Goal: Task Accomplishment & Management: Complete application form

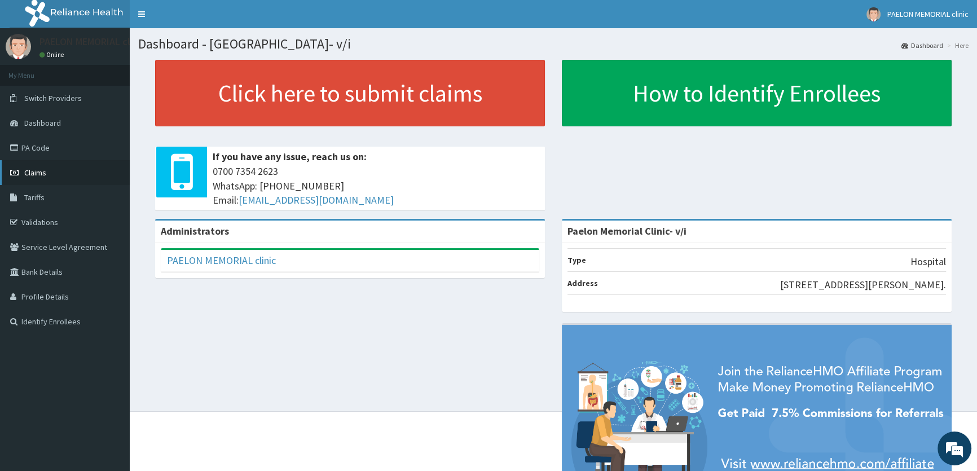
click at [59, 177] on link "Claims" at bounding box center [65, 172] width 130 height 25
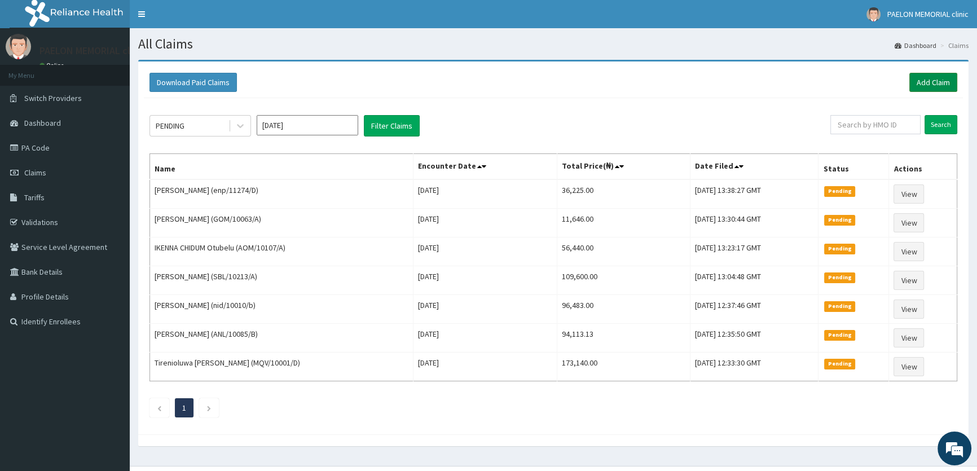
click at [933, 84] on link "Add Claim" at bounding box center [934, 82] width 48 height 19
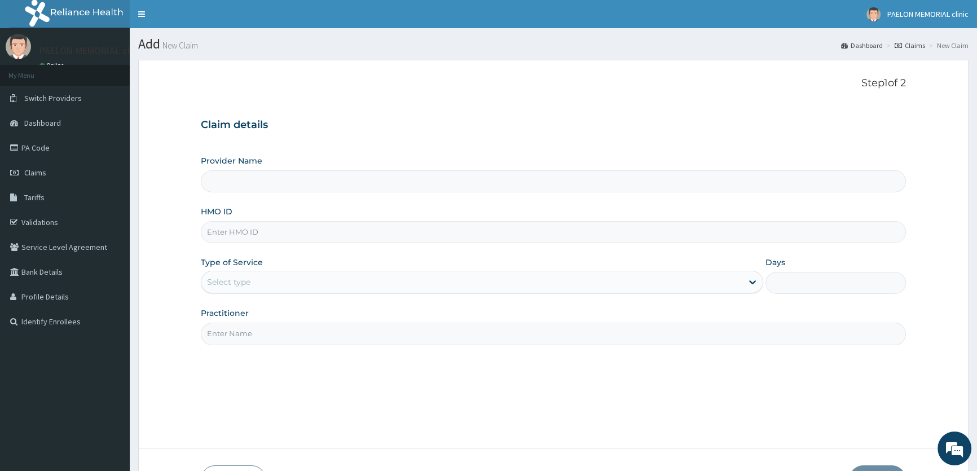
type input "Paelon Memorial Clinic- v/i"
click at [252, 234] on input "HMO ID" at bounding box center [553, 232] width 705 height 22
type input "mqv/10001/c"
click at [289, 282] on div "Select type" at bounding box center [471, 282] width 541 height 18
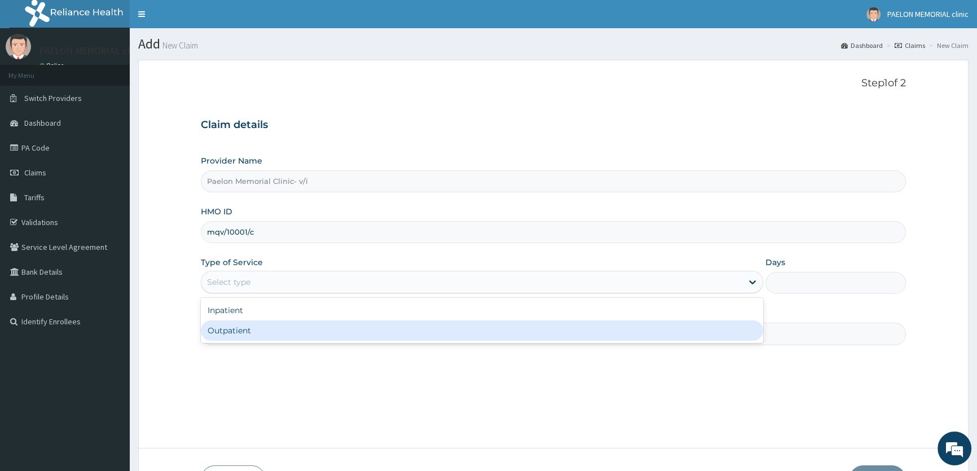
click at [256, 328] on div "Outpatient" at bounding box center [482, 331] width 562 height 20
type input "1"
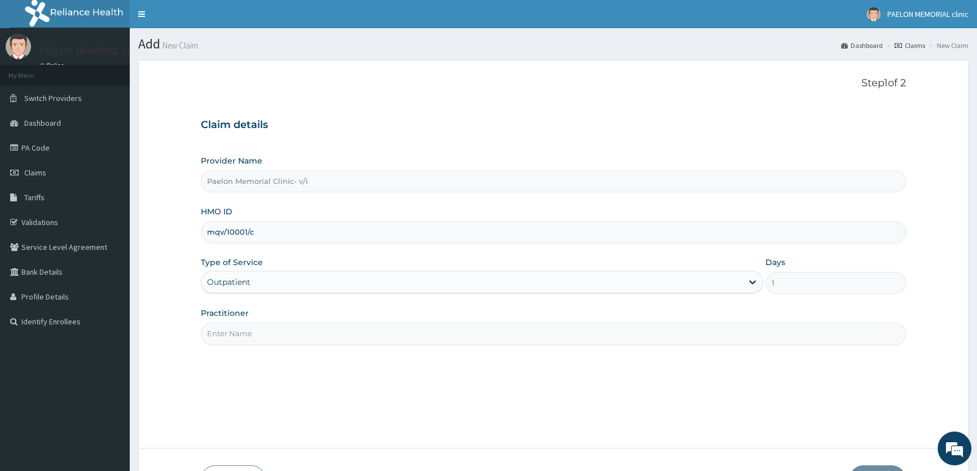
click at [293, 337] on input "Practitioner" at bounding box center [553, 334] width 705 height 22
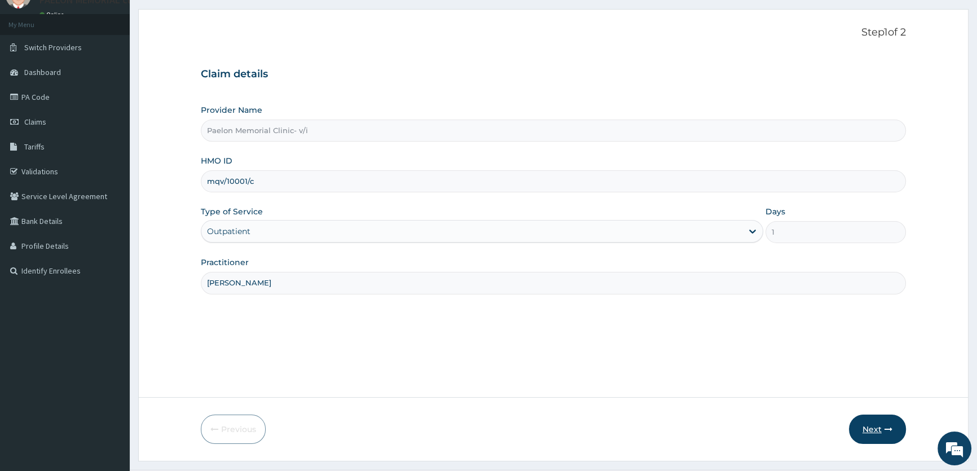
type input "DR OKAFOR"
click at [875, 427] on button "Next" at bounding box center [877, 429] width 57 height 29
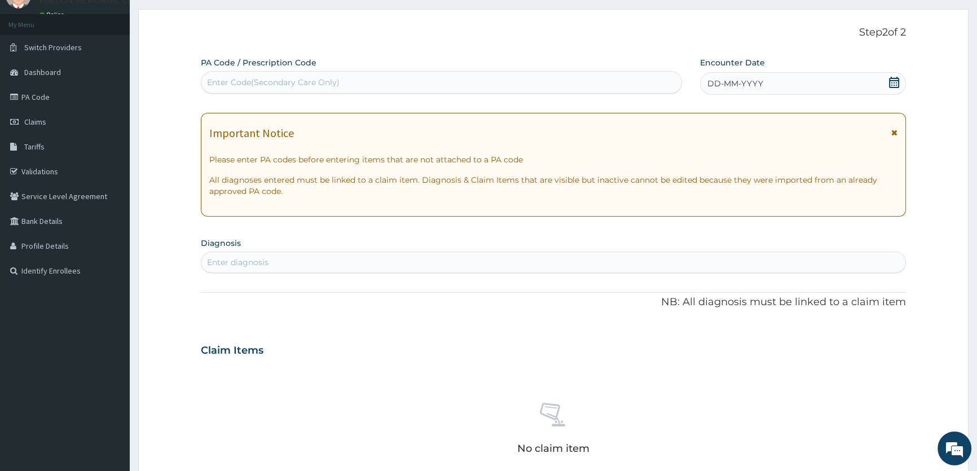
click at [892, 79] on icon at bounding box center [894, 82] width 10 height 11
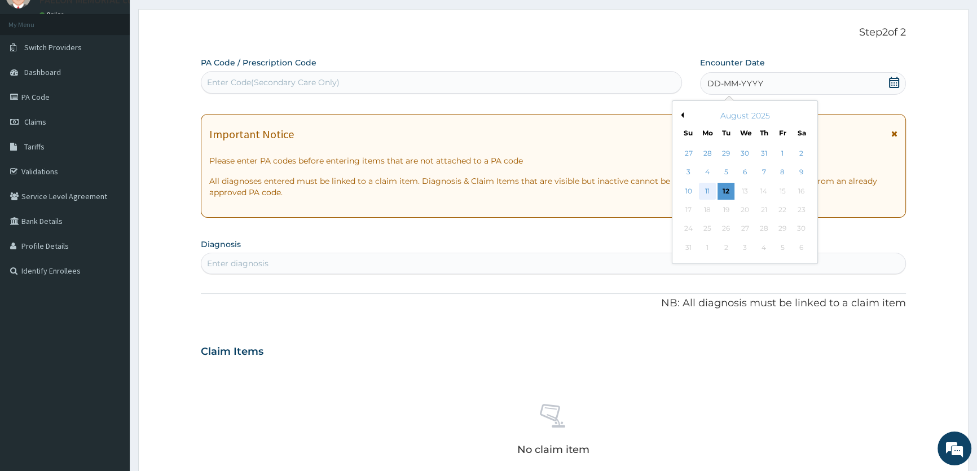
click at [709, 190] on div "11" at bounding box center [707, 191] width 17 height 17
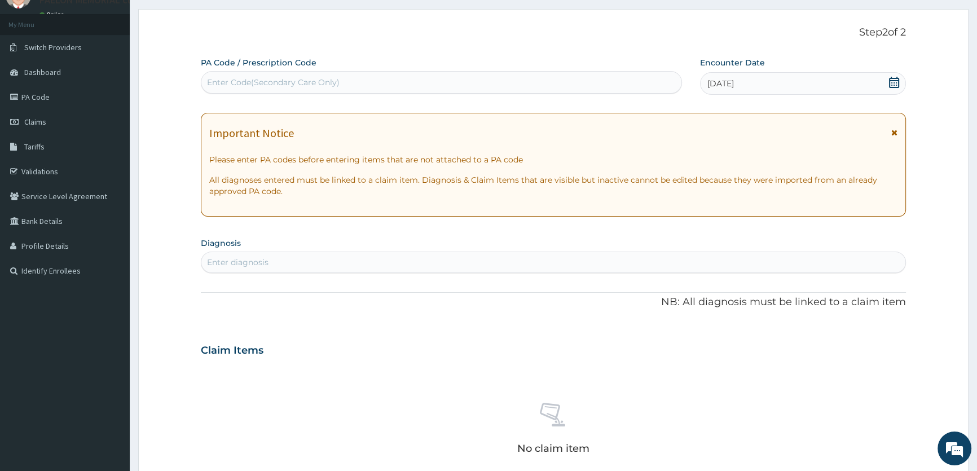
click at [412, 255] on div "Enter diagnosis" at bounding box center [553, 262] width 704 height 18
type input "SPASM"
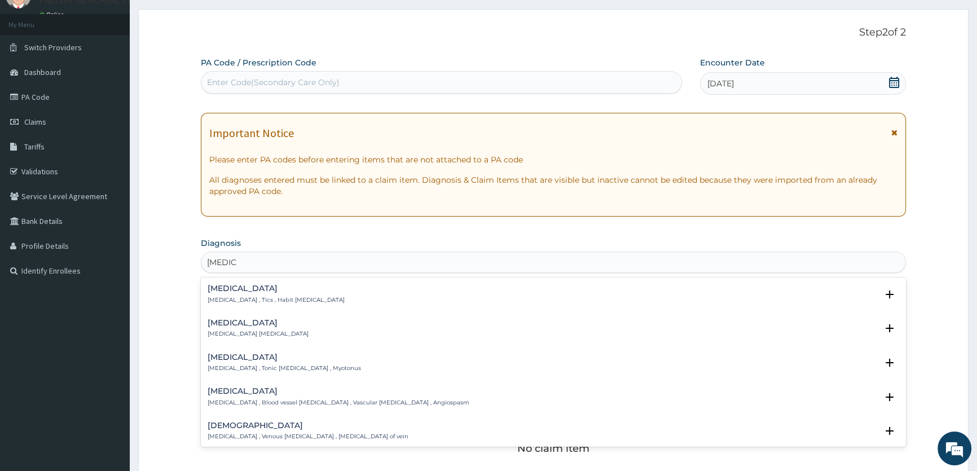
click at [303, 324] on div "Spasm Spasm , Muscle spasm" at bounding box center [554, 329] width 692 height 20
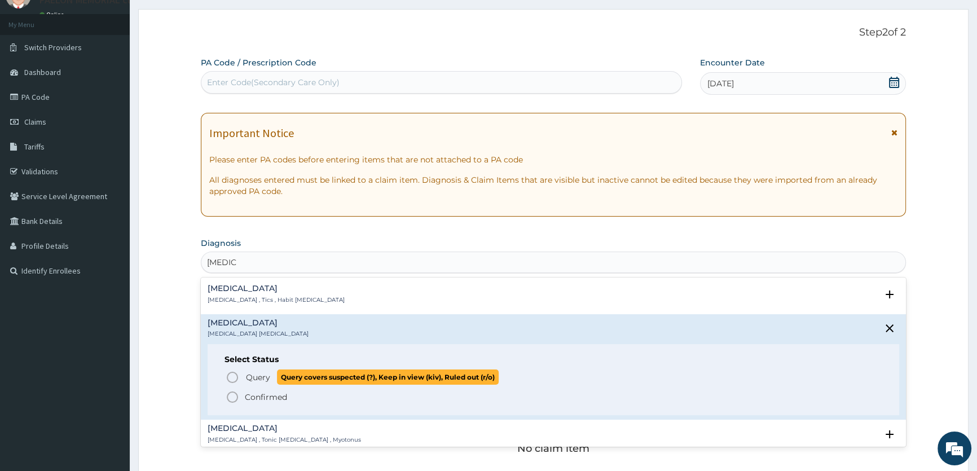
click at [235, 372] on circle "status option query" at bounding box center [232, 377] width 10 height 10
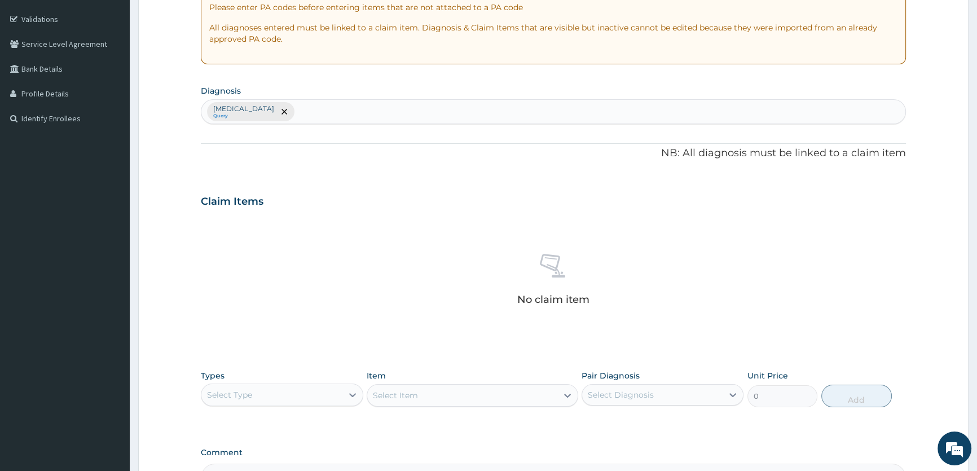
scroll to position [205, 0]
click at [300, 384] on div "Select Type" at bounding box center [271, 393] width 141 height 18
type input "P"
click at [273, 442] on div "Procedures" at bounding box center [282, 442] width 162 height 20
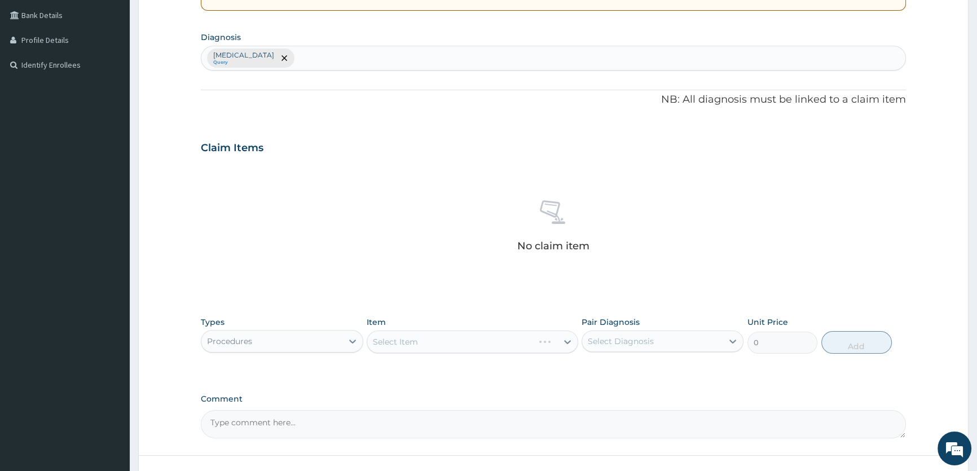
scroll to position [341, 0]
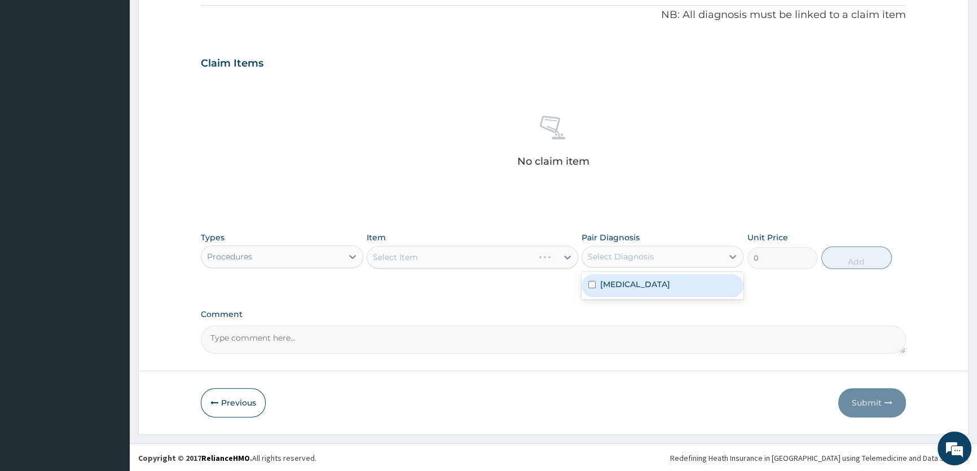
click at [685, 257] on div "Select Diagnosis" at bounding box center [652, 257] width 141 height 18
click at [650, 283] on div "Spasm" at bounding box center [663, 285] width 162 height 23
checkbox input "true"
click at [511, 258] on div "Select Item" at bounding box center [473, 257] width 212 height 23
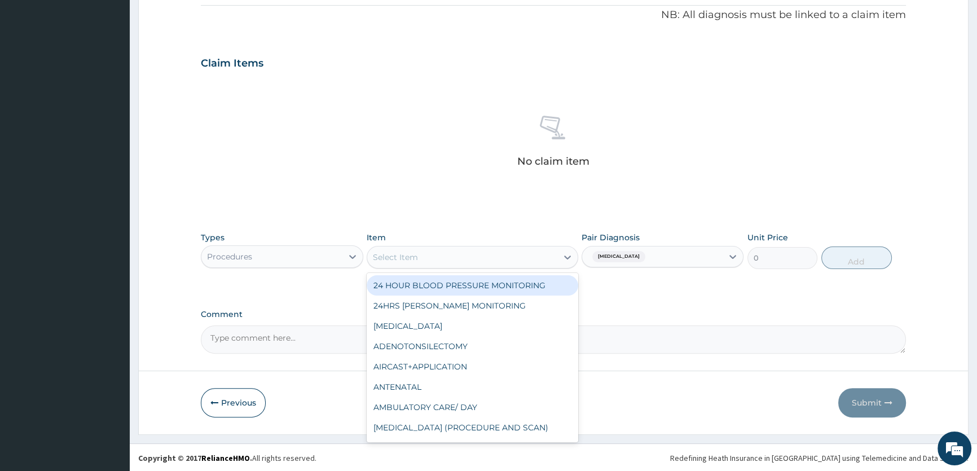
click at [511, 258] on div "Select Item" at bounding box center [462, 257] width 190 height 18
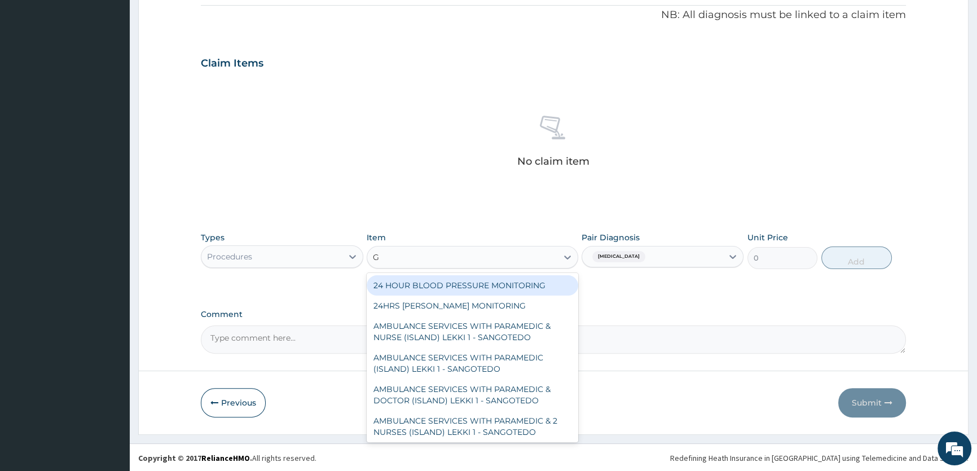
type input "GP"
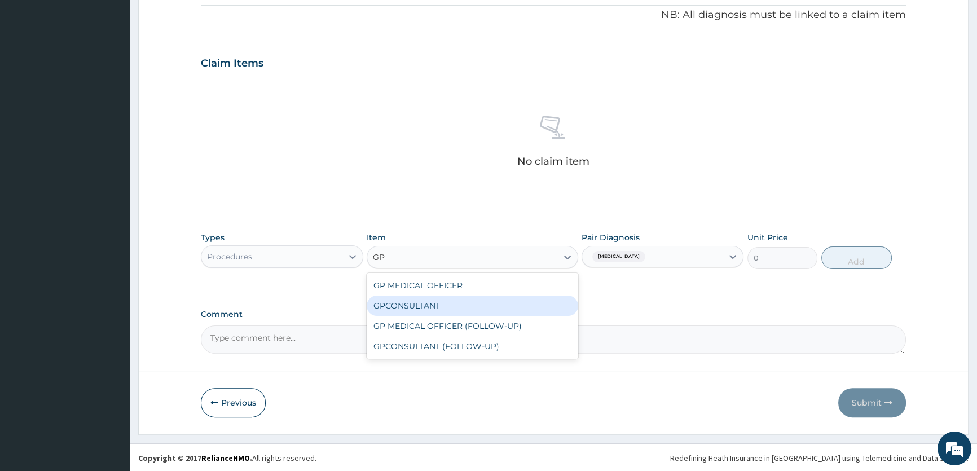
click at [503, 304] on div "GPCONSULTANT" at bounding box center [473, 306] width 212 height 20
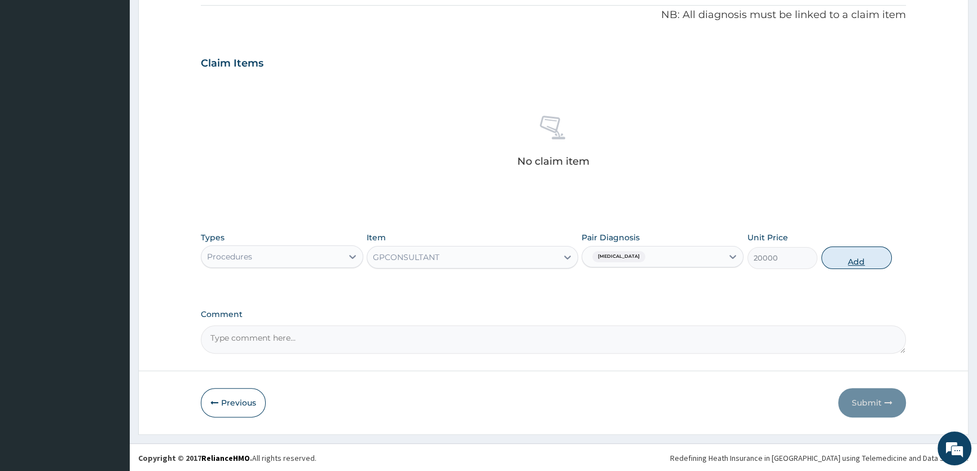
click at [861, 261] on button "Add" at bounding box center [857, 258] width 71 height 23
type input "0"
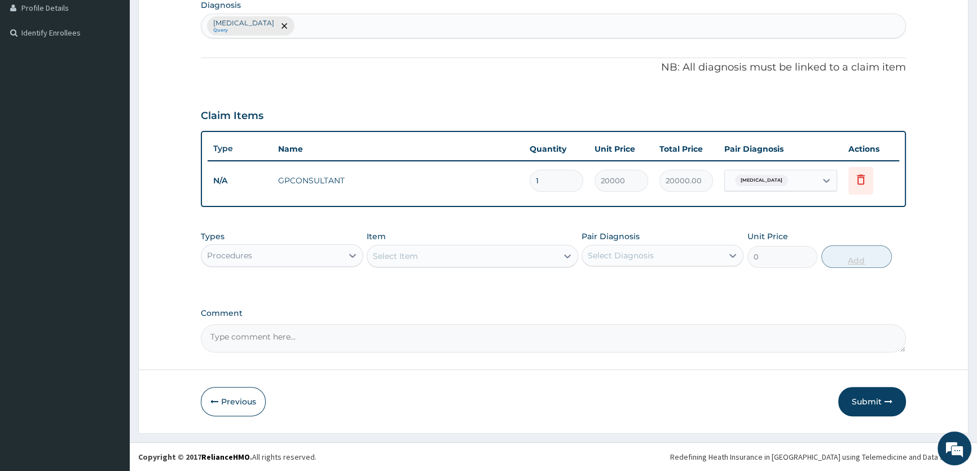
scroll to position [288, 0]
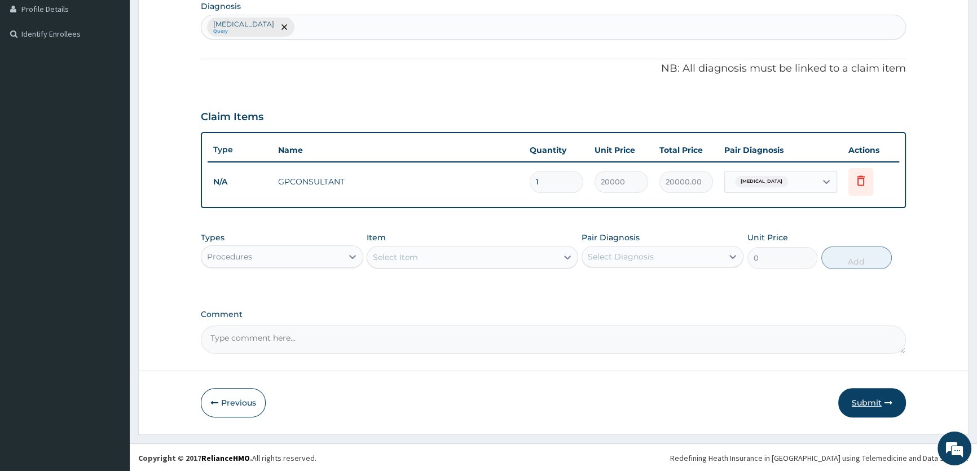
click at [878, 395] on button "Submit" at bounding box center [873, 402] width 68 height 29
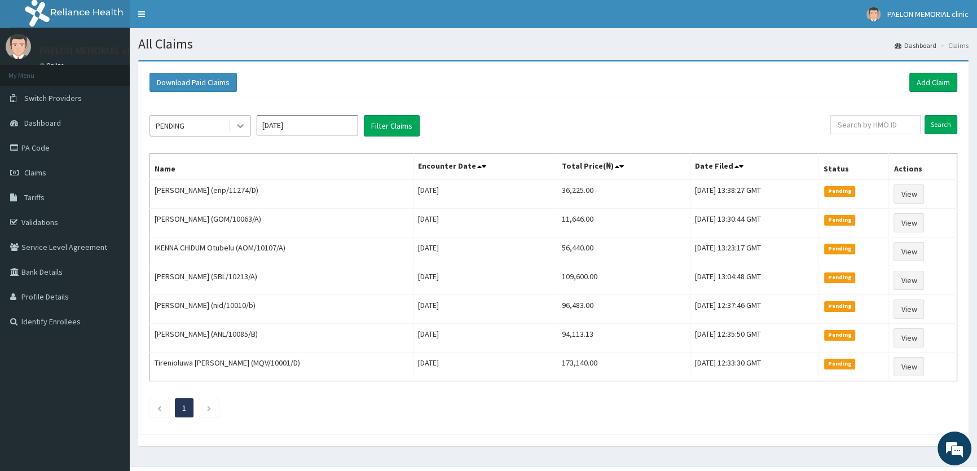
click at [248, 127] on div at bounding box center [240, 126] width 20 height 20
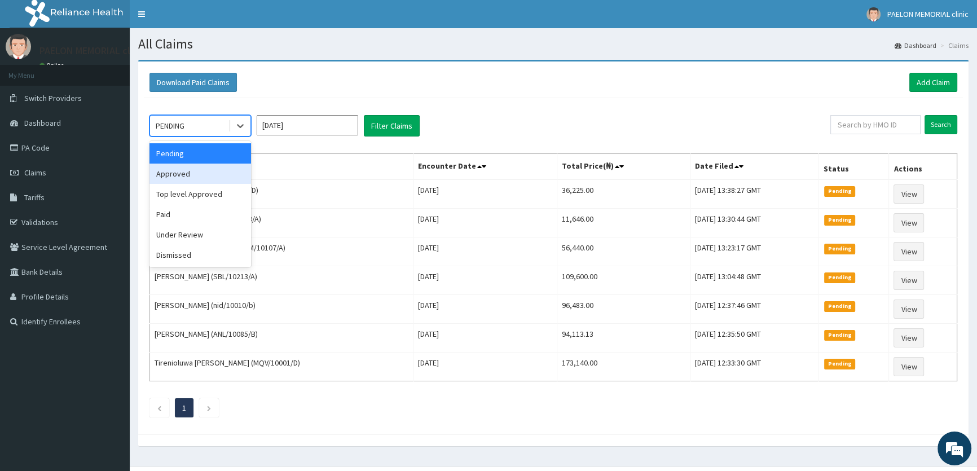
click at [214, 169] on div "Approved" at bounding box center [201, 174] width 102 height 20
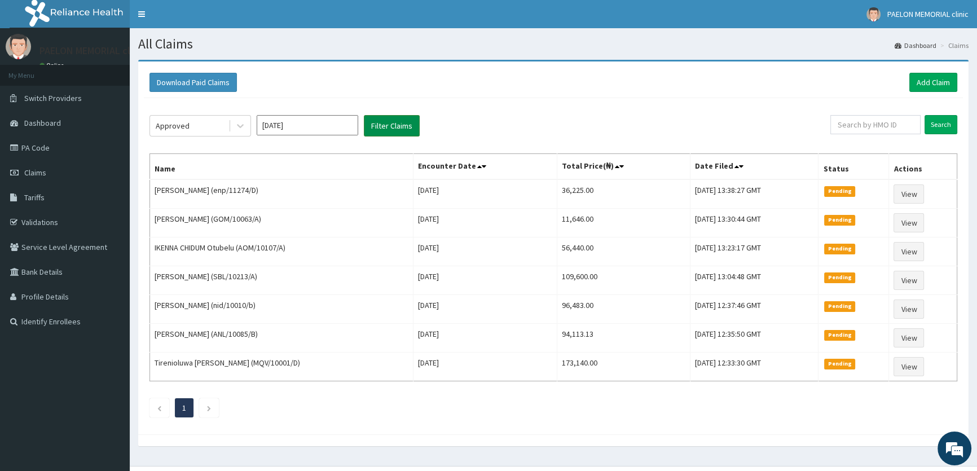
click at [403, 122] on button "Filter Claims" at bounding box center [392, 125] width 56 height 21
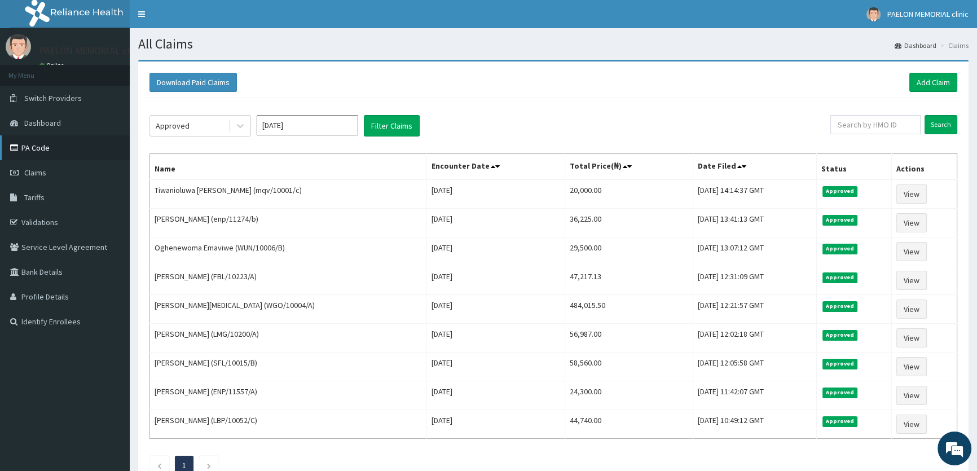
click at [64, 144] on link "PA Code" at bounding box center [65, 147] width 130 height 25
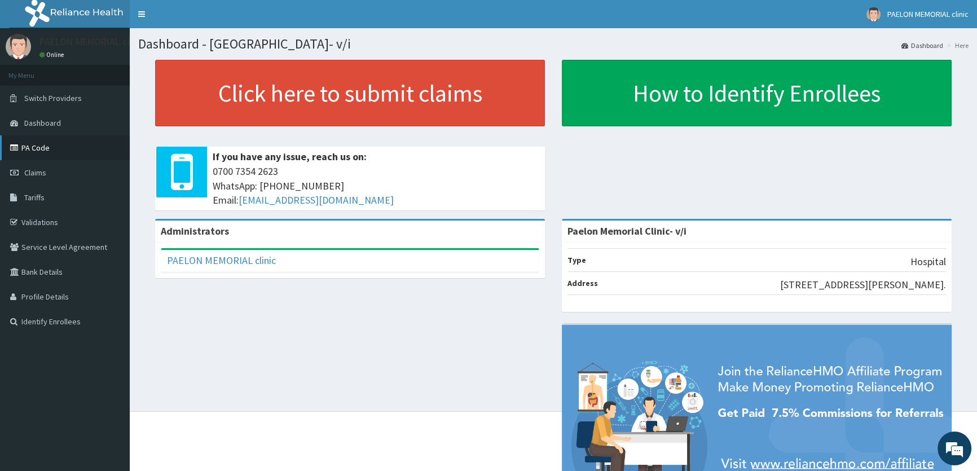
click at [66, 147] on link "PA Code" at bounding box center [65, 147] width 130 height 25
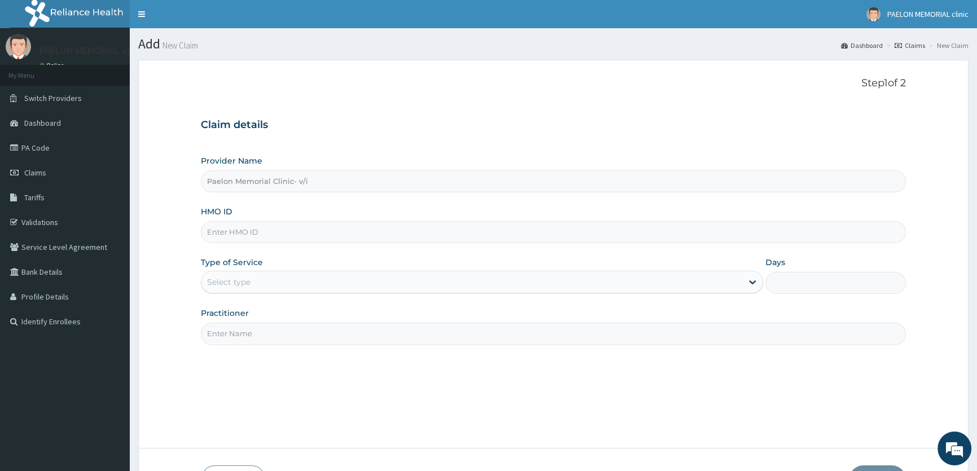
click at [424, 241] on input "HMO ID" at bounding box center [553, 232] width 705 height 22
paste input "SRD/10006/A"
type input "SRD/10006/A"
click at [372, 278] on div "Select type" at bounding box center [471, 282] width 541 height 18
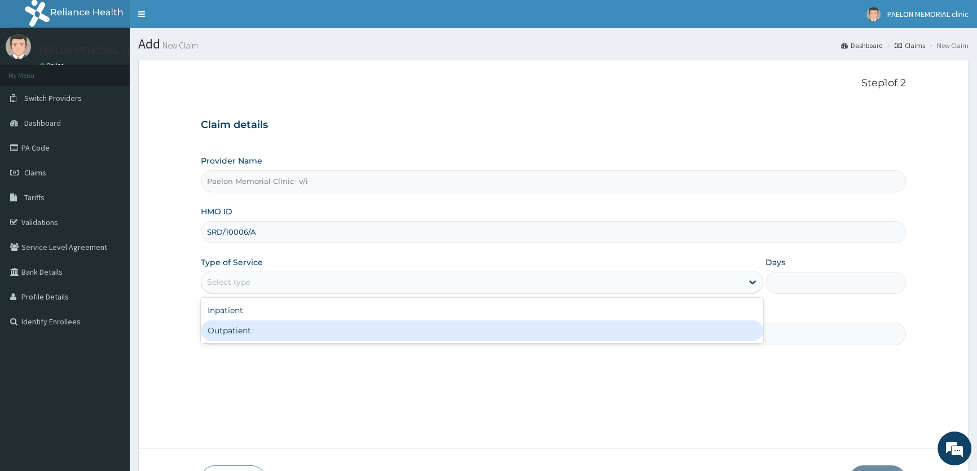
click at [306, 327] on div "Outpatient" at bounding box center [482, 331] width 562 height 20
type input "1"
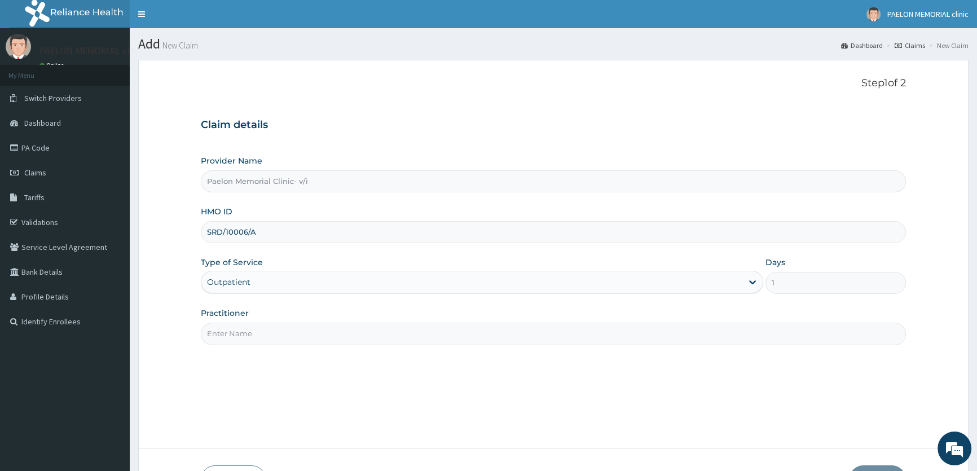
click at [312, 332] on input "Practitioner" at bounding box center [553, 334] width 705 height 22
type input "DR CHUKA"
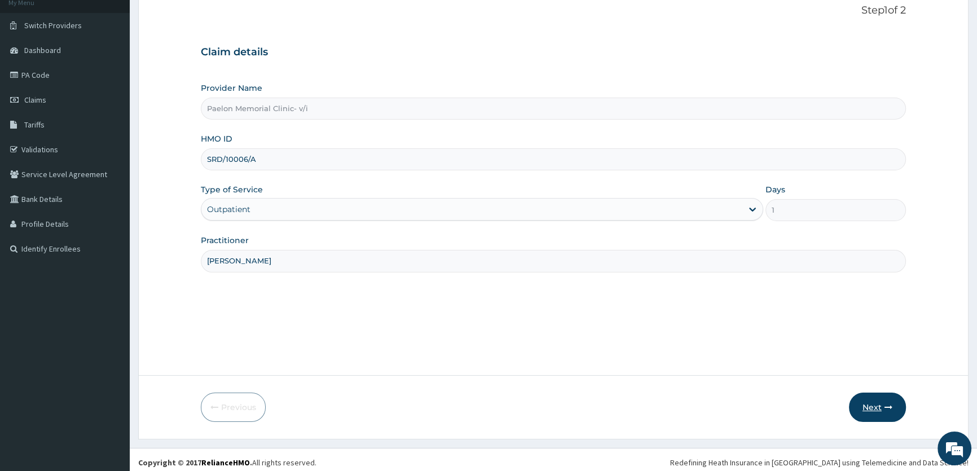
scroll to position [78, 0]
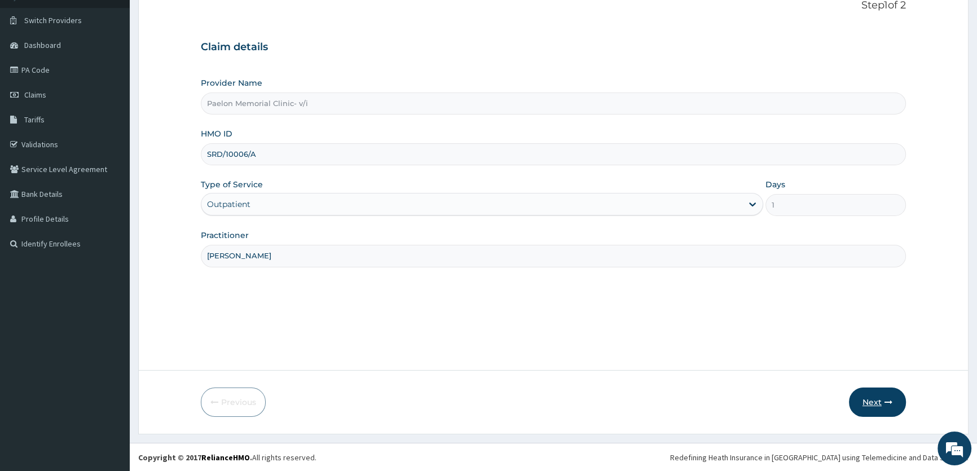
click at [879, 400] on button "Next" at bounding box center [877, 402] width 57 height 29
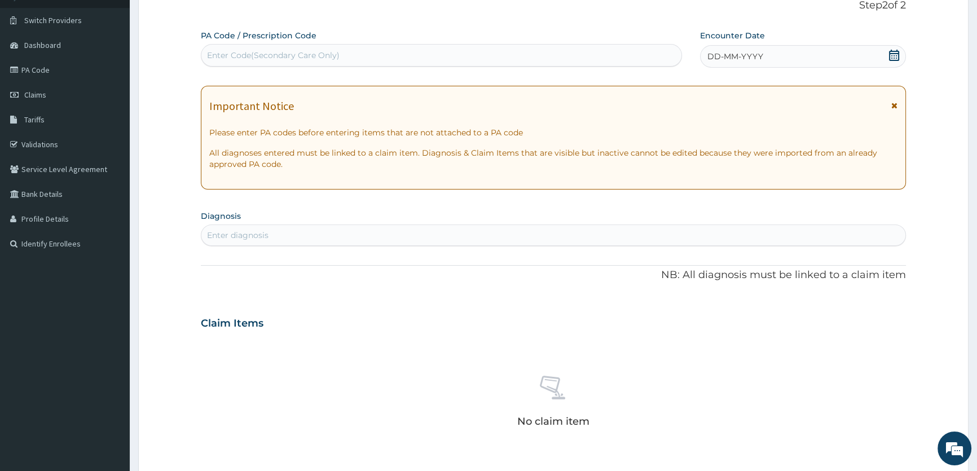
scroll to position [0, 0]
click at [521, 51] on div "Enter Code(Secondary Care Only)" at bounding box center [441, 55] width 480 height 18
paste input "PA/C0AC59"
type input "PA/C0AC59"
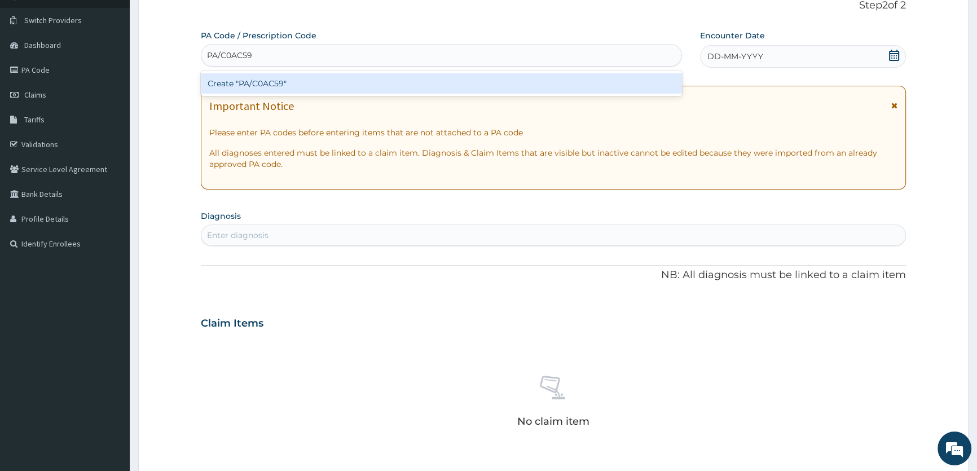
click at [510, 81] on div "Create "PA/C0AC59"" at bounding box center [441, 83] width 481 height 20
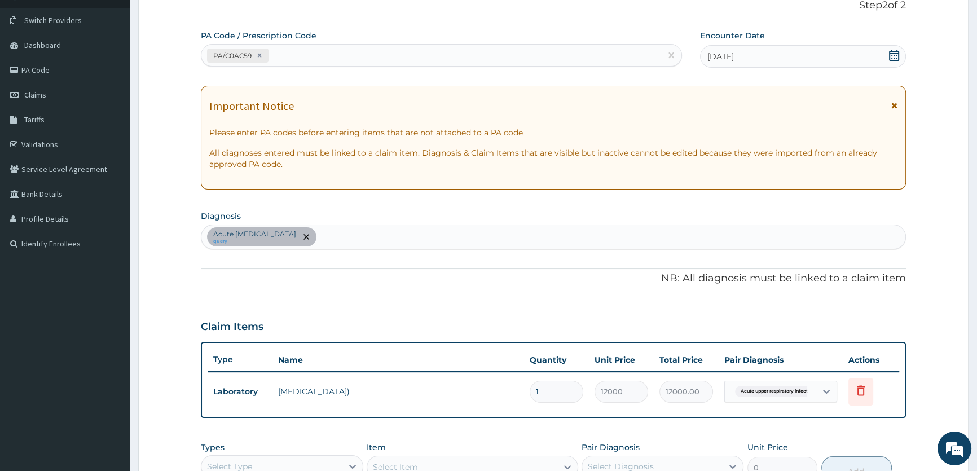
click at [507, 53] on div "PA/C0AC59" at bounding box center [430, 55] width 459 height 19
paste input "PA/A29DA4"
type input "PA/A29DA4"
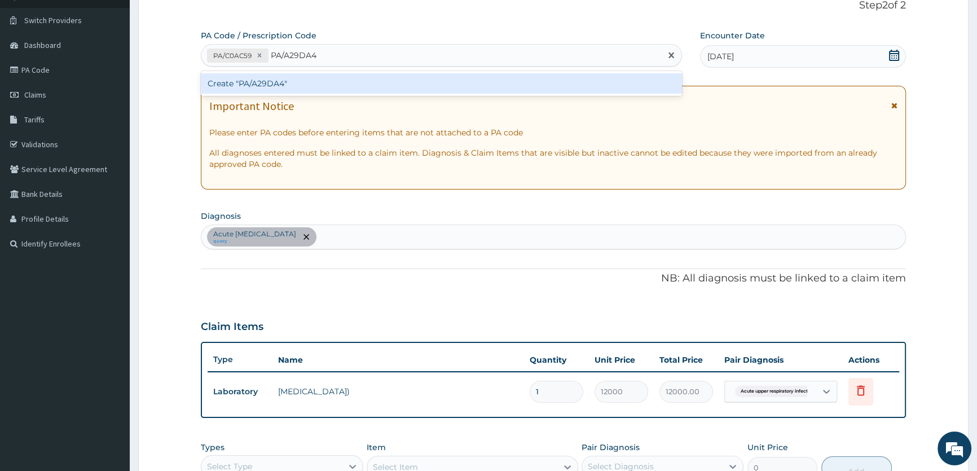
click at [475, 82] on div "Create "PA/A29DA4"" at bounding box center [441, 83] width 481 height 20
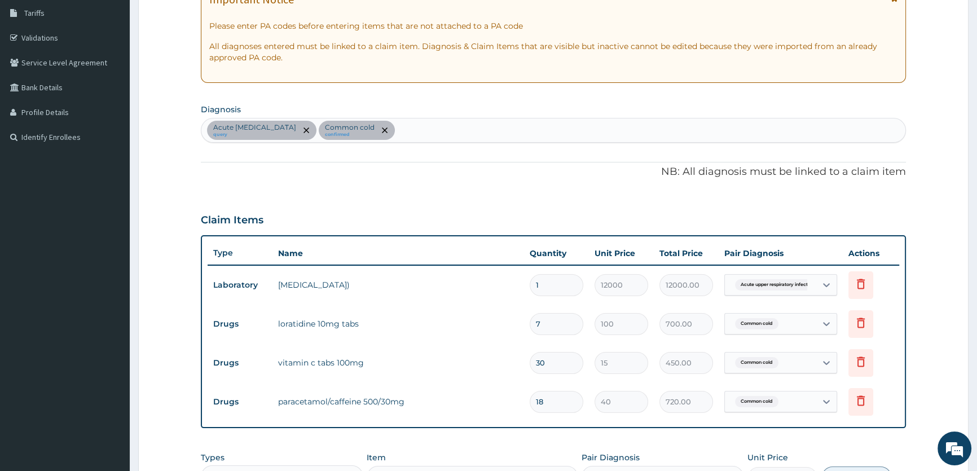
scroll to position [94, 0]
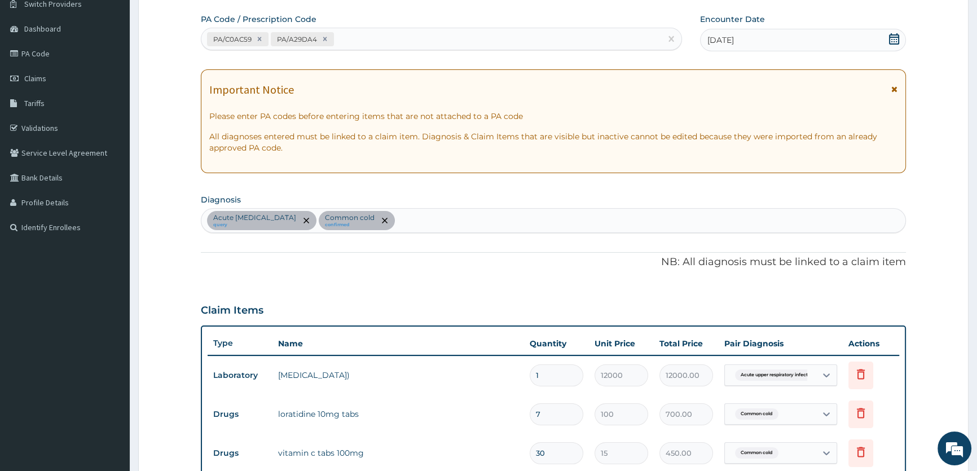
click at [428, 36] on div "PA/C0AC59 PA/A29DA4" at bounding box center [430, 39] width 459 height 19
paste input "PA/43B483"
type input "PA/43B483"
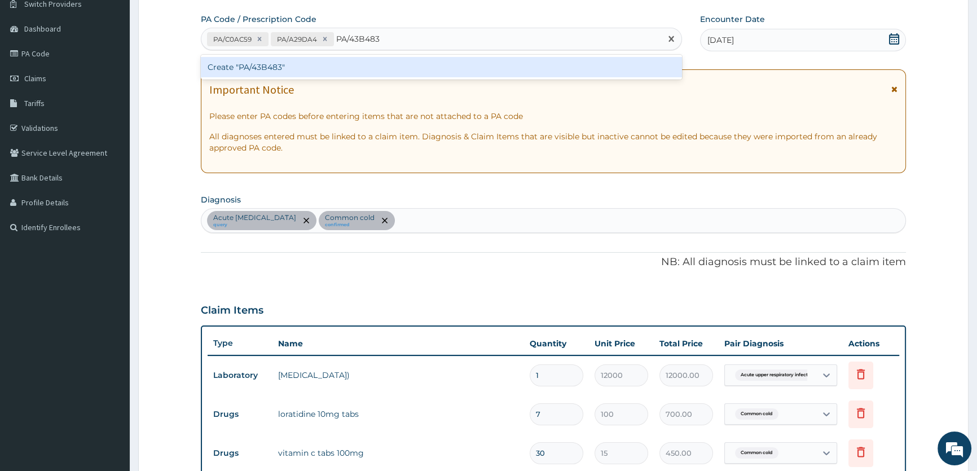
click at [419, 68] on div "Create "PA/43B483"" at bounding box center [441, 67] width 481 height 20
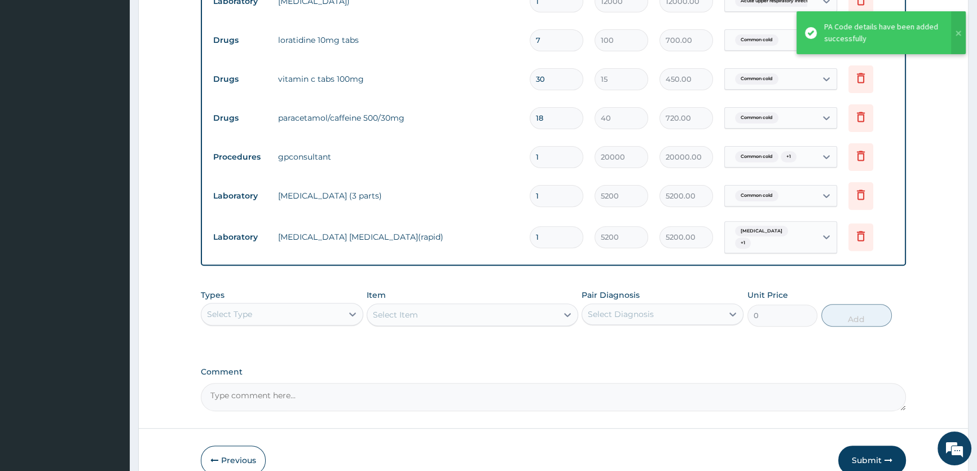
scroll to position [366, 0]
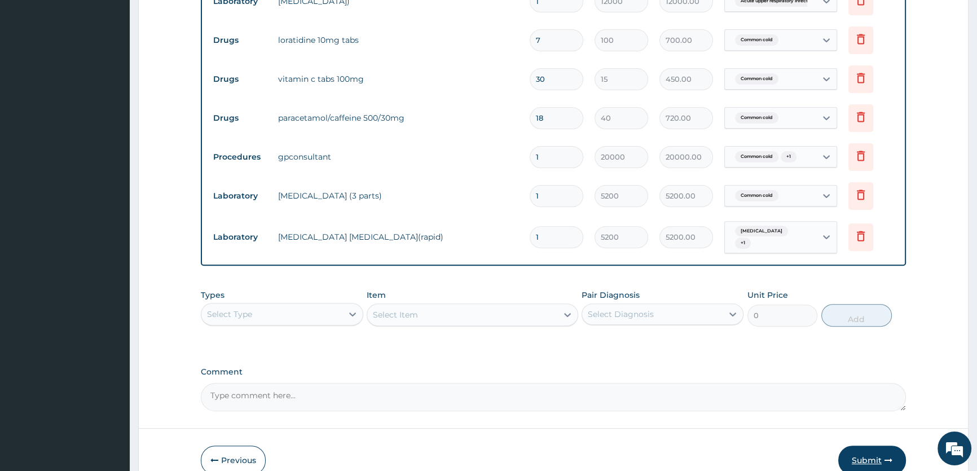
click at [868, 453] on button "Submit" at bounding box center [873, 460] width 68 height 29
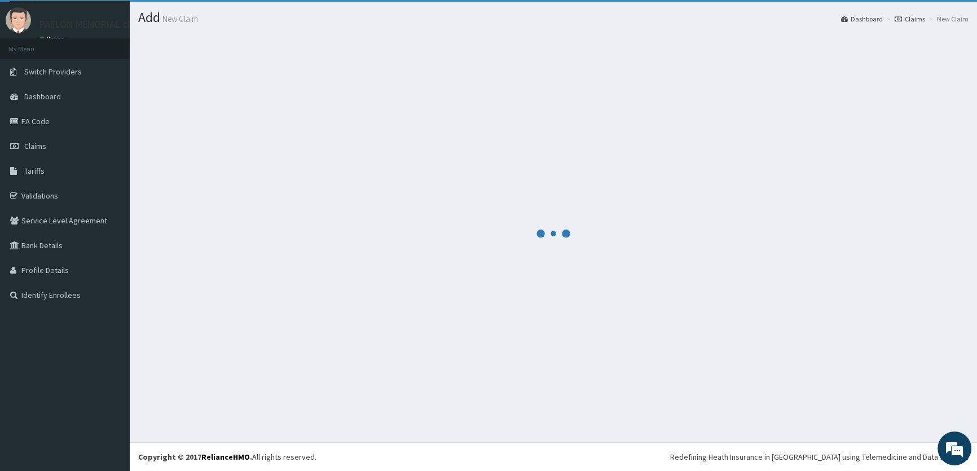
scroll to position [468, 0]
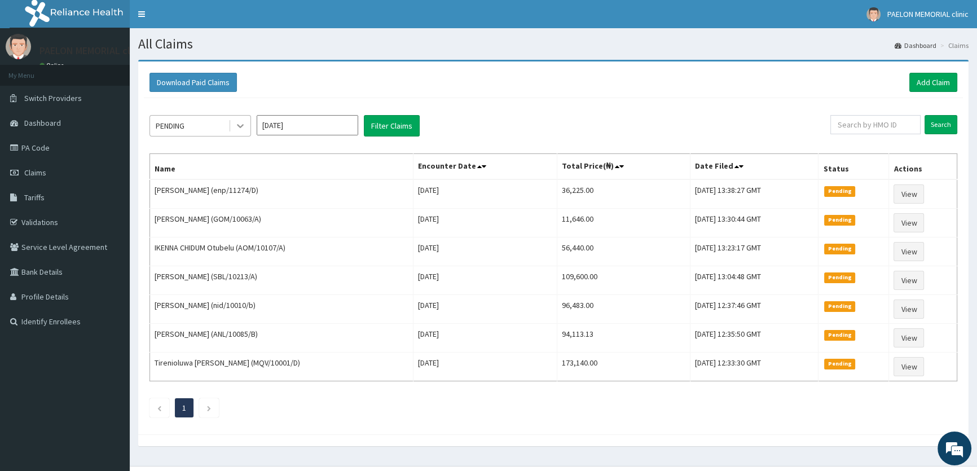
click at [243, 127] on icon at bounding box center [240, 125] width 11 height 11
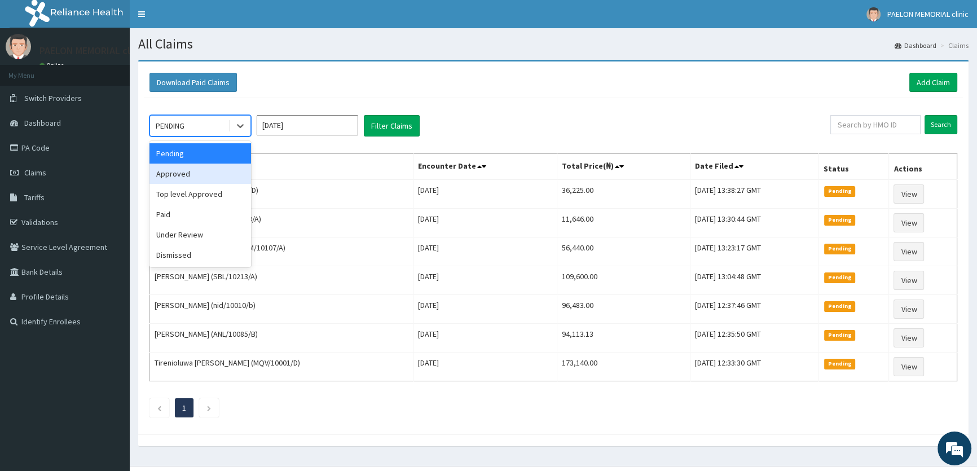
click at [189, 167] on div "Approved" at bounding box center [201, 174] width 102 height 20
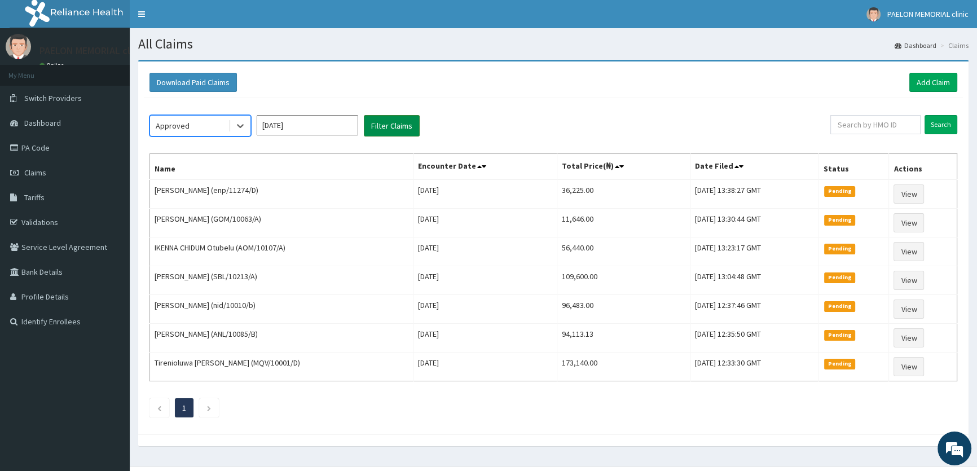
click at [394, 120] on button "Filter Claims" at bounding box center [392, 125] width 56 height 21
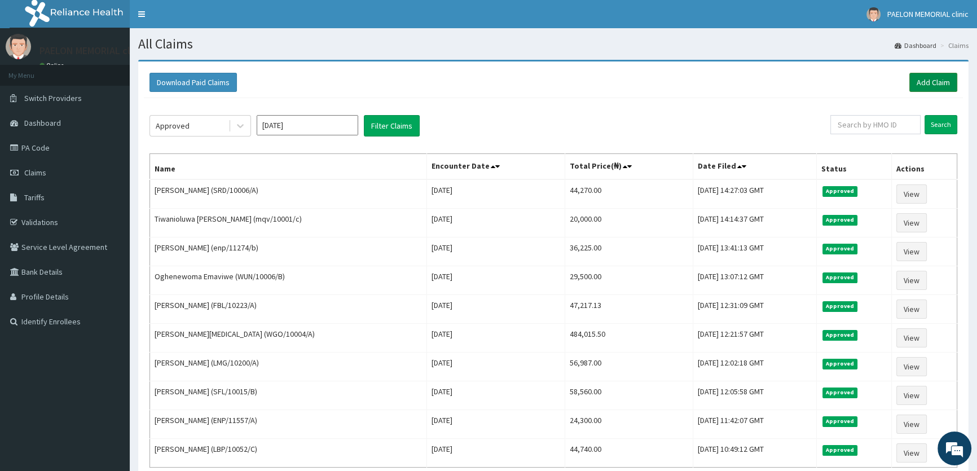
click at [933, 86] on link "Add Claim" at bounding box center [934, 82] width 48 height 19
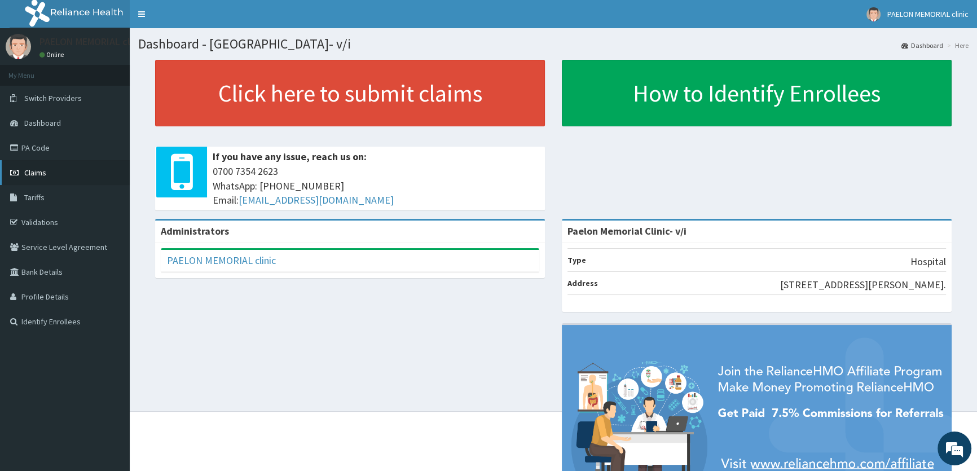
click at [53, 174] on link "Claims" at bounding box center [65, 172] width 130 height 25
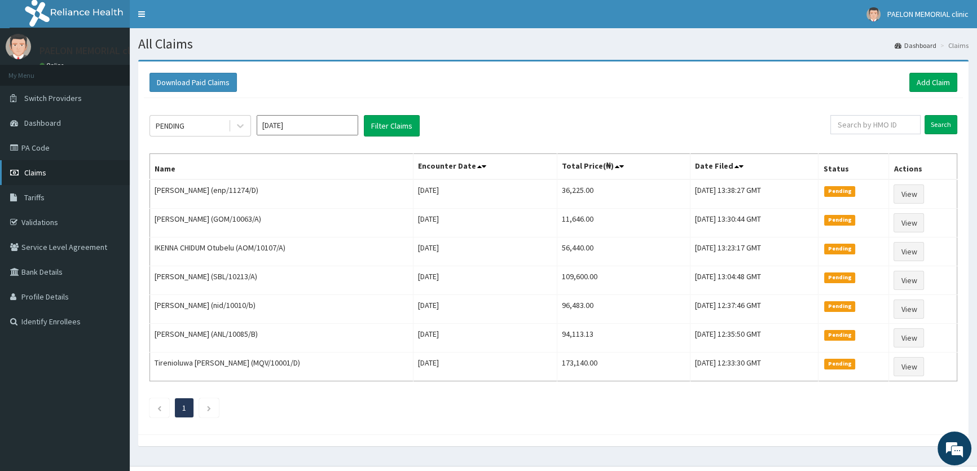
click at [73, 173] on link "Claims" at bounding box center [65, 172] width 130 height 25
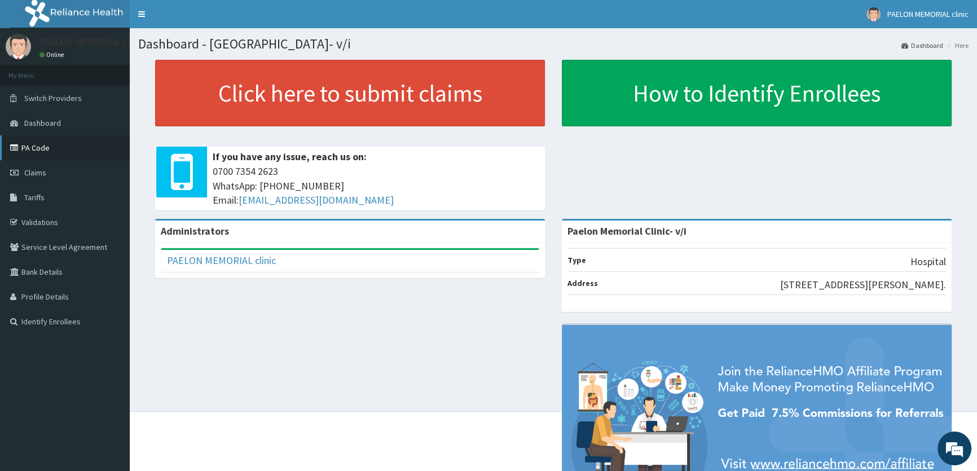
click at [89, 137] on link "PA Code" at bounding box center [65, 147] width 130 height 25
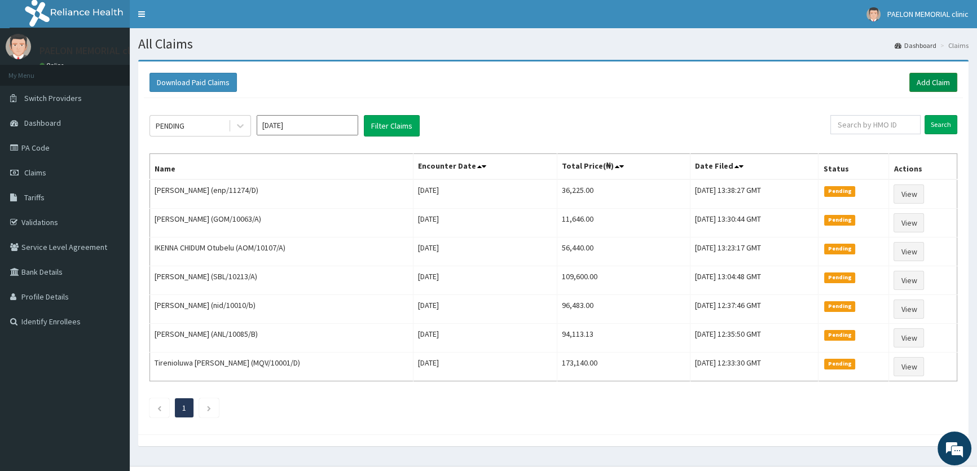
click at [934, 78] on link "Add Claim" at bounding box center [934, 82] width 48 height 19
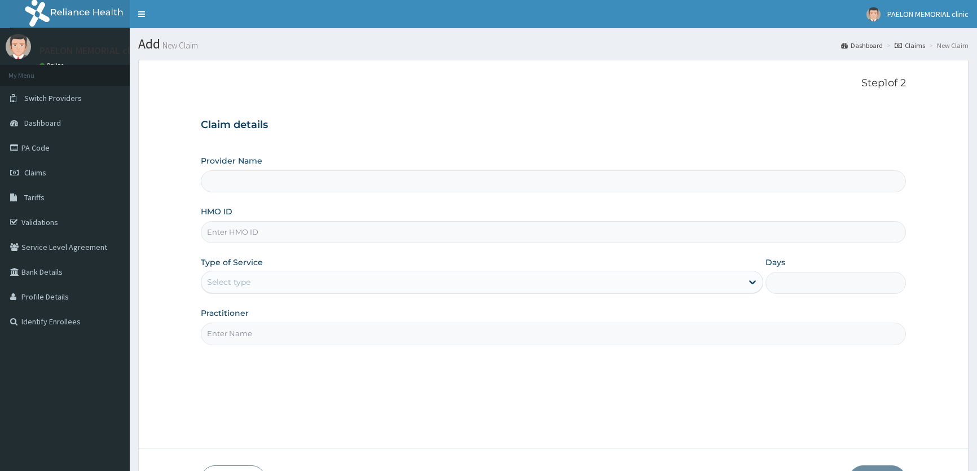
type input "Paelon Memorial Clinic- v/i"
click at [410, 226] on input "HMO ID" at bounding box center [553, 232] width 705 height 22
paste input "RSR/10053/A"
type input "RSR/10053/A"
click at [376, 277] on div "Select type" at bounding box center [471, 282] width 541 height 18
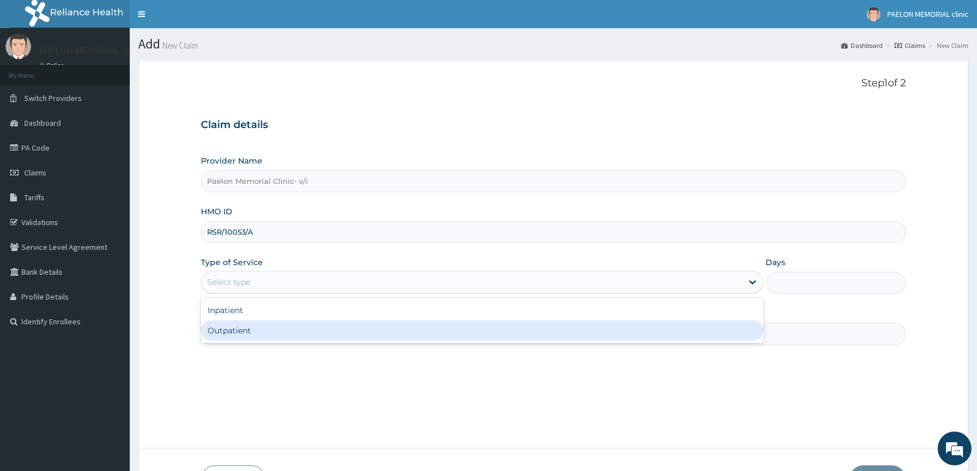
click at [333, 327] on div "Outpatient" at bounding box center [482, 331] width 562 height 20
type input "1"
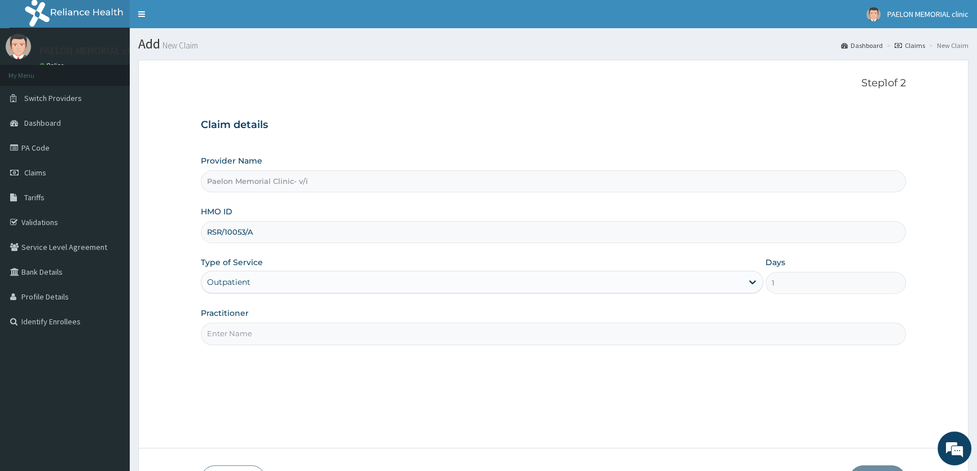
click at [333, 327] on input "Practitioner" at bounding box center [553, 334] width 705 height 22
type input "d"
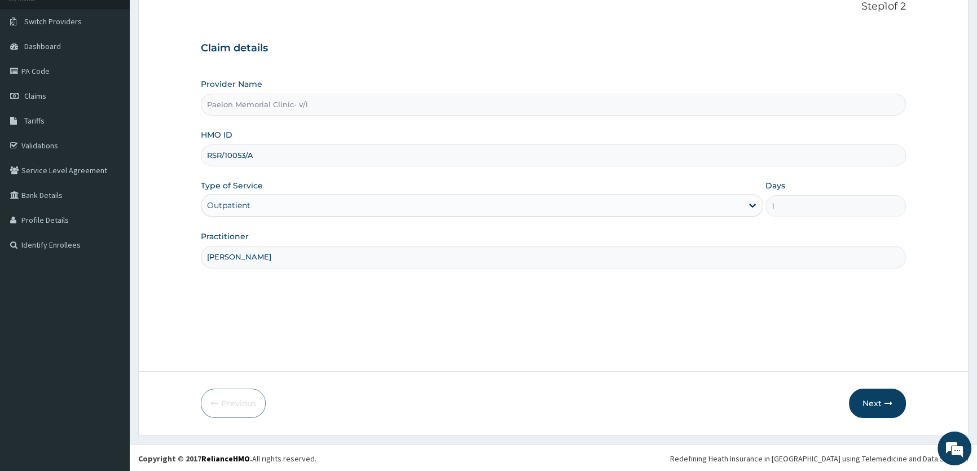
scroll to position [78, 0]
type input "Dr Paulyn"
click at [873, 396] on button "Next" at bounding box center [877, 402] width 57 height 29
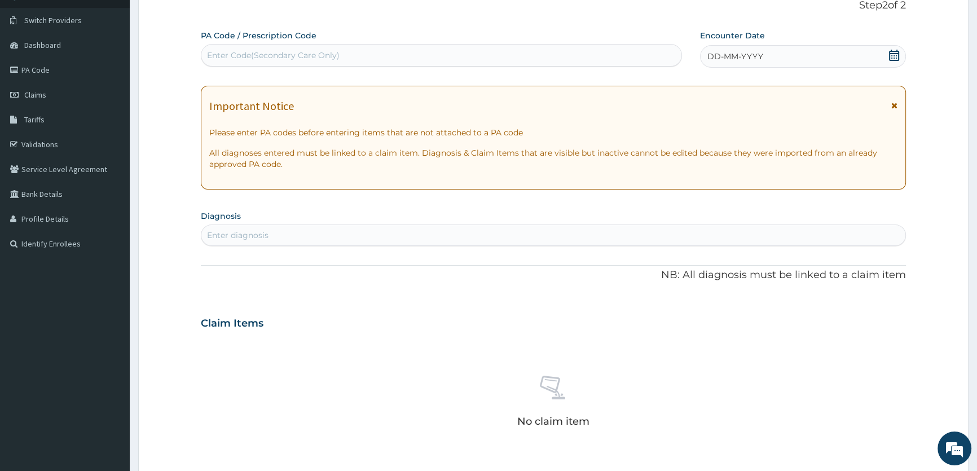
click at [464, 46] on div "Enter Code(Secondary Care Only)" at bounding box center [441, 55] width 480 height 18
paste input "PA/C438FD"
type input "PA/C438FD"
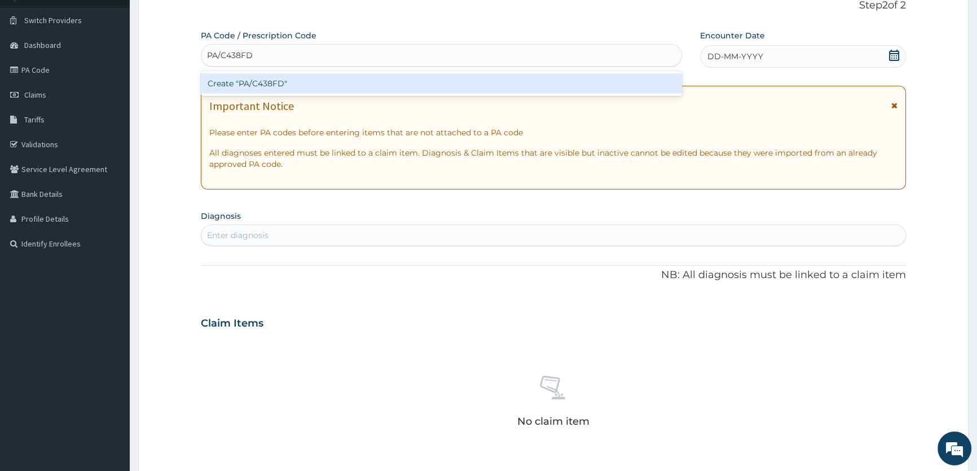
click at [433, 88] on div "Create "PA/C438FD"" at bounding box center [441, 83] width 481 height 20
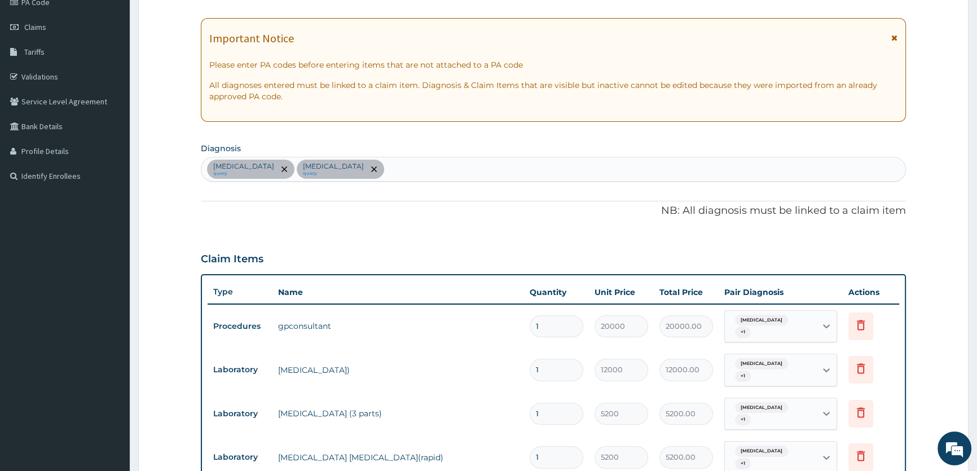
scroll to position [0, 0]
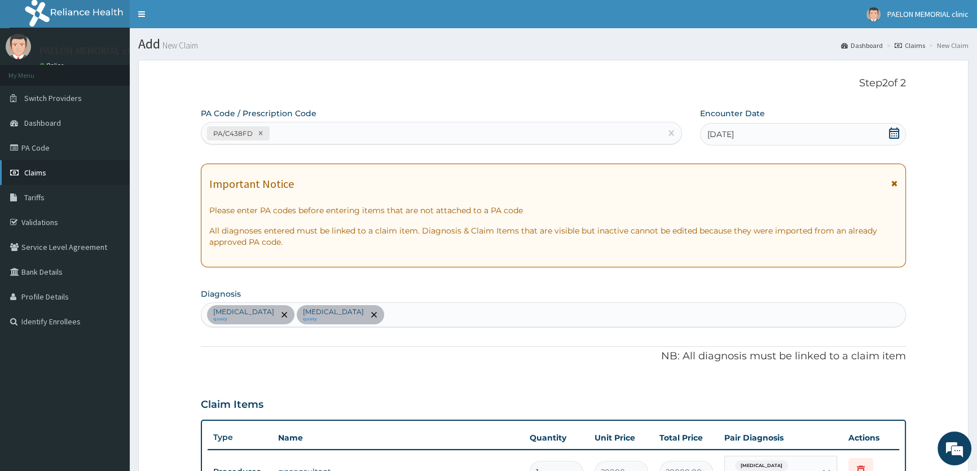
click at [47, 171] on link "Claims" at bounding box center [65, 172] width 130 height 25
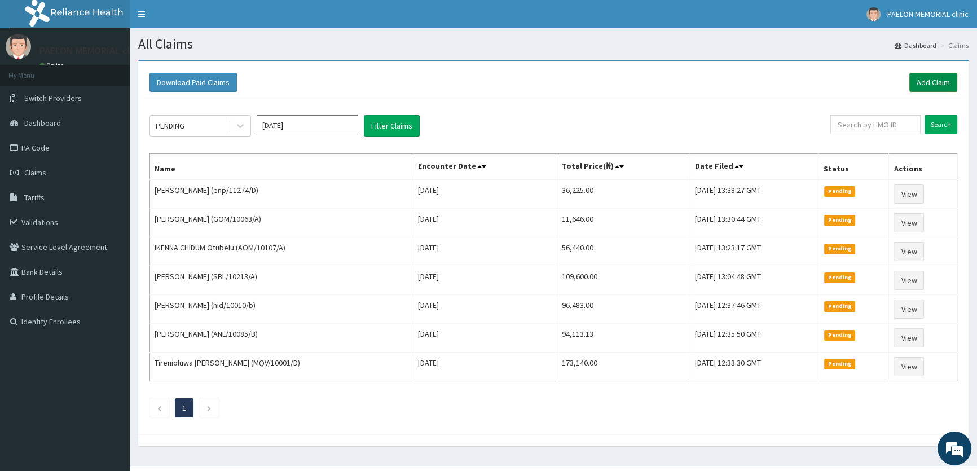
click at [934, 84] on link "Add Claim" at bounding box center [934, 82] width 48 height 19
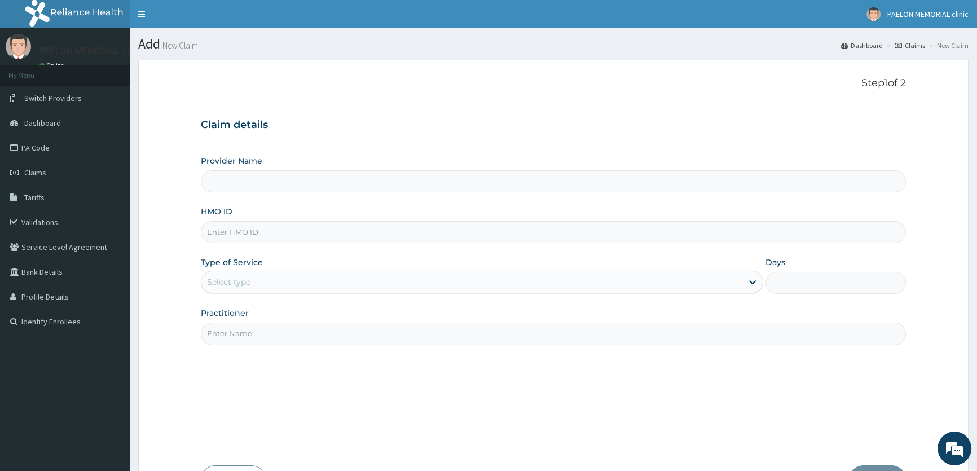
click at [300, 235] on input "HMO ID" at bounding box center [553, 232] width 705 height 22
paste input "LBP/10014/A"
type input "LBP/10014/A"
type input "Paelon Memorial Clinic- v/i"
type input "LBP/10014/A"
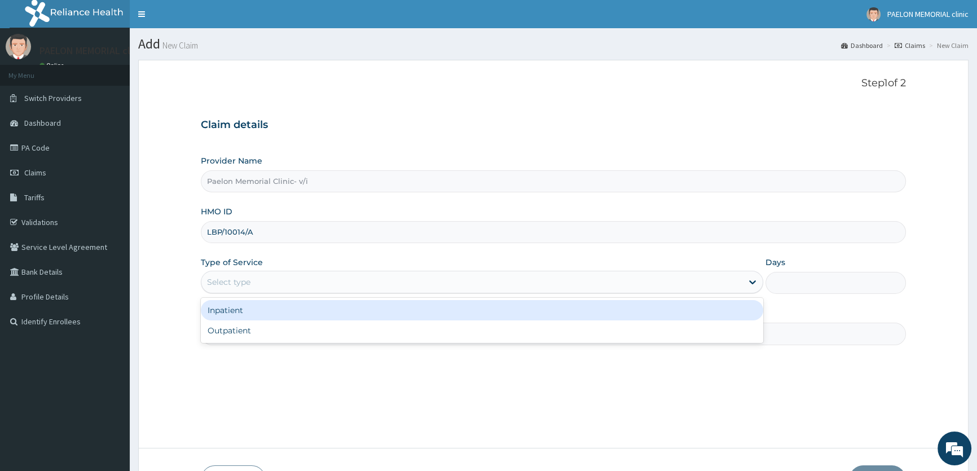
click at [286, 277] on div "Select type" at bounding box center [471, 282] width 541 height 18
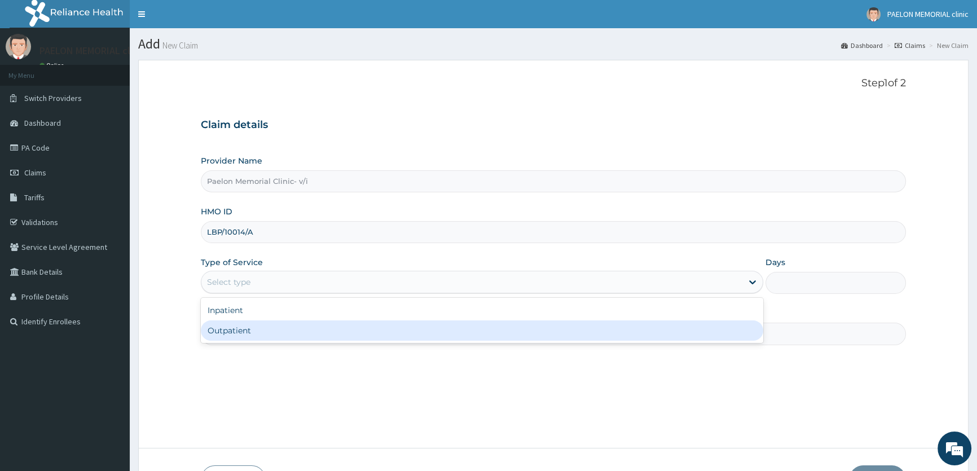
click at [261, 335] on div "Outpatient" at bounding box center [482, 331] width 562 height 20
type input "1"
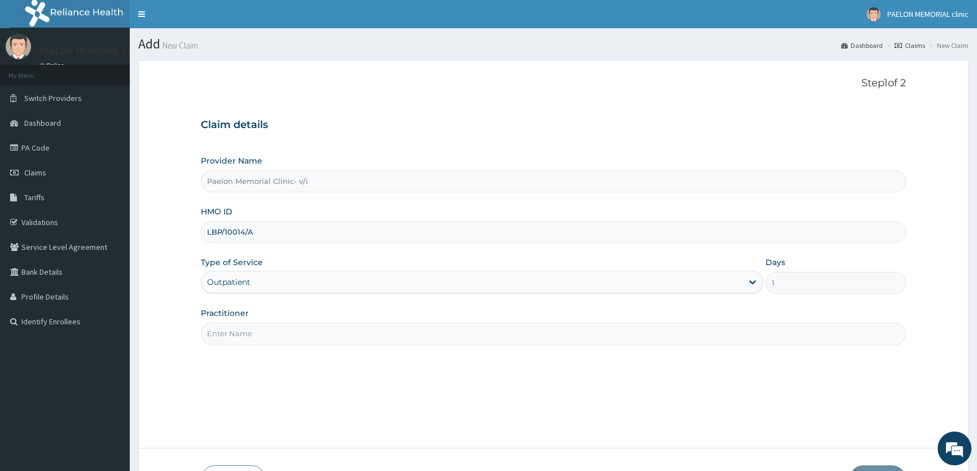
click at [315, 333] on input "Practitioner" at bounding box center [553, 334] width 705 height 22
type input "d"
type input "DR SALAMI"
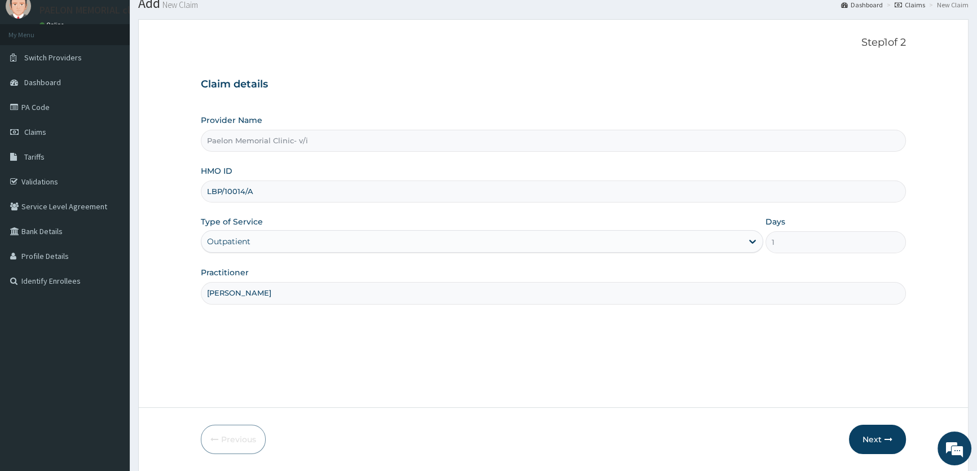
scroll to position [78, 0]
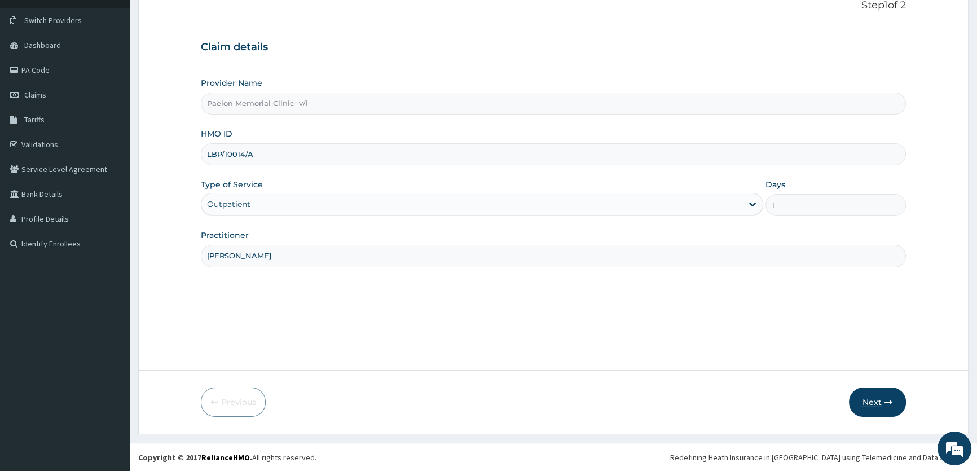
click at [880, 395] on button "Next" at bounding box center [877, 402] width 57 height 29
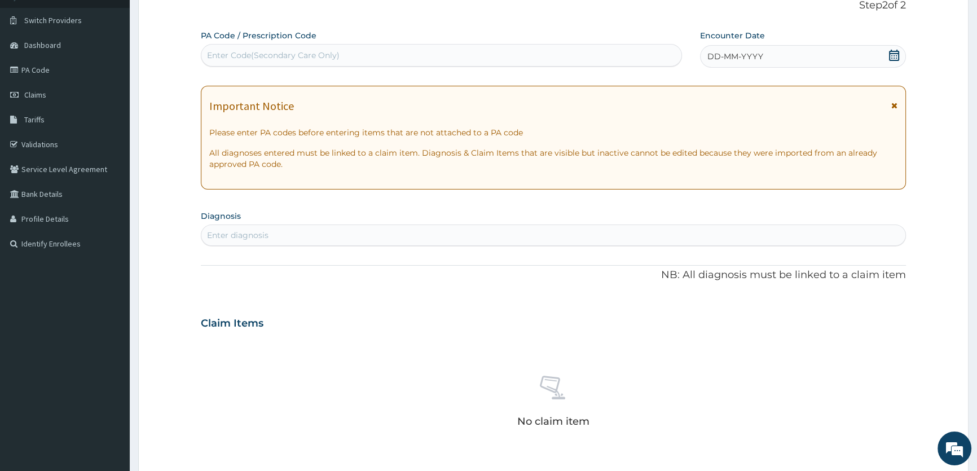
click at [390, 55] on div "Enter Code(Secondary Care Only)" at bounding box center [441, 55] width 480 height 18
paste input "PA/15A82E"
type input "PA/15A82E"
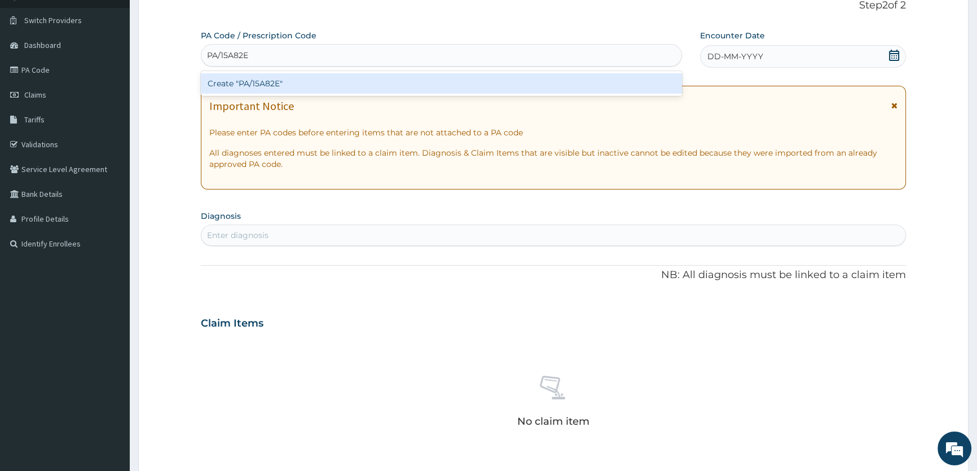
click at [384, 78] on div "Create "PA/15A82E"" at bounding box center [441, 83] width 481 height 20
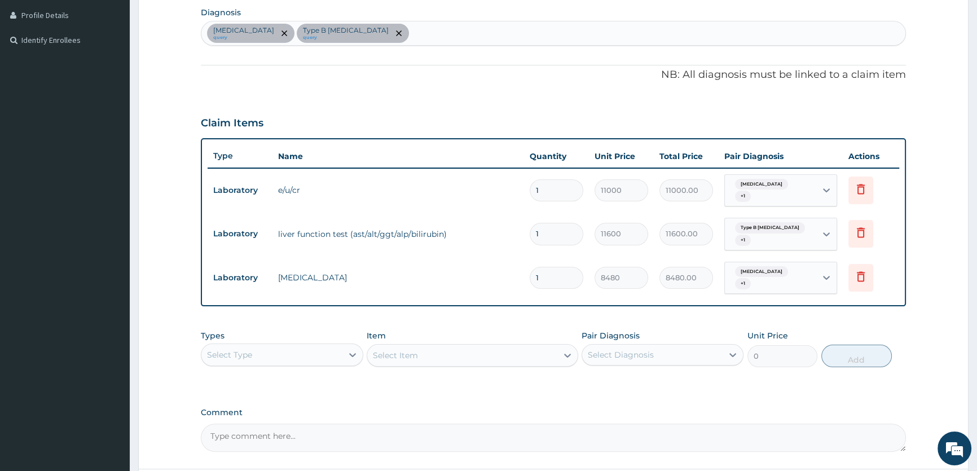
scroll to position [303, 0]
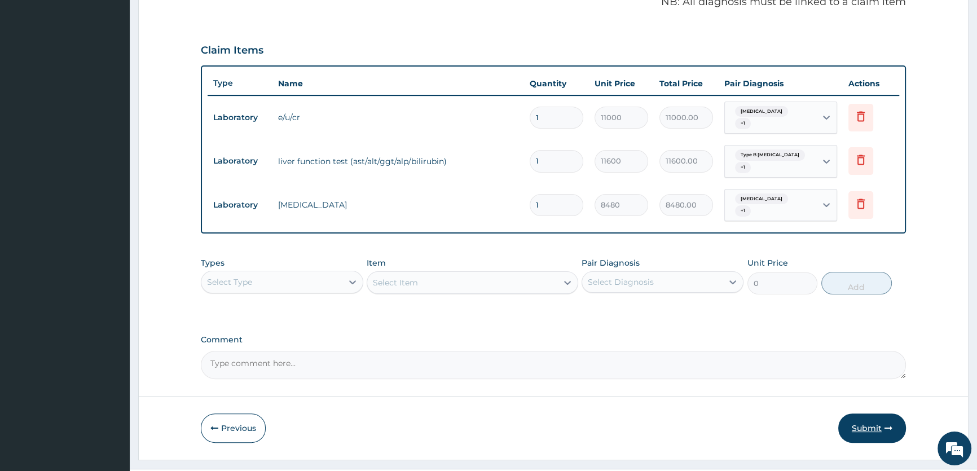
click at [863, 420] on button "Submit" at bounding box center [873, 428] width 68 height 29
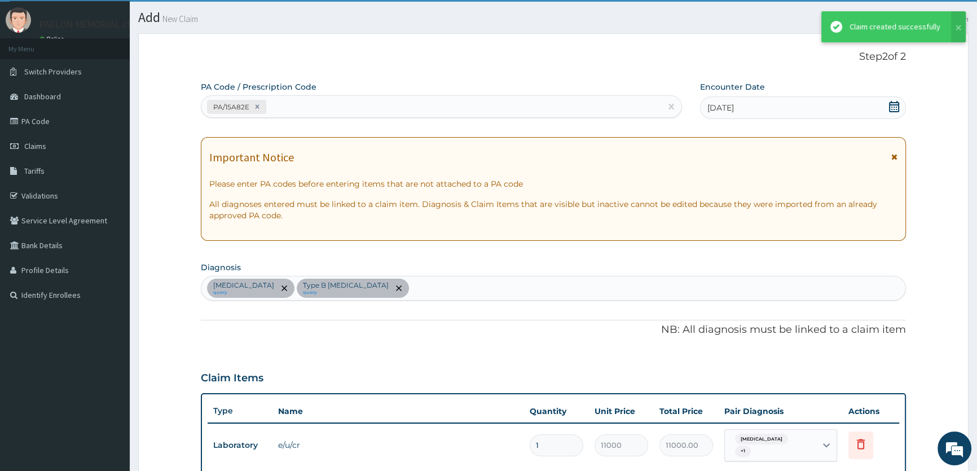
scroll to position [354, 0]
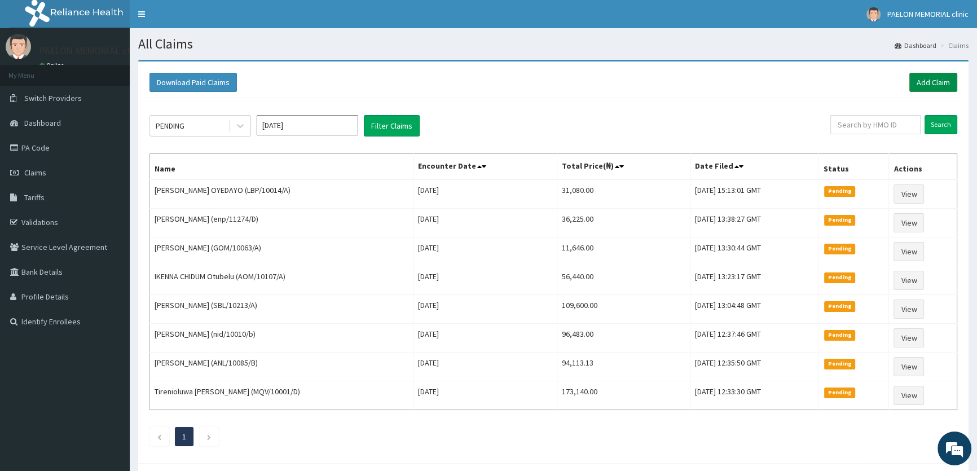
click at [930, 86] on link "Add Claim" at bounding box center [934, 82] width 48 height 19
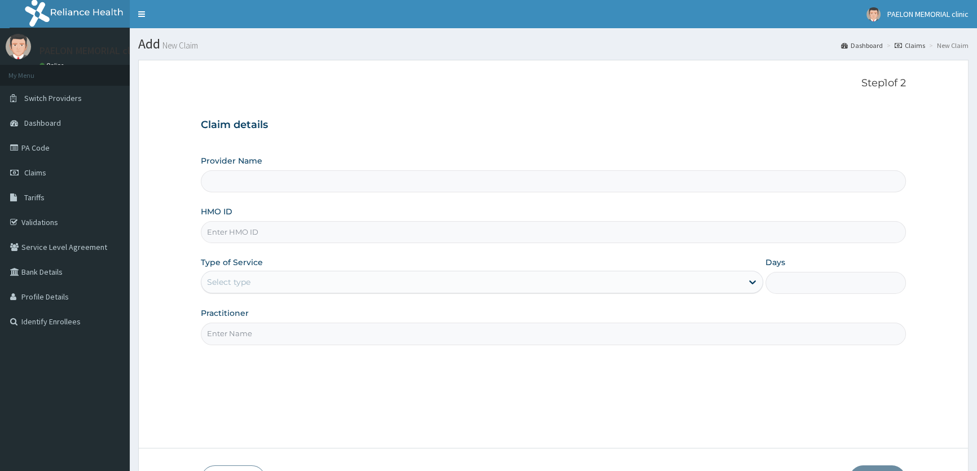
click at [354, 230] on input "HMO ID" at bounding box center [553, 232] width 705 height 22
paste input "LBP/10014/A"
type input "LBP/10014/A"
type input "Paelon Memorial Clinic- v/i"
click at [322, 282] on div "Select type" at bounding box center [471, 282] width 541 height 18
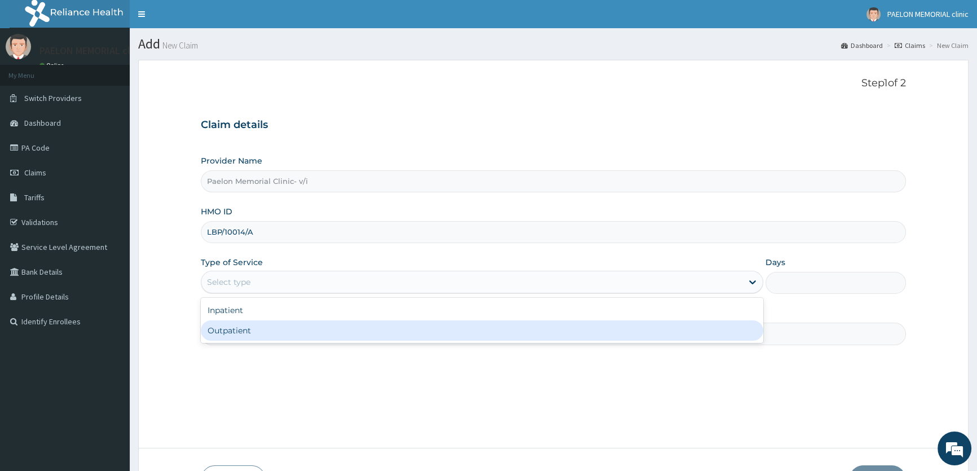
click at [303, 333] on div "Outpatient" at bounding box center [482, 331] width 562 height 20
type input "1"
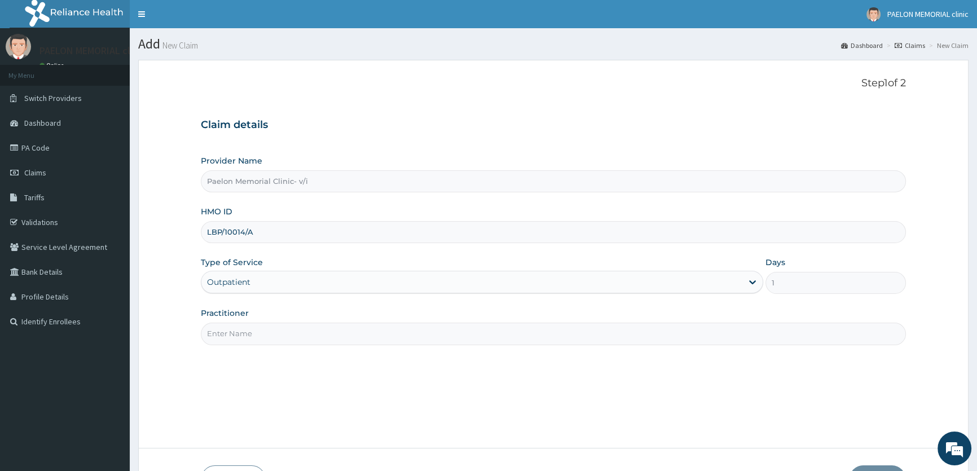
click at [334, 331] on input "Practitioner" at bounding box center [553, 334] width 705 height 22
type input "[PERSON_NAME]"
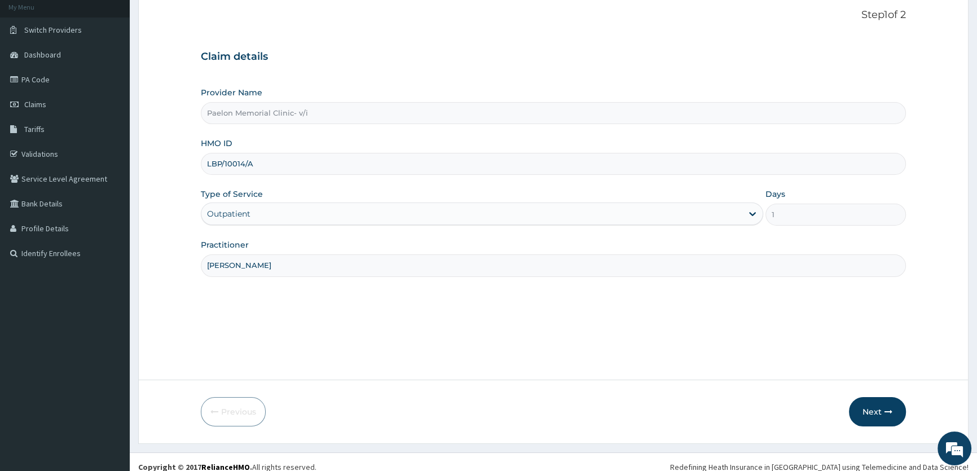
scroll to position [78, 0]
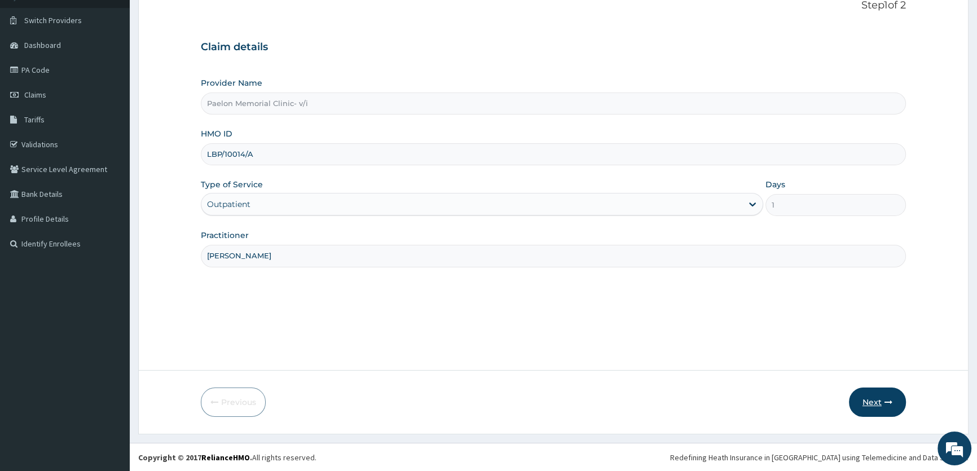
click at [877, 401] on button "Next" at bounding box center [877, 402] width 57 height 29
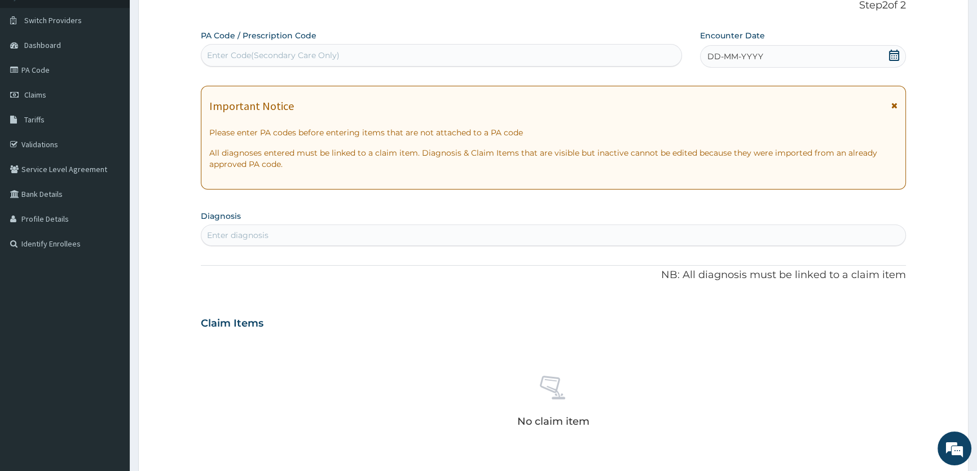
click at [384, 56] on div "Enter Code(Secondary Care Only)" at bounding box center [441, 55] width 480 height 18
paste input "PA/9E7A0F"
type input "PA/9E7A0F"
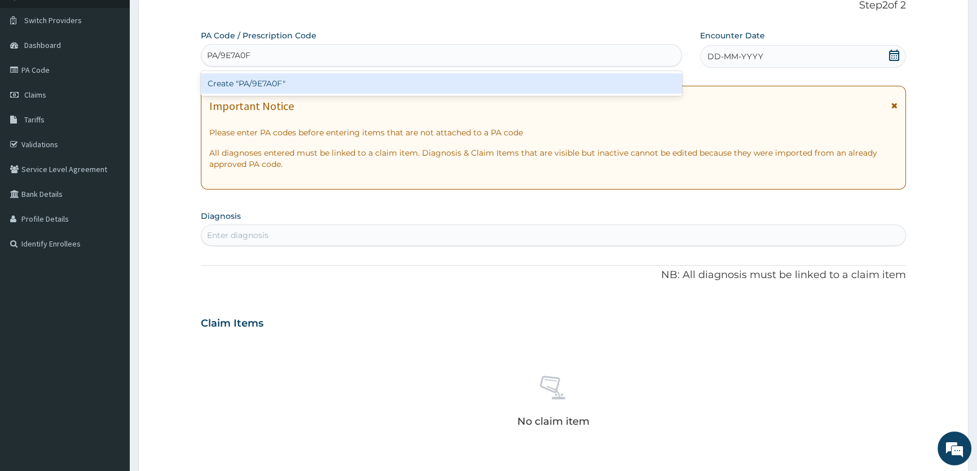
click at [375, 81] on div "Create "PA/9E7A0F"" at bounding box center [441, 83] width 481 height 20
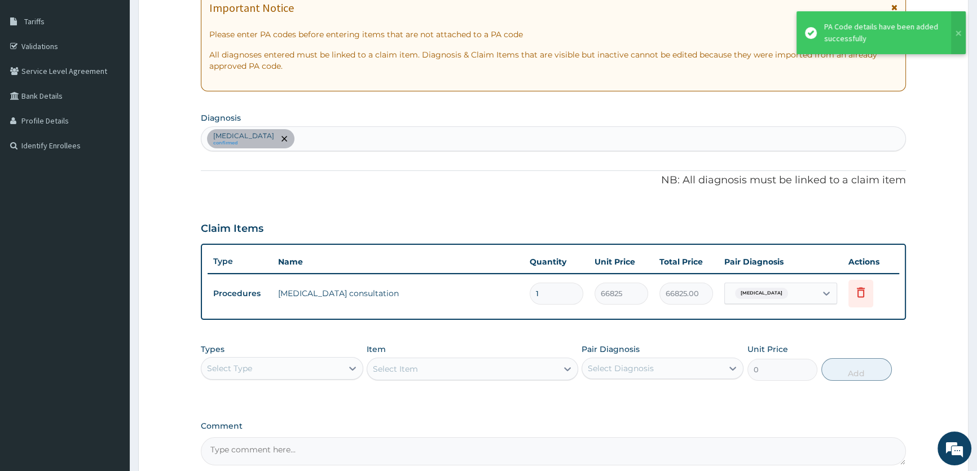
scroll to position [181, 0]
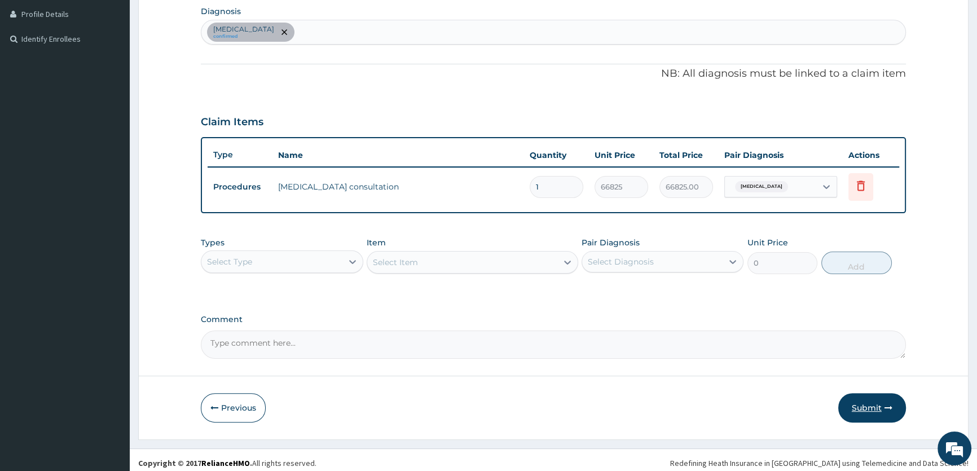
click at [858, 400] on button "Submit" at bounding box center [873, 407] width 68 height 29
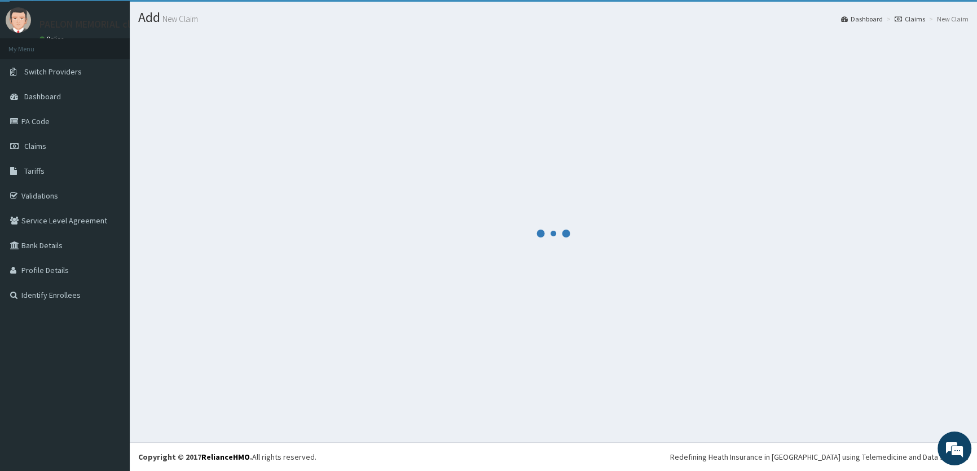
scroll to position [283, 0]
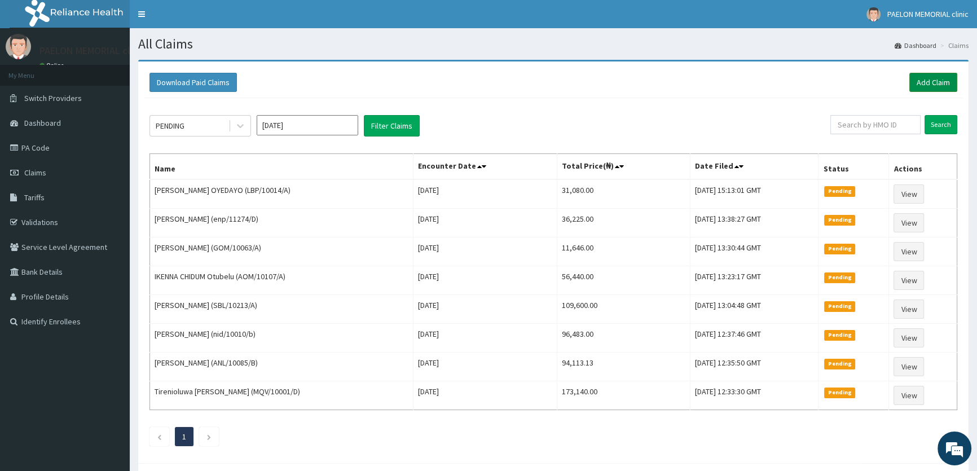
click at [932, 78] on link "Add Claim" at bounding box center [934, 82] width 48 height 19
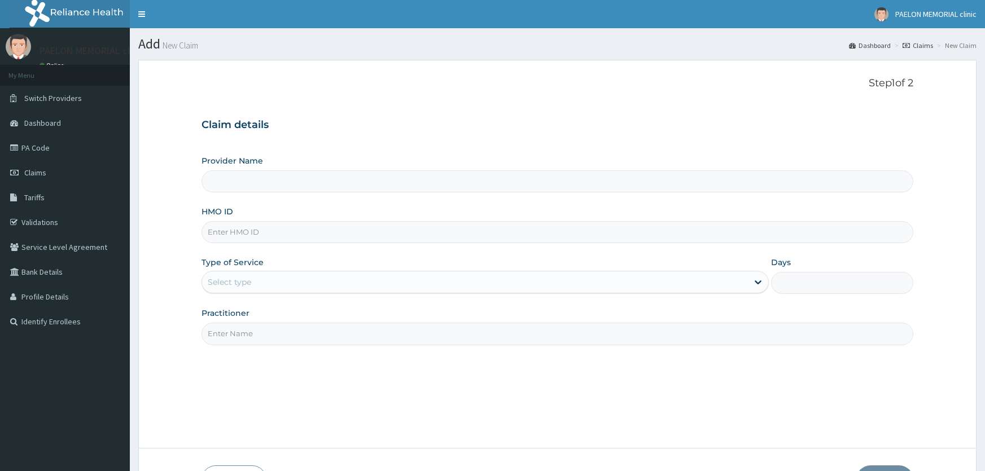
type input "Paelon Memorial Clinic- v/i"
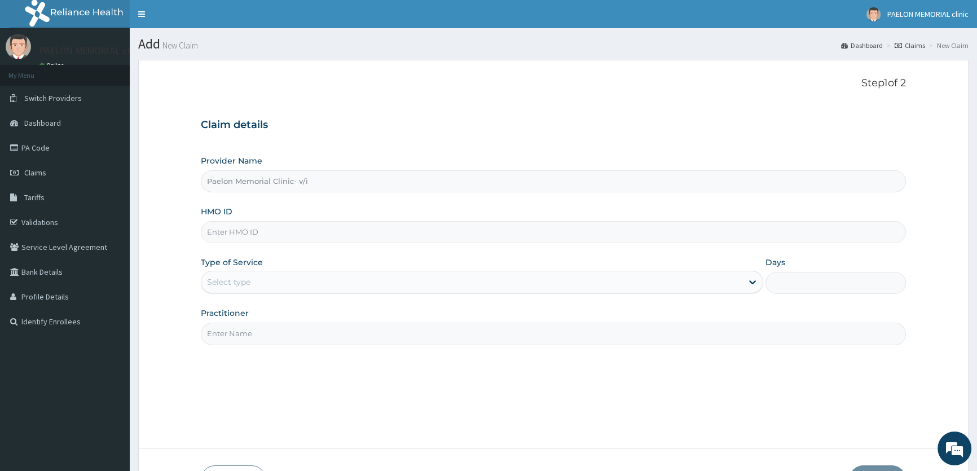
click at [353, 235] on input "HMO ID" at bounding box center [553, 232] width 705 height 22
paste input "TLR/10019/D"
type input "TLR/10019/D"
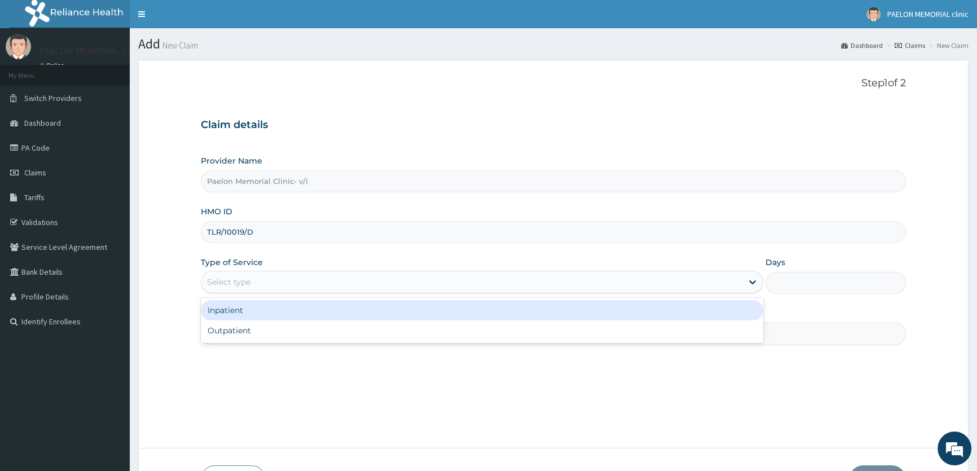
click at [332, 283] on div "Select type" at bounding box center [471, 282] width 541 height 18
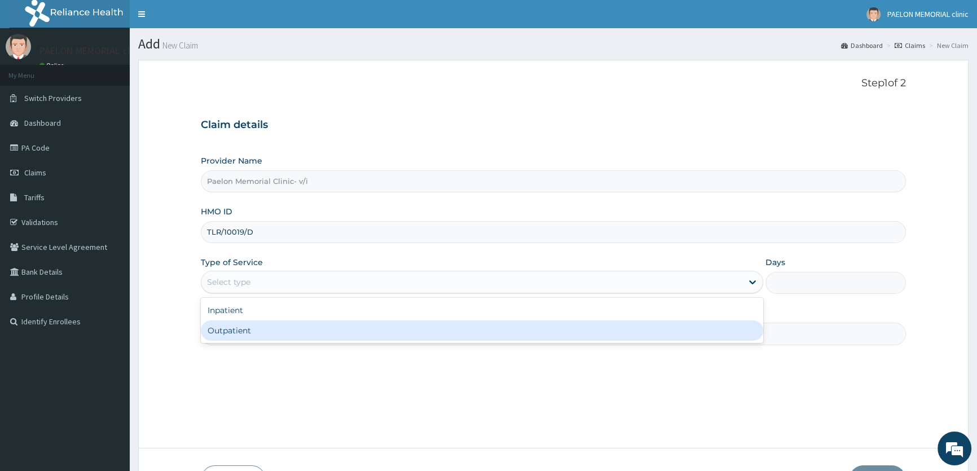
click at [285, 327] on div "Outpatient" at bounding box center [482, 331] width 562 height 20
type input "1"
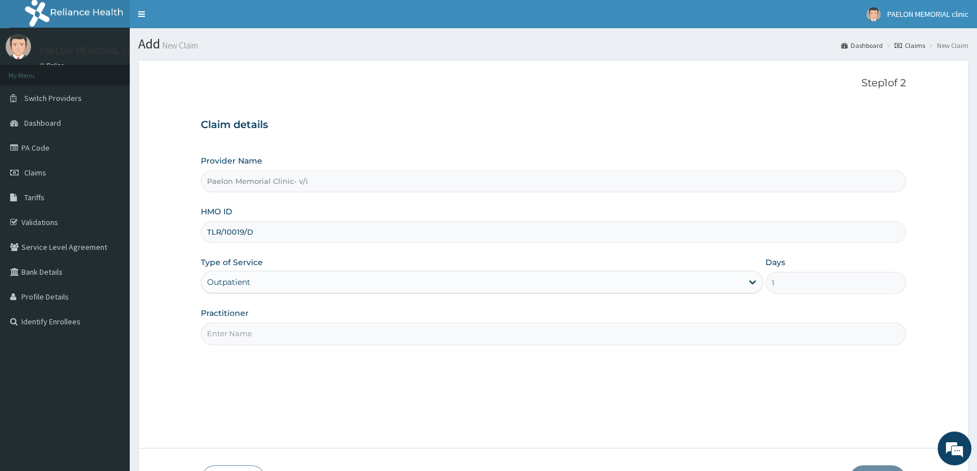
click at [285, 328] on input "Practitioner" at bounding box center [553, 334] width 705 height 22
type input "d"
type input "DR BEKEE"
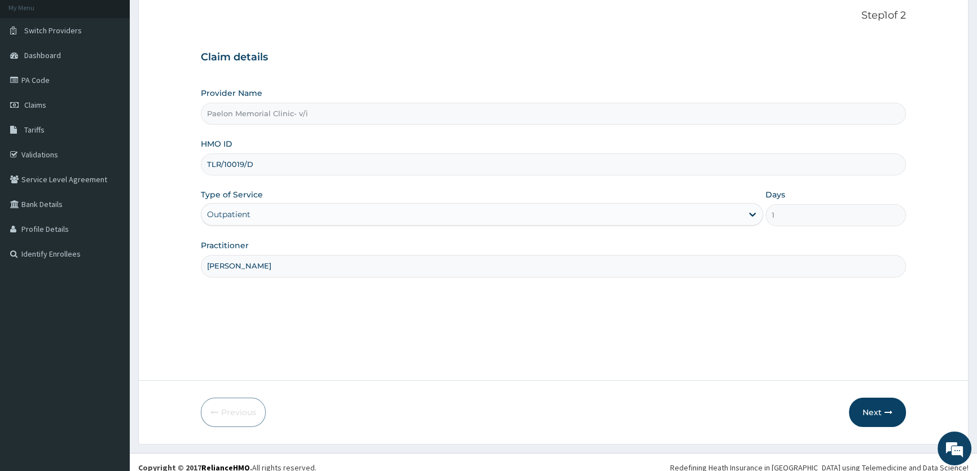
scroll to position [78, 0]
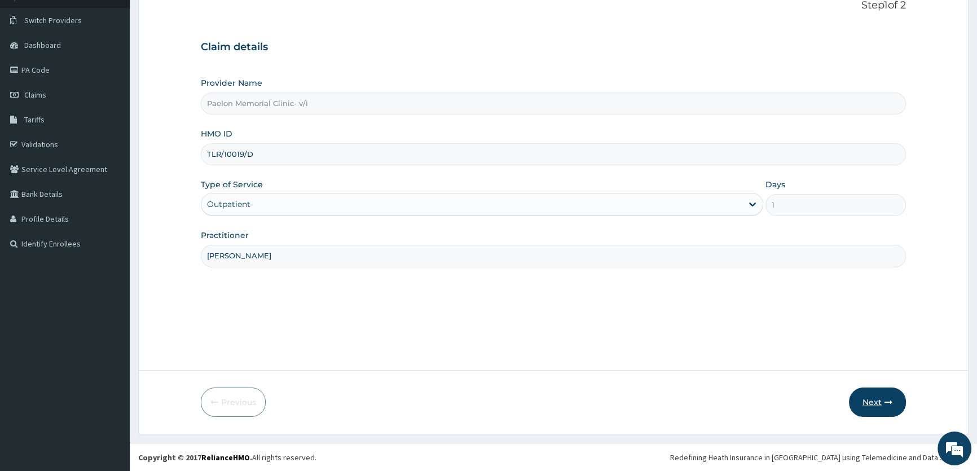
click at [871, 394] on button "Next" at bounding box center [877, 402] width 57 height 29
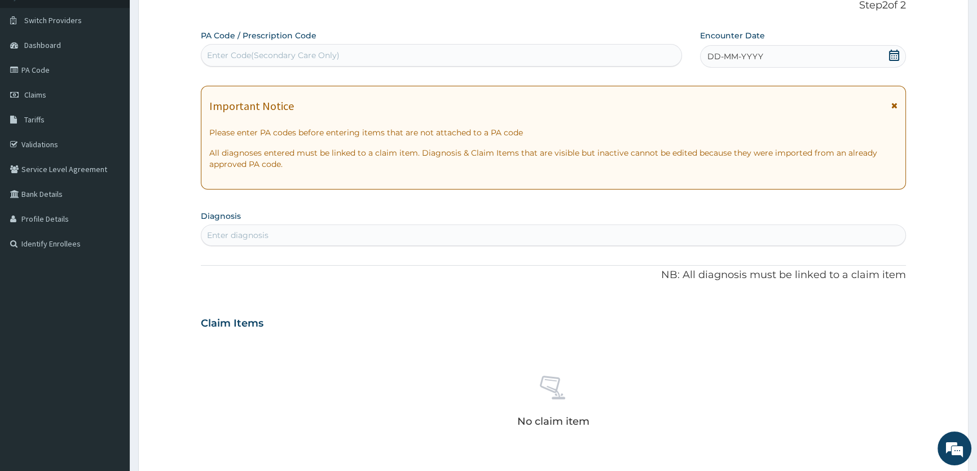
click at [348, 51] on div "Enter Code(Secondary Care Only)" at bounding box center [441, 55] width 480 height 18
paste input "PA/0DE262"
type input "PA/0DE262"
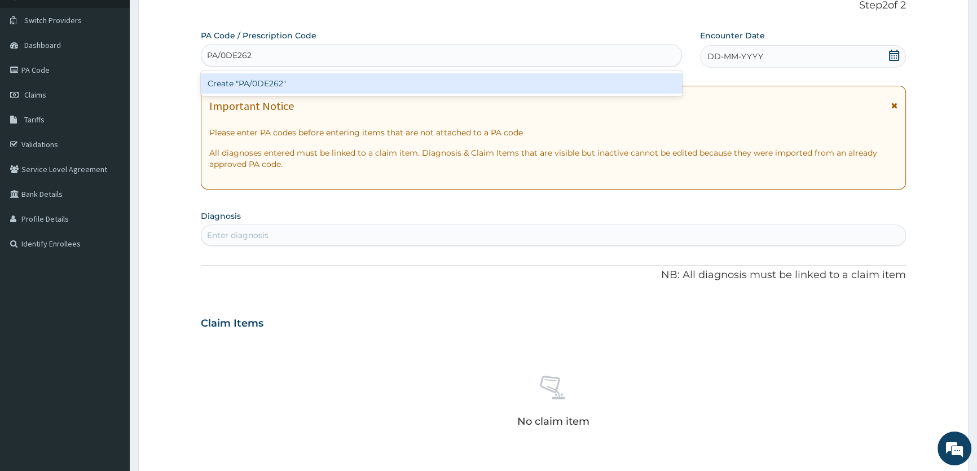
click at [335, 76] on div "Create "PA/0DE262"" at bounding box center [441, 83] width 481 height 20
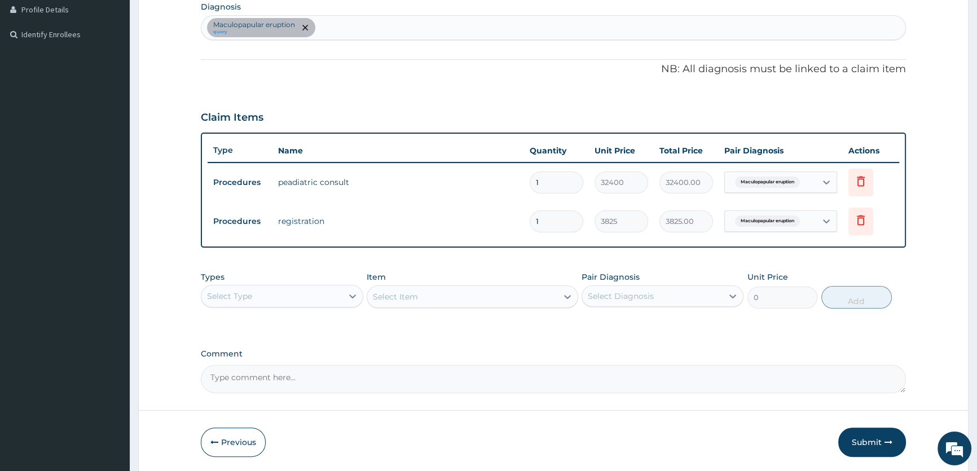
scroll to position [327, 0]
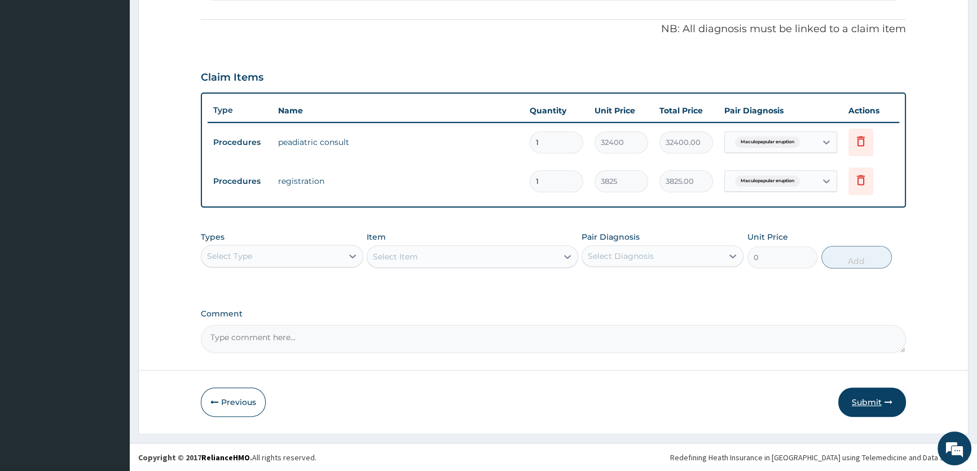
click at [876, 400] on button "Submit" at bounding box center [873, 402] width 68 height 29
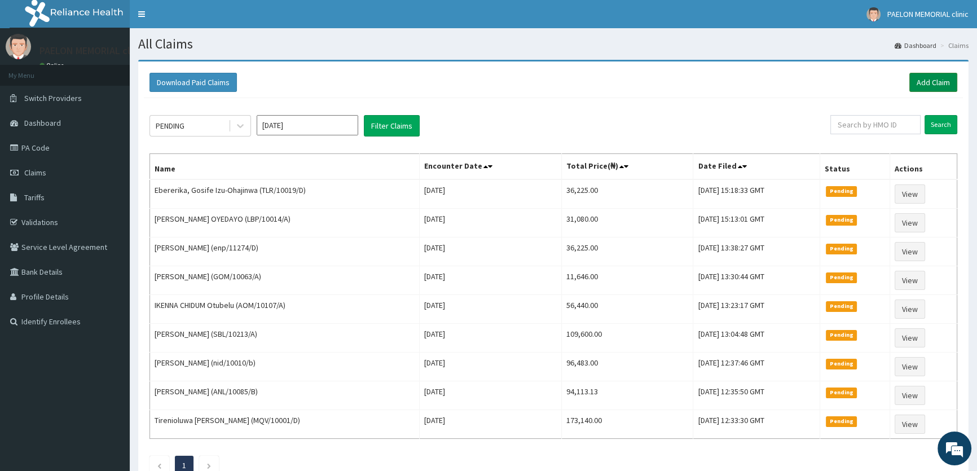
click at [931, 84] on link "Add Claim" at bounding box center [934, 82] width 48 height 19
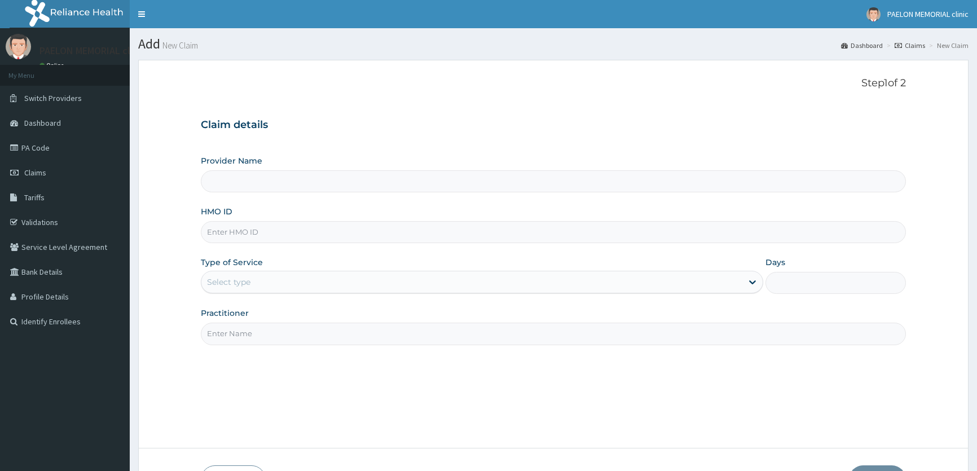
type input "Paelon Memorial Clinic- v/i"
click at [358, 242] on input "HMO ID" at bounding box center [553, 232] width 705 height 22
paste input "TLR/10019/C"
type input "TLR/10019/C"
click at [334, 280] on div "Select type" at bounding box center [471, 282] width 541 height 18
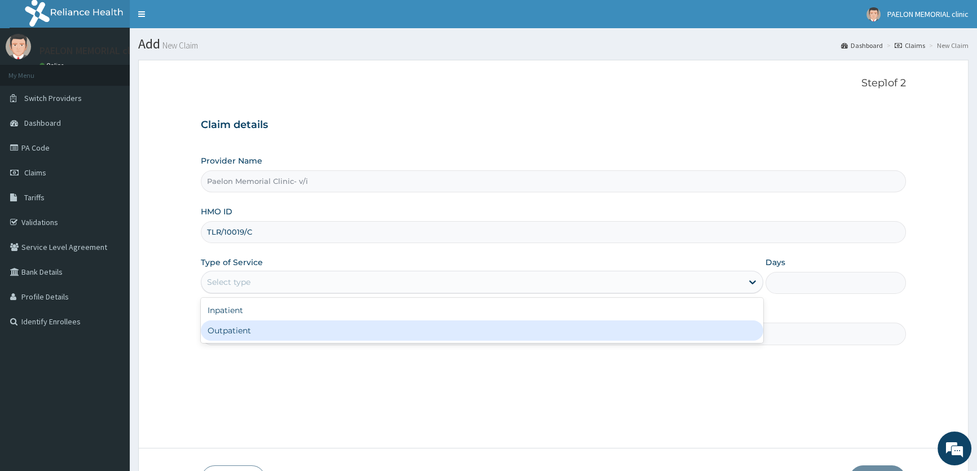
click at [299, 330] on div "Outpatient" at bounding box center [482, 331] width 562 height 20
type input "1"
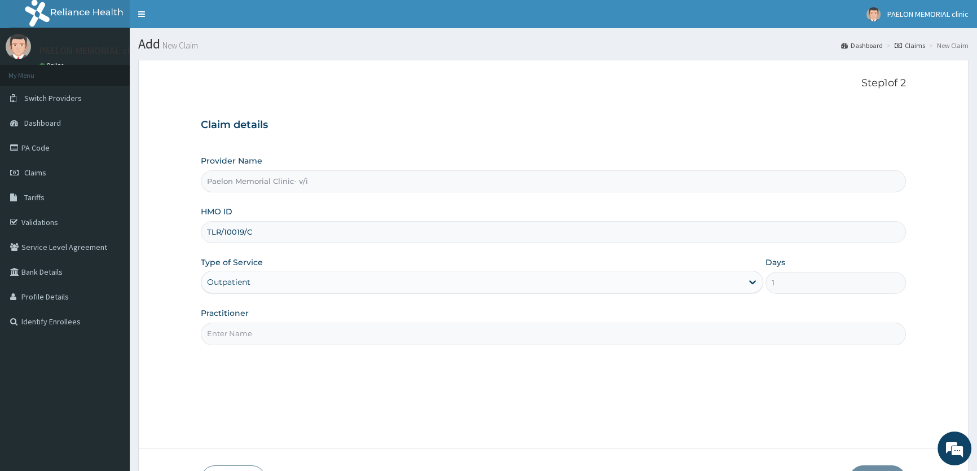
click at [322, 336] on input "Practitioner" at bounding box center [553, 334] width 705 height 22
type input "DR BEKEE"
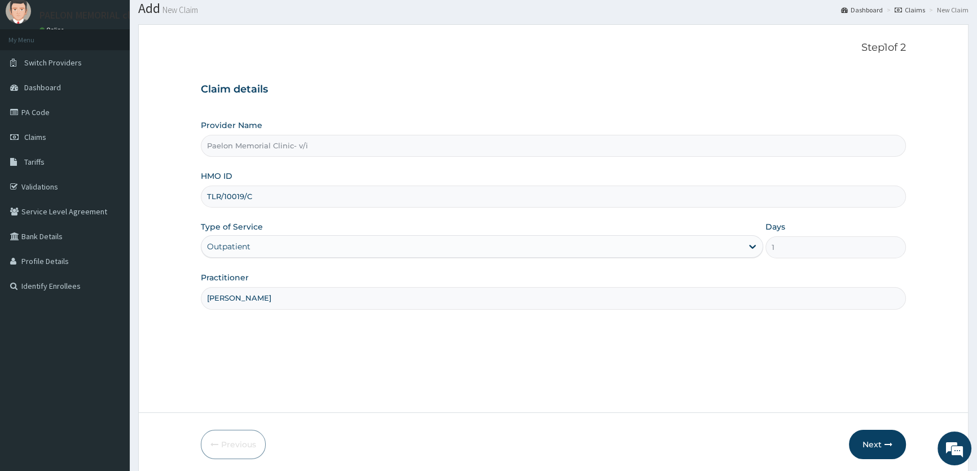
scroll to position [78, 0]
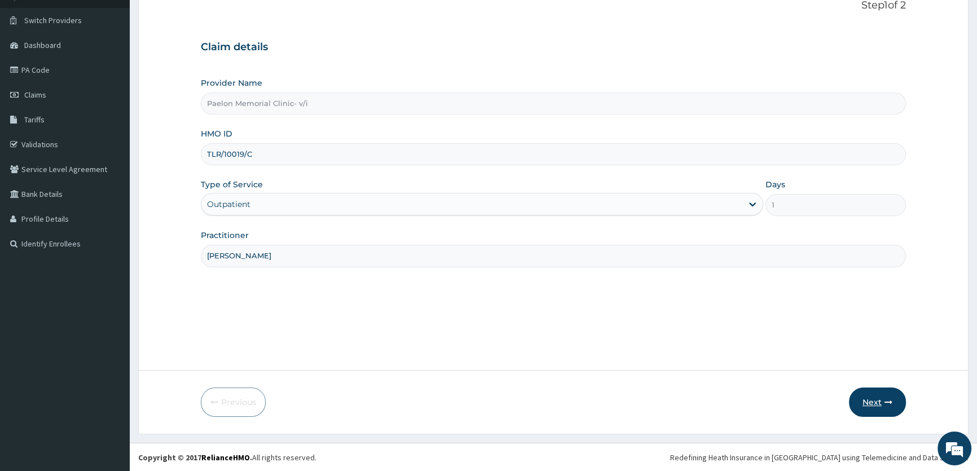
click at [879, 406] on button "Next" at bounding box center [877, 402] width 57 height 29
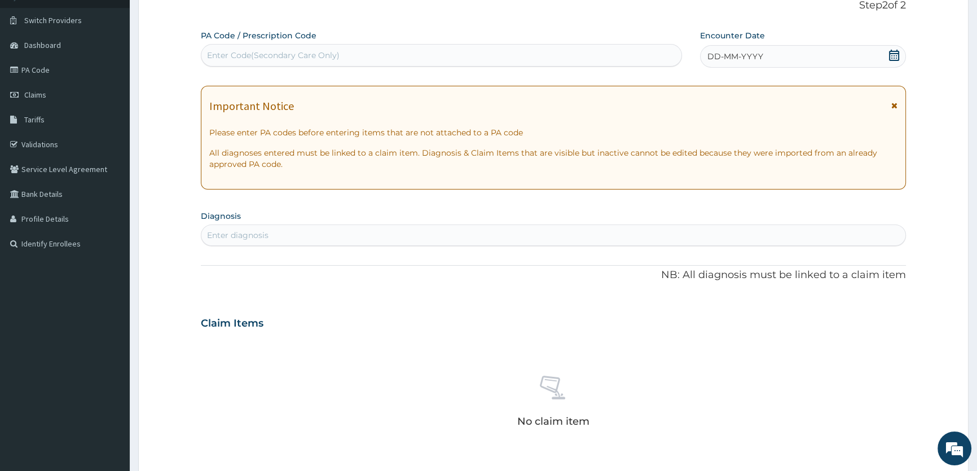
click at [474, 59] on div "Enter Code(Secondary Care Only)" at bounding box center [441, 55] width 480 height 18
paste input "PA/2D5D2C"
type input "PA/2D5D2C"
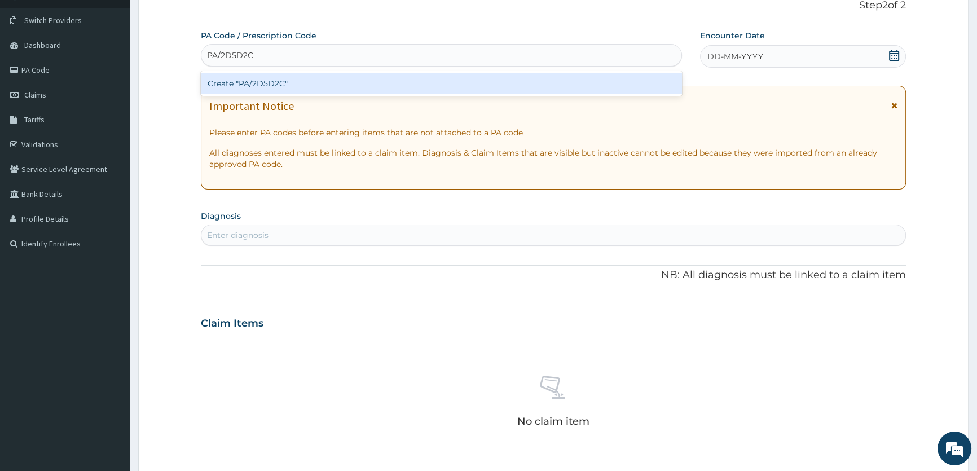
click at [468, 85] on div "Create "PA/2D5D2C"" at bounding box center [441, 83] width 481 height 20
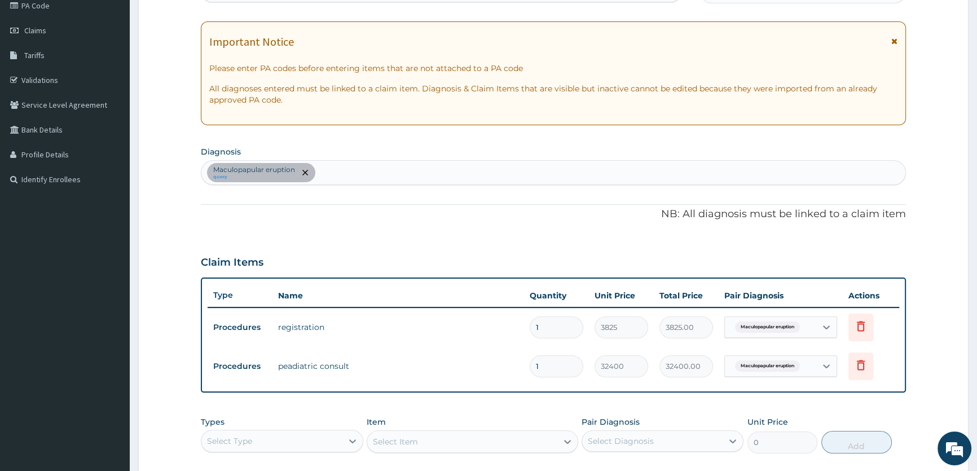
scroll to position [283, 0]
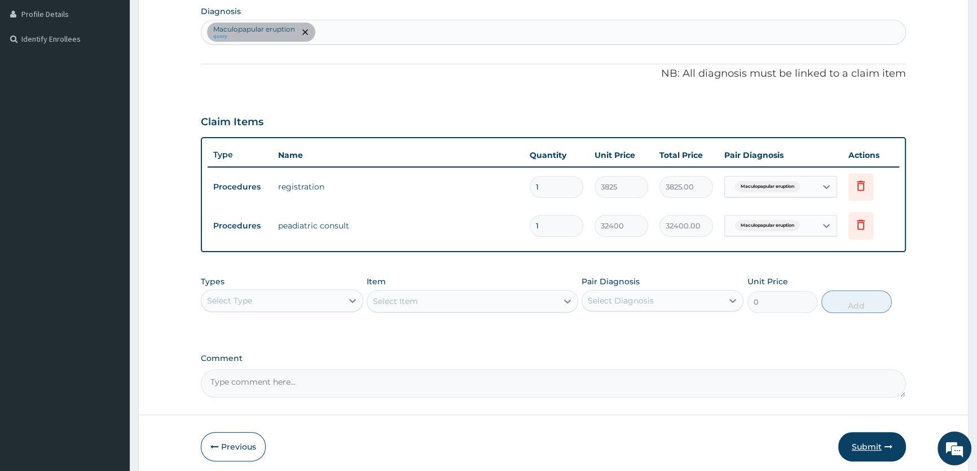
click at [870, 437] on button "Submit" at bounding box center [873, 446] width 68 height 29
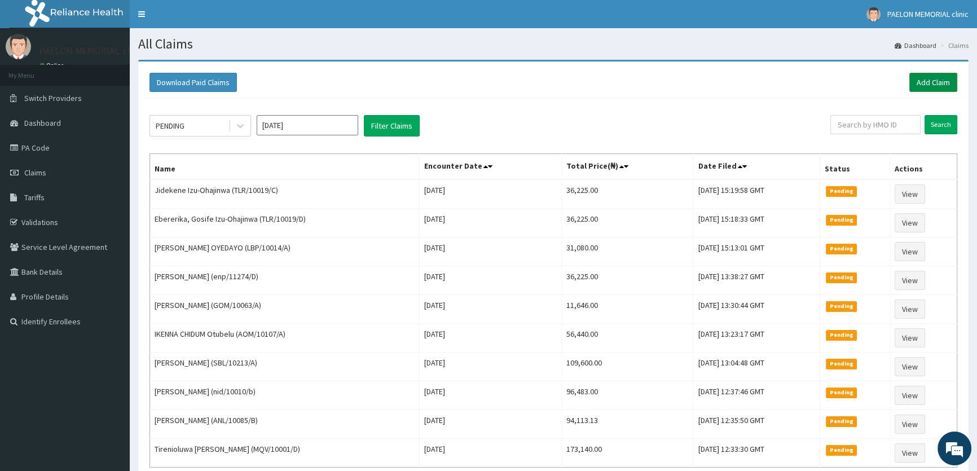
click at [929, 79] on link "Add Claim" at bounding box center [934, 82] width 48 height 19
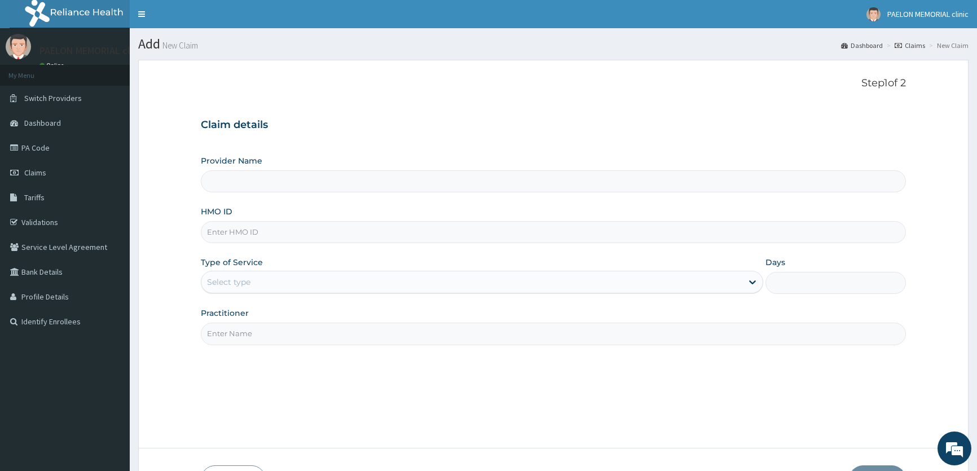
type input "Paelon Memorial Clinic- v/i"
click at [274, 242] on input "HMO ID" at bounding box center [553, 232] width 705 height 22
paste input "RSR/10053/A"
type input "RSR/10053/A"
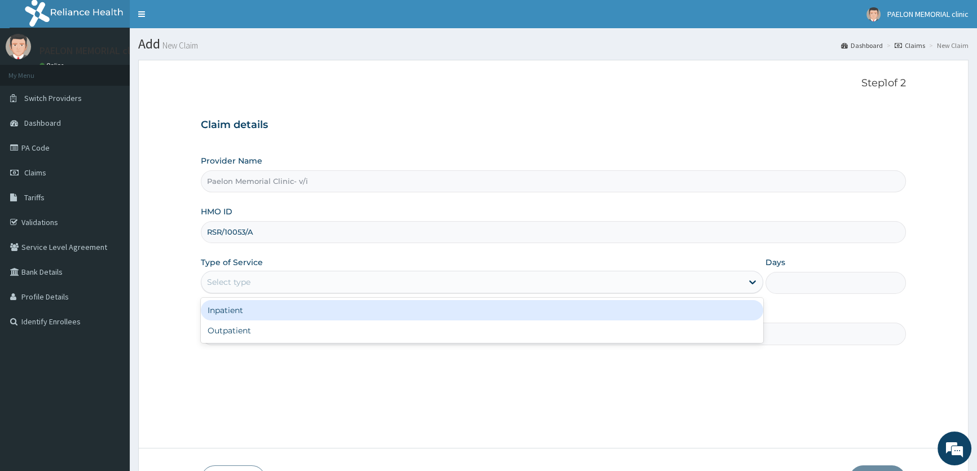
click at [263, 282] on div "Select type" at bounding box center [471, 282] width 541 height 18
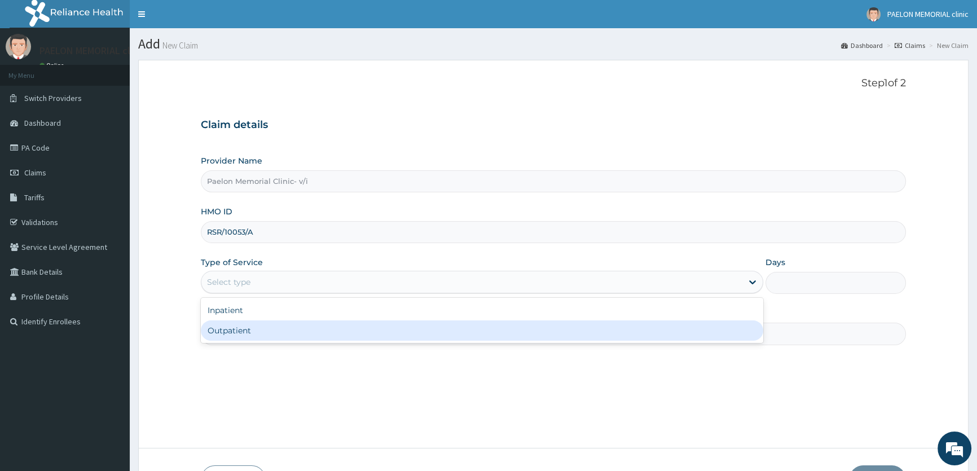
click at [263, 329] on div "Outpatient" at bounding box center [482, 331] width 562 height 20
type input "1"
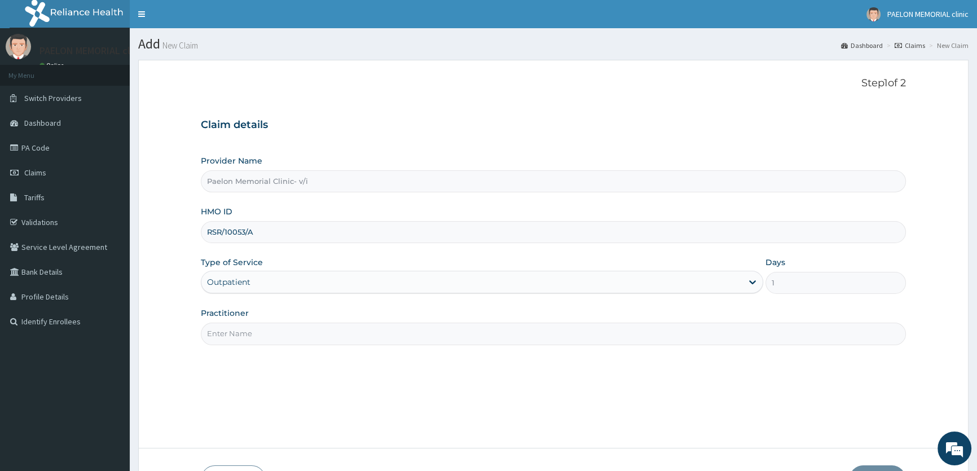
click at [262, 336] on input "Practitioner" at bounding box center [553, 334] width 705 height 22
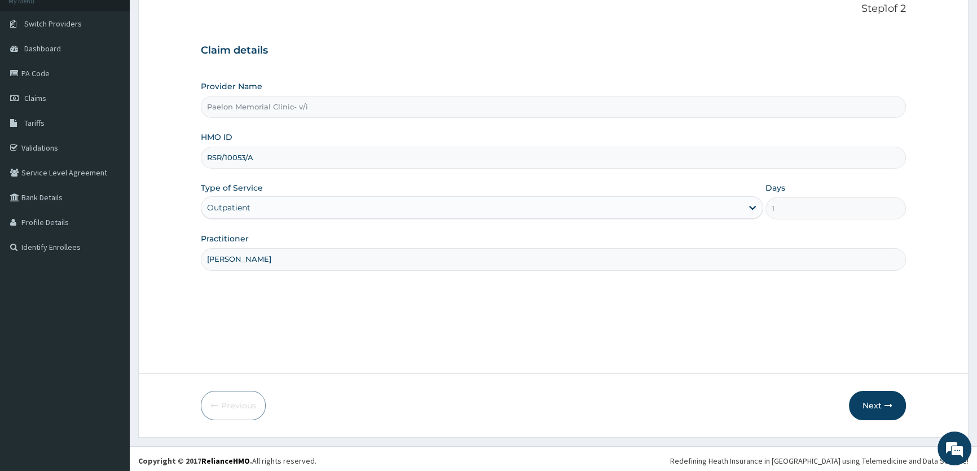
scroll to position [78, 0]
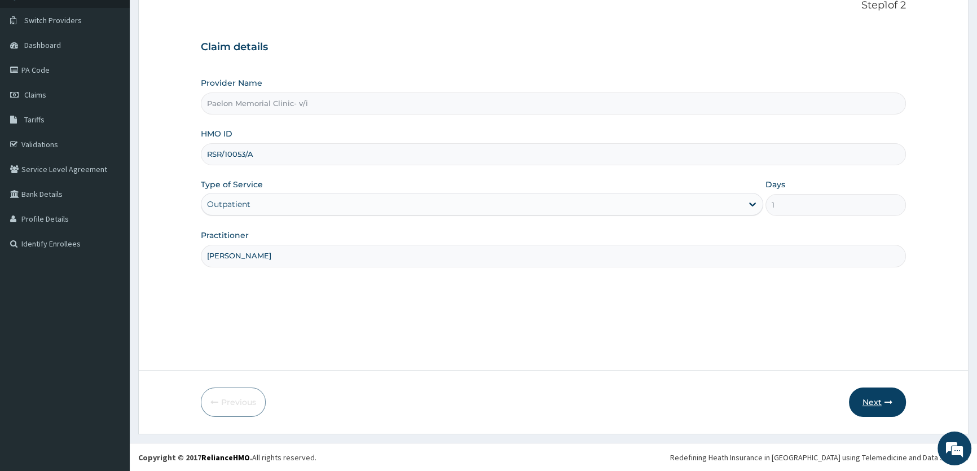
type input "[PERSON_NAME]"
click at [870, 400] on button "Next" at bounding box center [877, 402] width 57 height 29
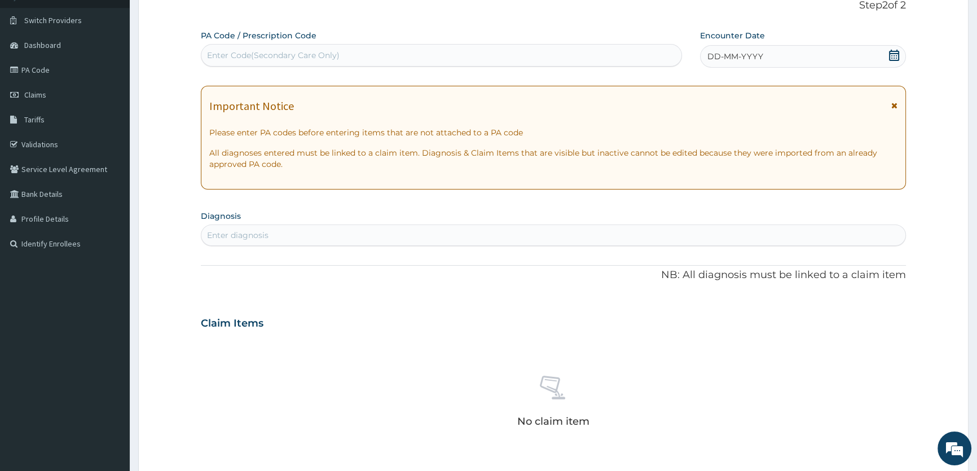
click at [423, 53] on div "Enter Code(Secondary Care Only)" at bounding box center [441, 55] width 480 height 18
paste input "PA/CACA85"
type input "PA/CACA85"
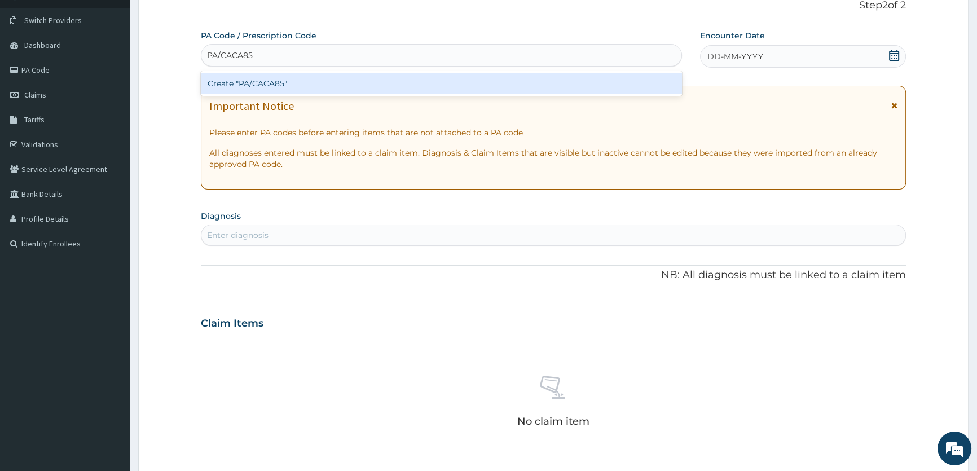
click at [423, 84] on div "Create "PA/CACA85"" at bounding box center [441, 83] width 481 height 20
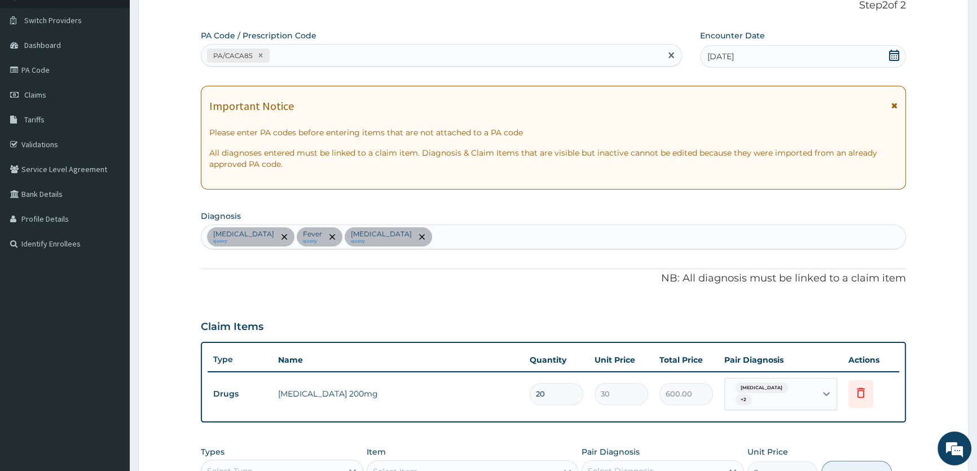
click at [401, 51] on div "PA/CACA85" at bounding box center [430, 55] width 459 height 19
paste input "PA/C438FD"
type input "PA/C438FD"
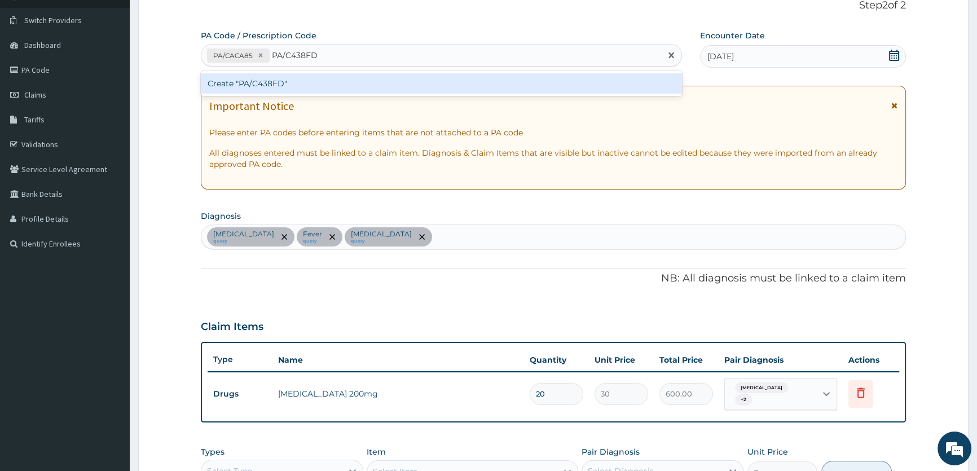
click at [394, 85] on div "Create "PA/C438FD"" at bounding box center [441, 83] width 481 height 20
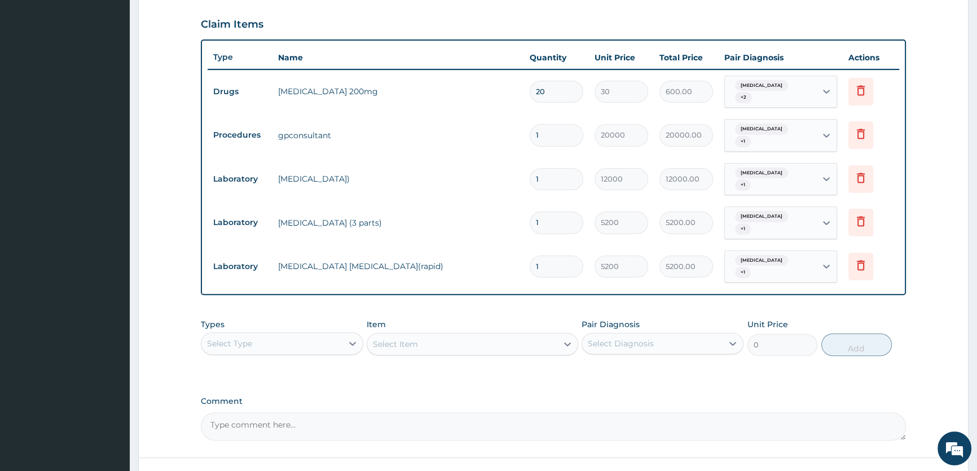
scroll to position [445, 0]
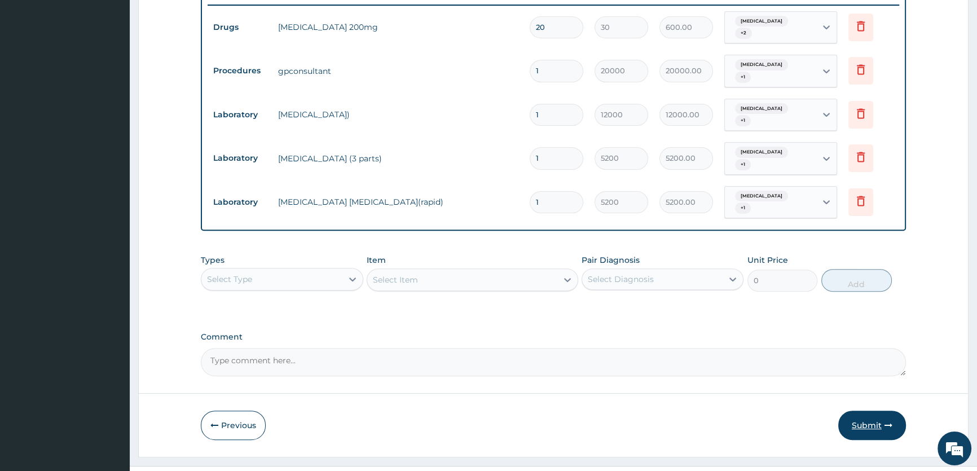
click at [873, 411] on button "Submit" at bounding box center [873, 425] width 68 height 29
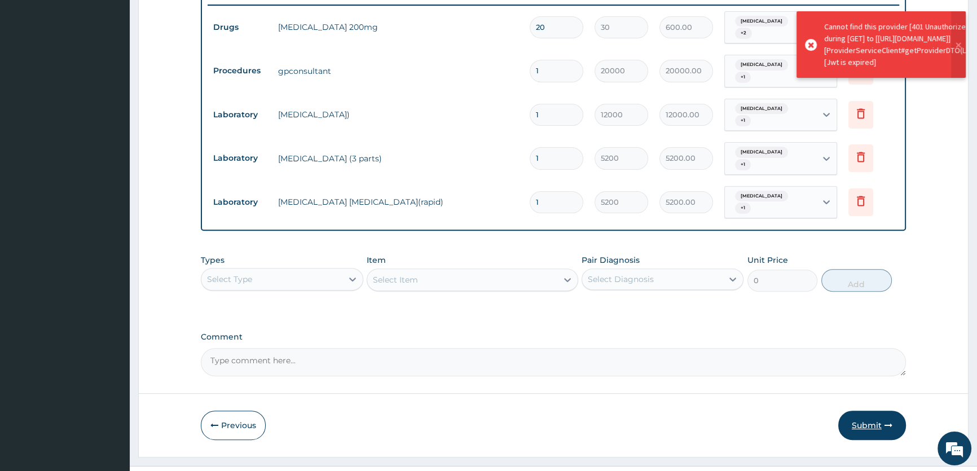
click at [865, 411] on button "Submit" at bounding box center [873, 425] width 68 height 29
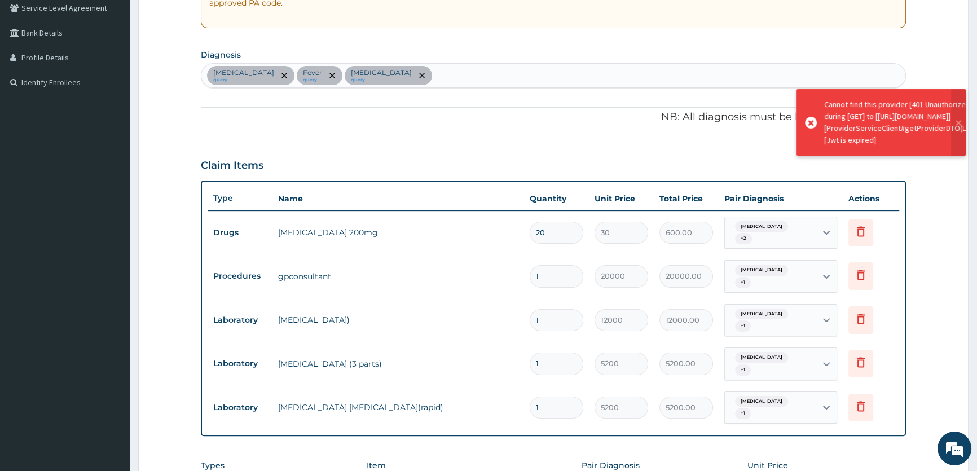
scroll to position [34, 0]
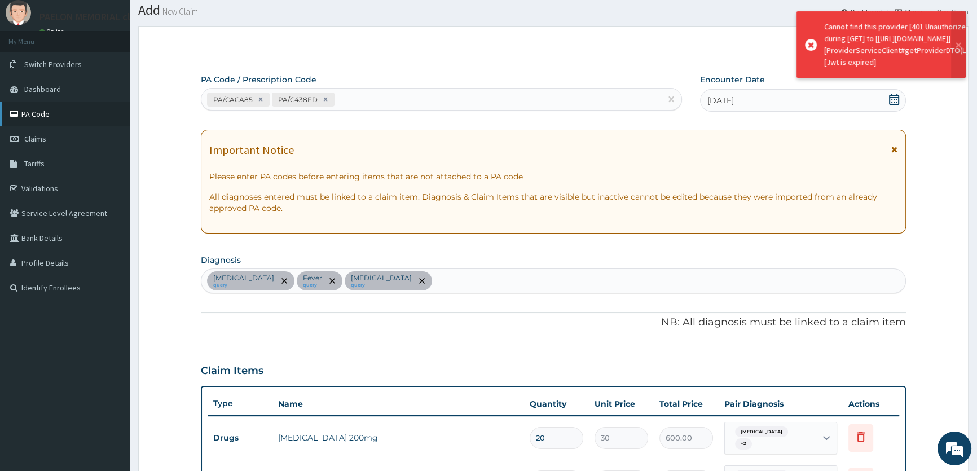
click at [52, 114] on link "PA Code" at bounding box center [65, 114] width 130 height 25
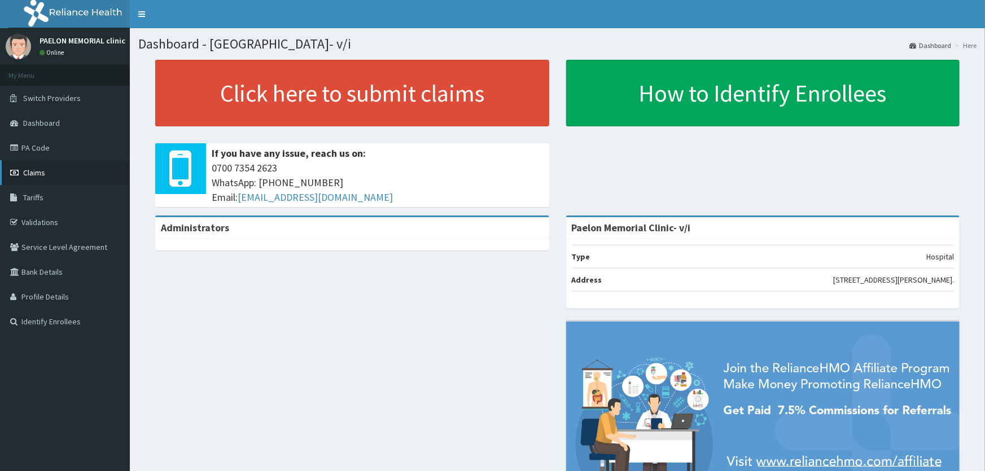
click at [20, 167] on link "Claims" at bounding box center [65, 172] width 130 height 25
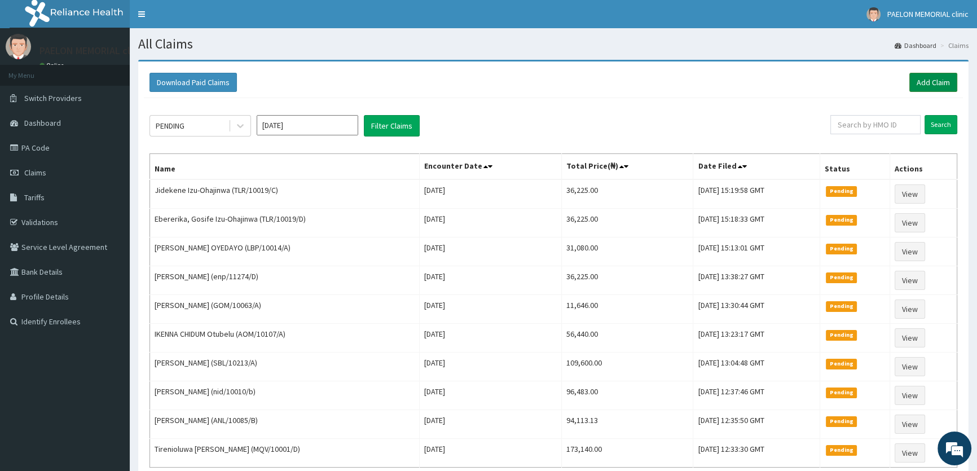
click at [931, 80] on link "Add Claim" at bounding box center [934, 82] width 48 height 19
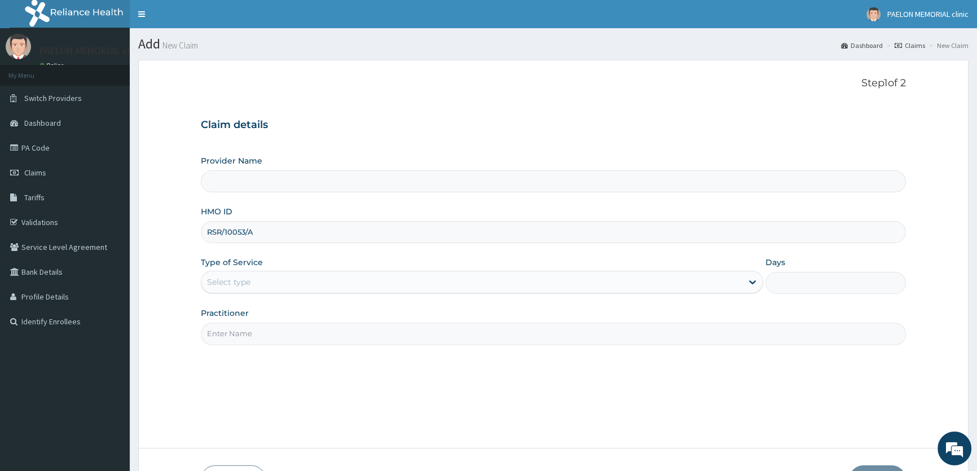
type input "RSR/10053/A"
click at [274, 285] on div "Select type" at bounding box center [471, 282] width 541 height 18
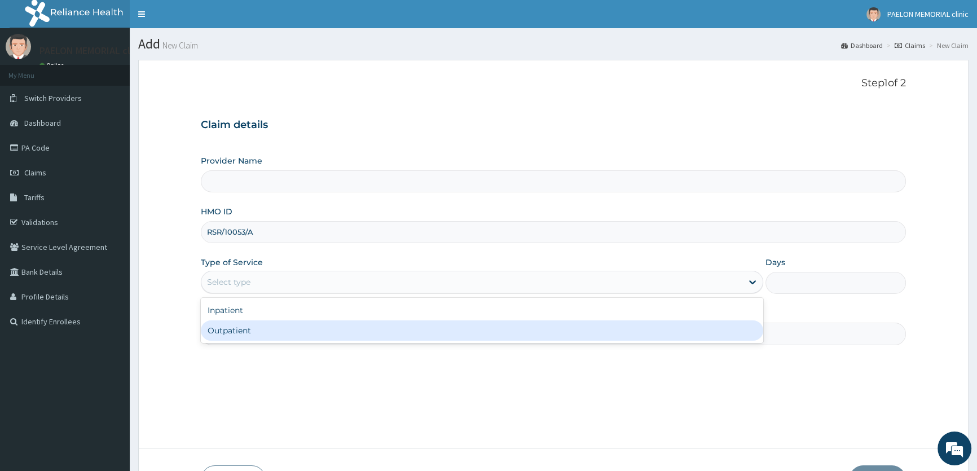
type input "Paelon Memorial Clinic- v/i"
click at [251, 331] on div "Outpatient" at bounding box center [482, 331] width 562 height 20
type input "1"
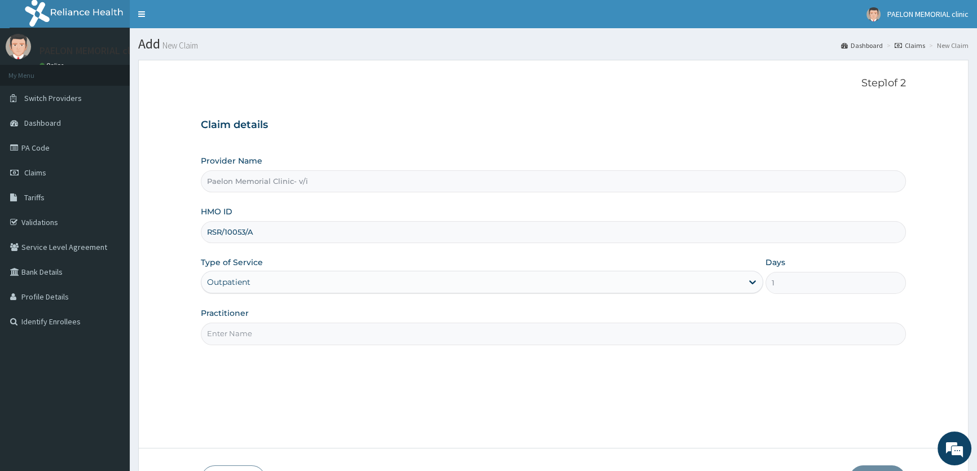
click at [272, 337] on input "Practitioner" at bounding box center [553, 334] width 705 height 22
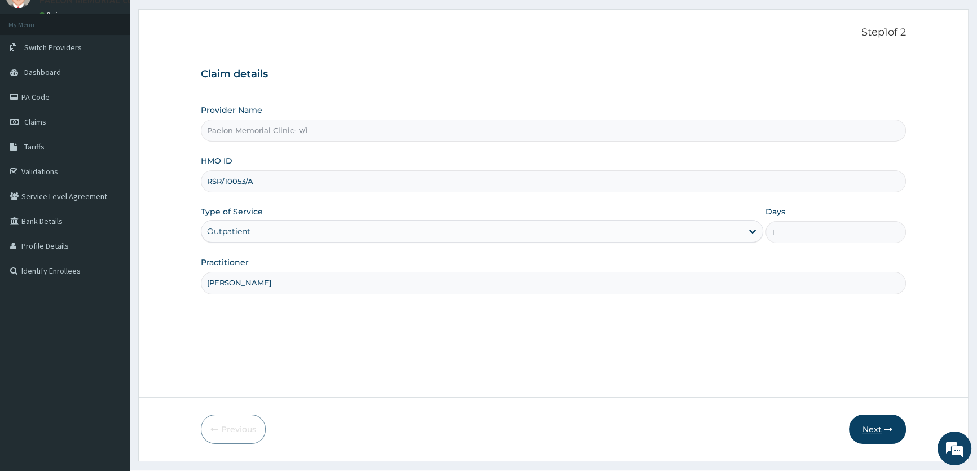
type input "[PERSON_NAME]"
click at [868, 427] on button "Next" at bounding box center [877, 429] width 57 height 29
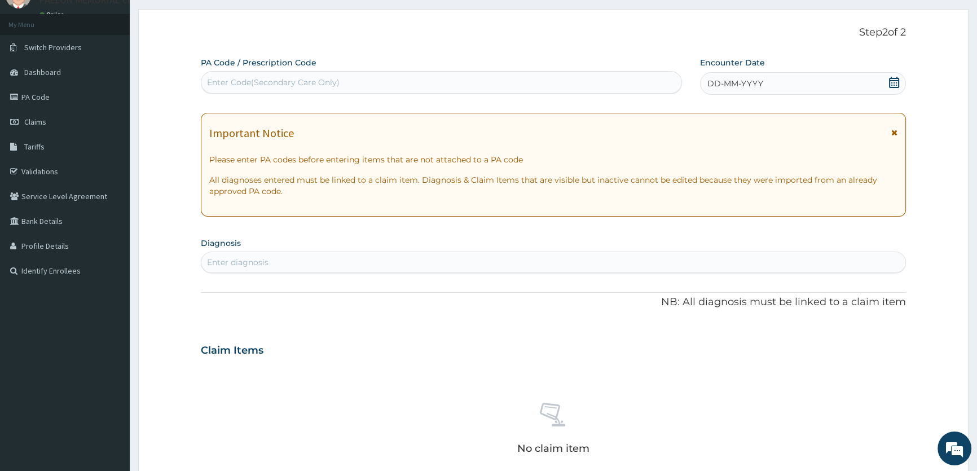
scroll to position [0, 0]
click at [418, 82] on div "Enter Code(Secondary Care Only)" at bounding box center [441, 82] width 480 height 18
paste input "PA/CACA85"
type input "PA/CACA85"
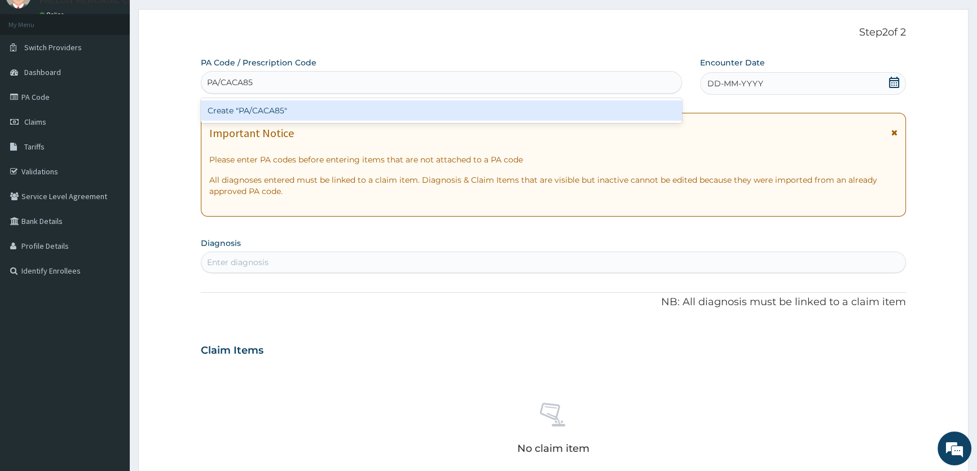
click at [405, 111] on div "Create "PA/CACA85"" at bounding box center [441, 110] width 481 height 20
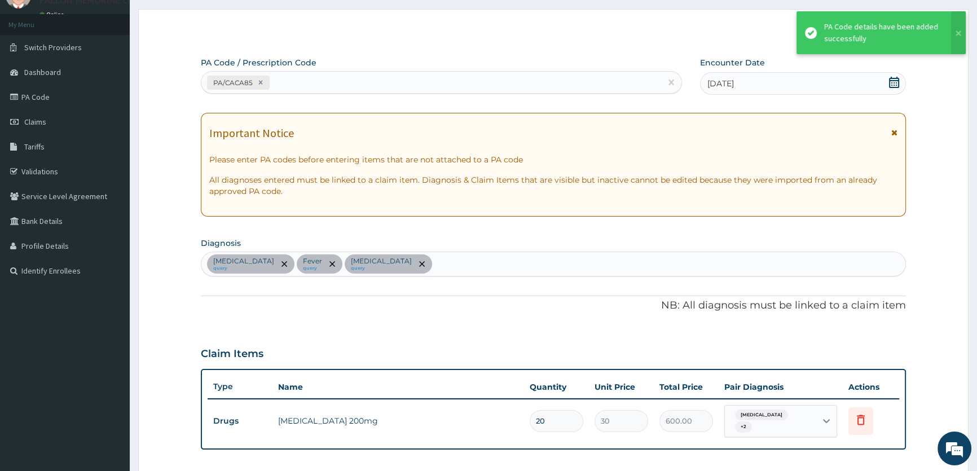
click at [397, 82] on div "PA/CACA85" at bounding box center [430, 82] width 459 height 19
paste input "PA/C438FD"
type input "PA/C438FD"
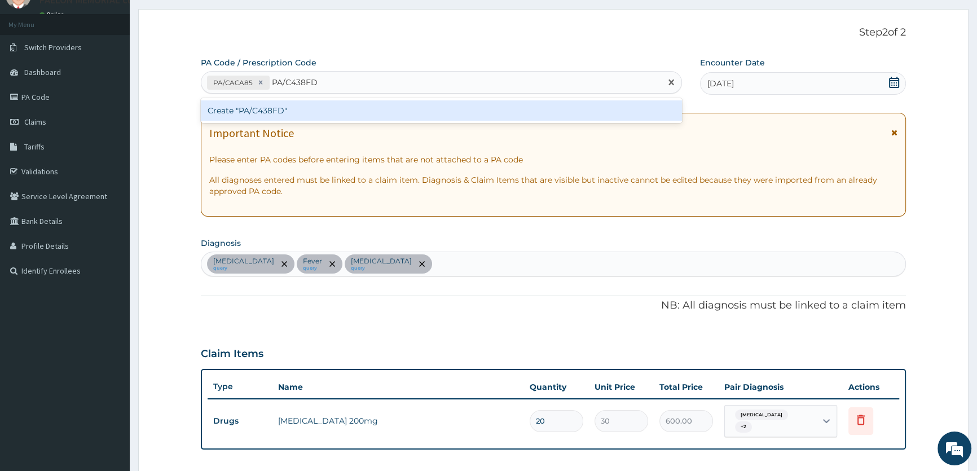
click at [391, 106] on div "Create "PA/C438FD"" at bounding box center [441, 110] width 481 height 20
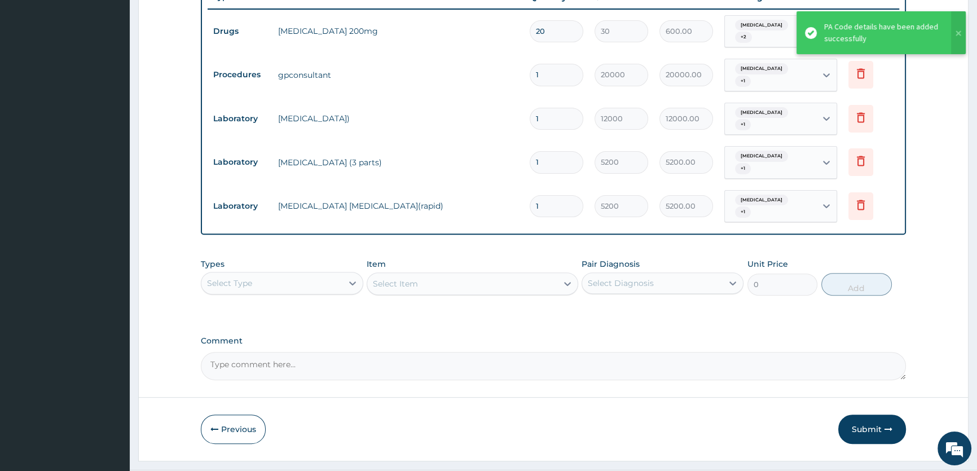
scroll to position [445, 0]
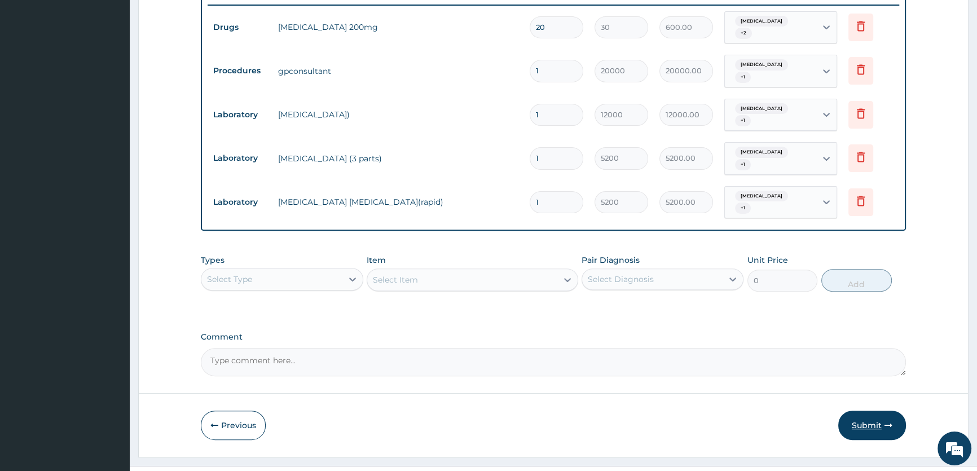
click at [859, 411] on button "Submit" at bounding box center [873, 425] width 68 height 29
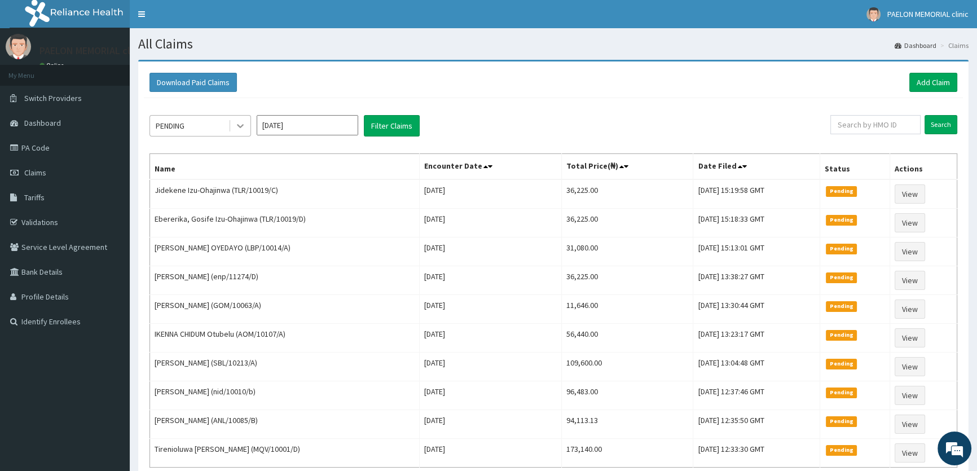
click at [235, 125] on icon at bounding box center [240, 125] width 11 height 11
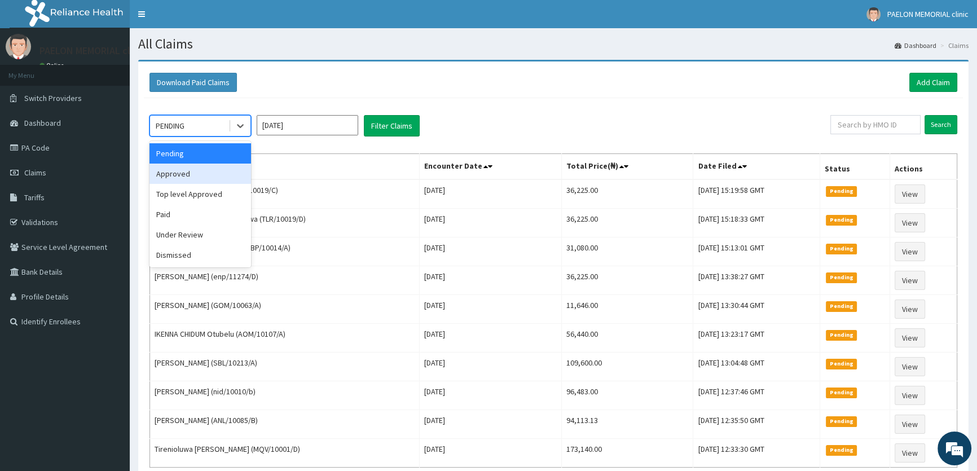
click at [180, 170] on div "Approved" at bounding box center [201, 174] width 102 height 20
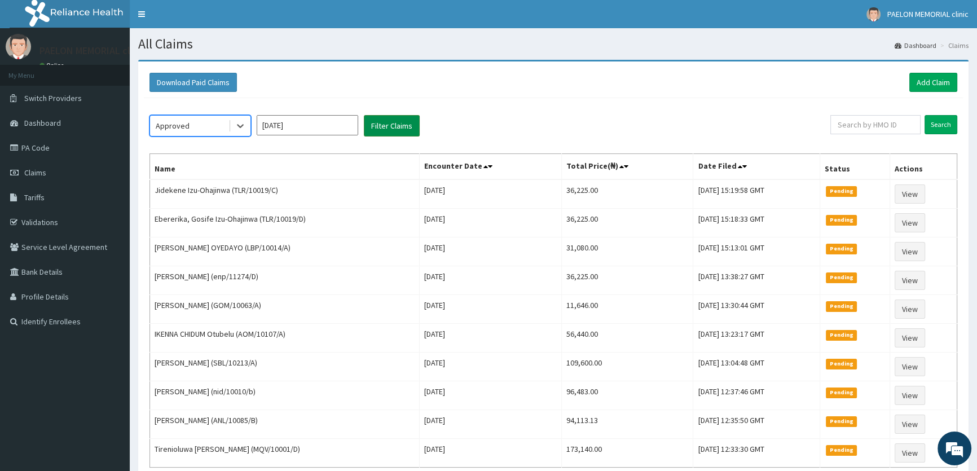
click at [388, 118] on button "Filter Claims" at bounding box center [392, 125] width 56 height 21
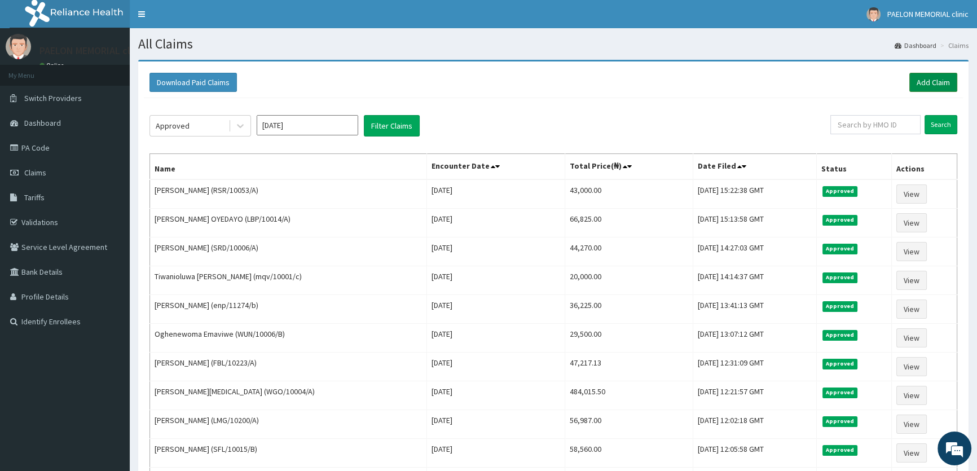
click at [919, 81] on link "Add Claim" at bounding box center [934, 82] width 48 height 19
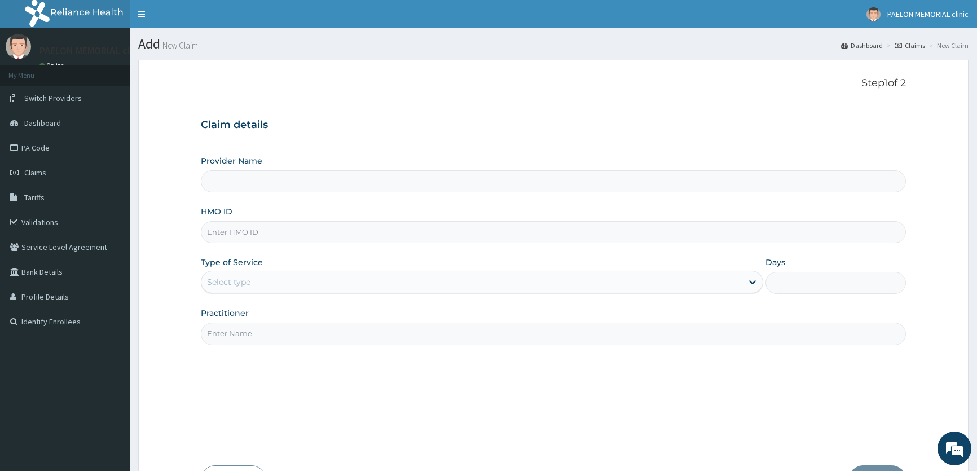
type input "Paelon Memorial Clinic- v/i"
click at [311, 236] on input "HMO ID" at bounding box center [553, 232] width 705 height 22
paste input "enp/11274/c"
type input "enp/11274/c"
click at [274, 275] on div "Select type" at bounding box center [471, 282] width 541 height 18
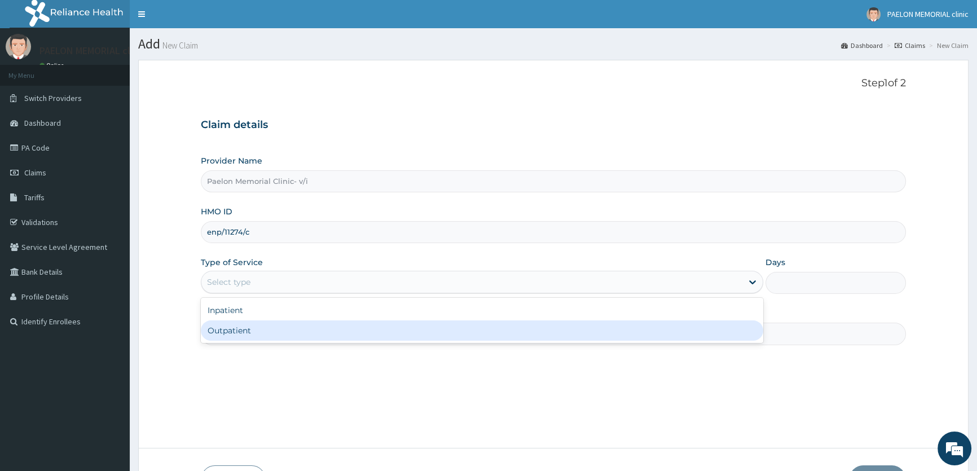
click at [265, 323] on div "Outpatient" at bounding box center [482, 331] width 562 height 20
type input "1"
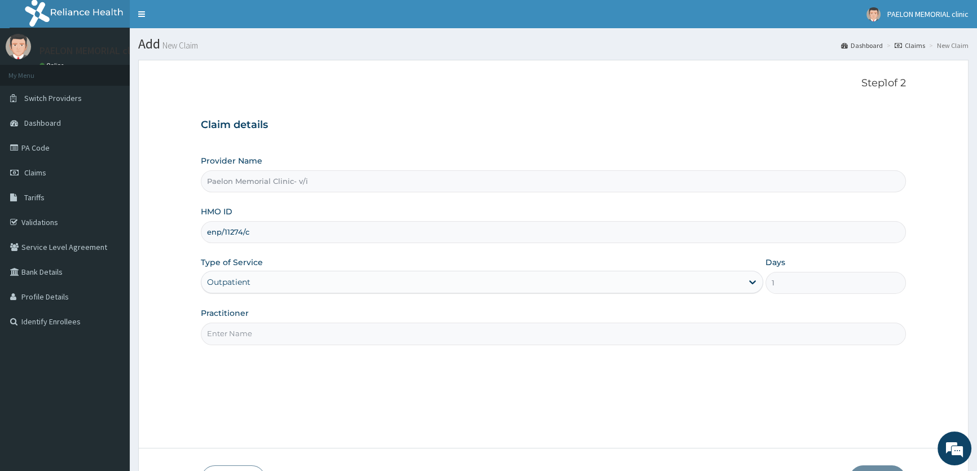
click at [282, 336] on input "Practitioner" at bounding box center [553, 334] width 705 height 22
type input "[PERSON_NAME]"
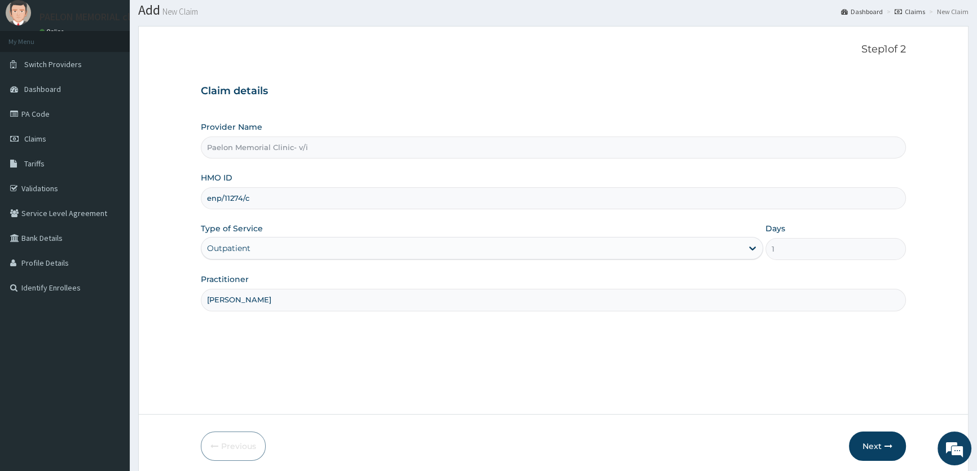
scroll to position [78, 0]
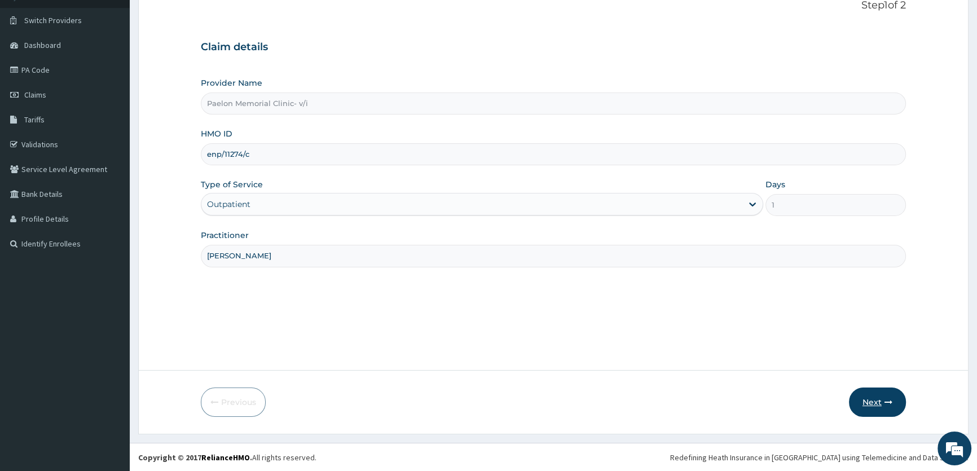
click at [879, 401] on button "Next" at bounding box center [877, 402] width 57 height 29
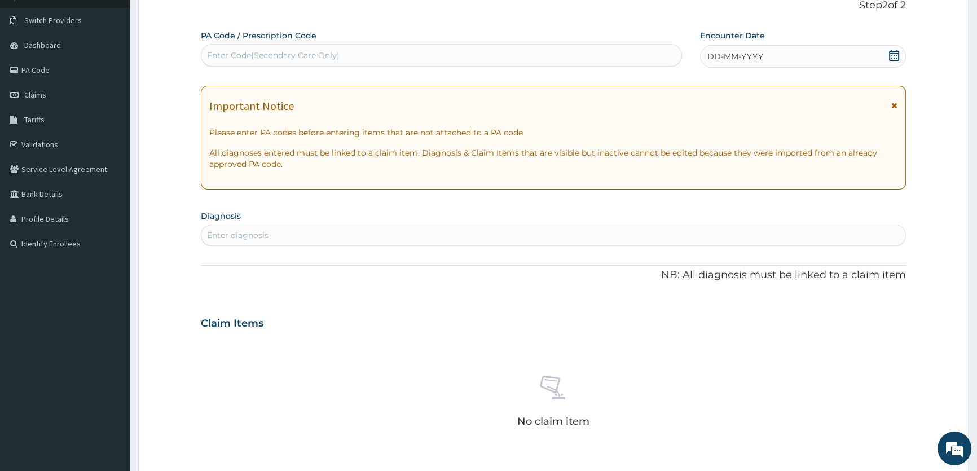
click at [473, 53] on div "Enter Code(Secondary Care Only)" at bounding box center [441, 55] width 480 height 18
paste input "PA/620582"
type input "PA/620582"
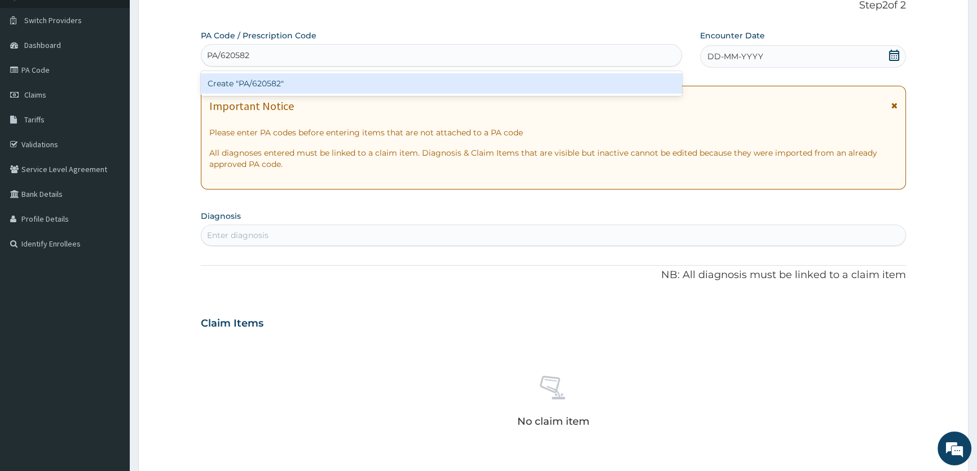
drag, startPoint x: 456, startPoint y: 82, endPoint x: 519, endPoint y: 5, distance: 99.9
click at [457, 81] on div "Create "PA/620582"" at bounding box center [441, 83] width 481 height 20
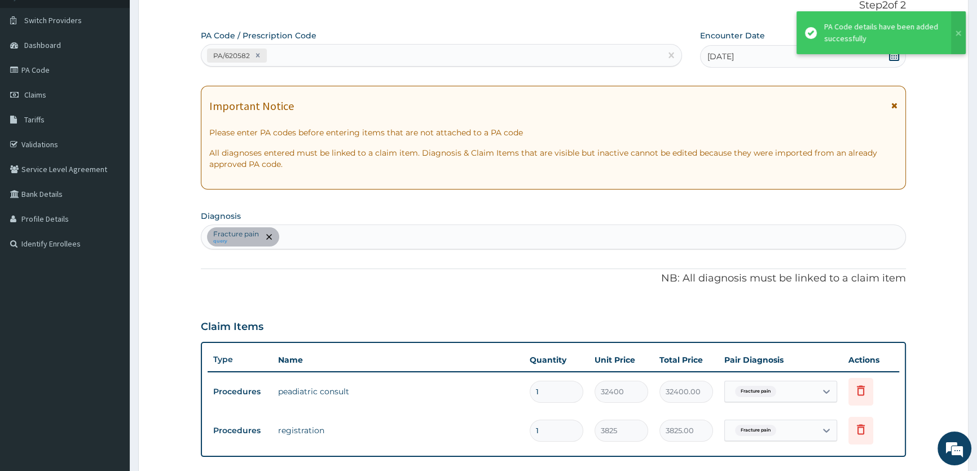
click at [469, 51] on div "PA/620582" at bounding box center [430, 55] width 459 height 19
paste input "PA/681BE9"
type input "PA/681BE9"
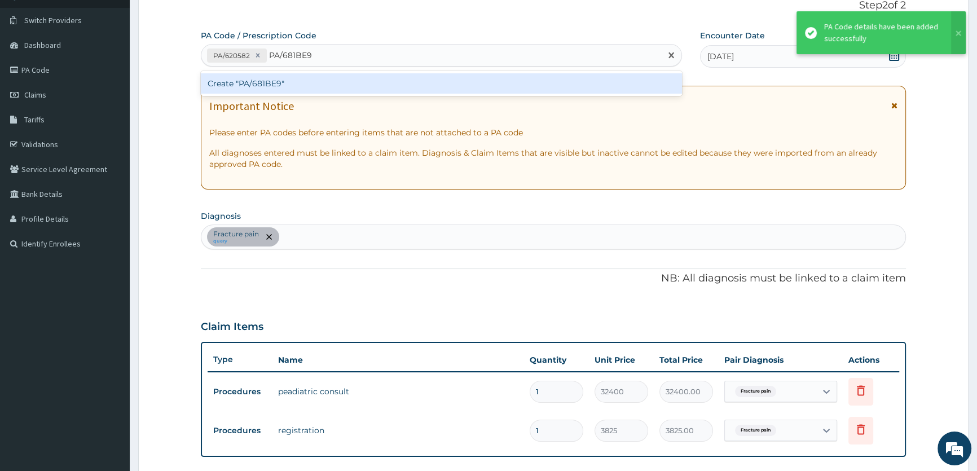
click at [463, 79] on div "Create "PA/681BE9"" at bounding box center [441, 83] width 481 height 20
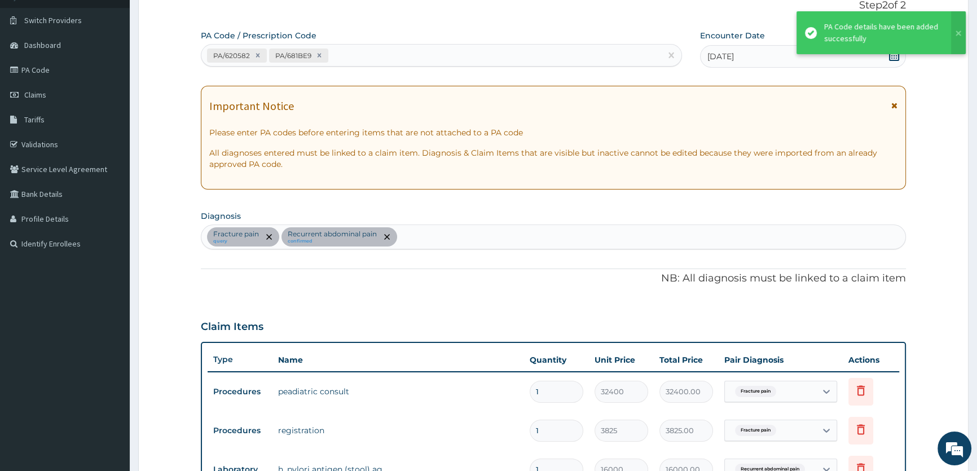
scroll to position [87, 0]
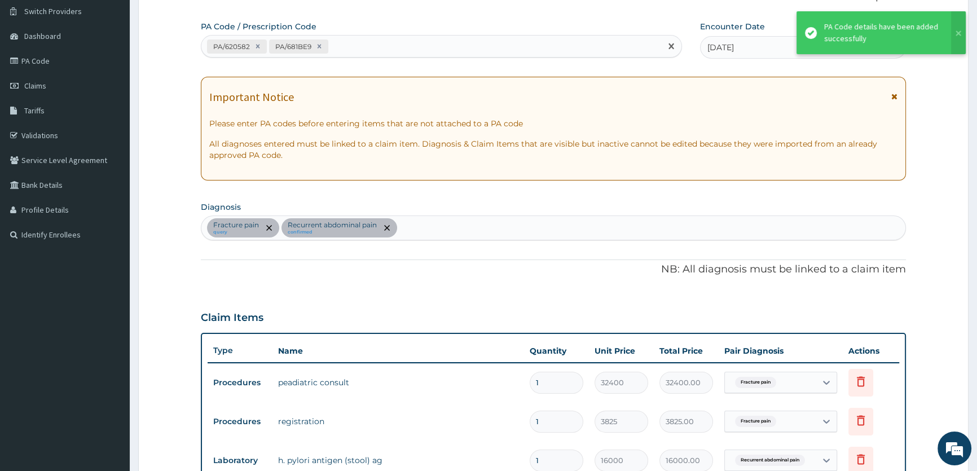
click at [472, 45] on div "PA/620582 PA/681BE9" at bounding box center [430, 46] width 459 height 19
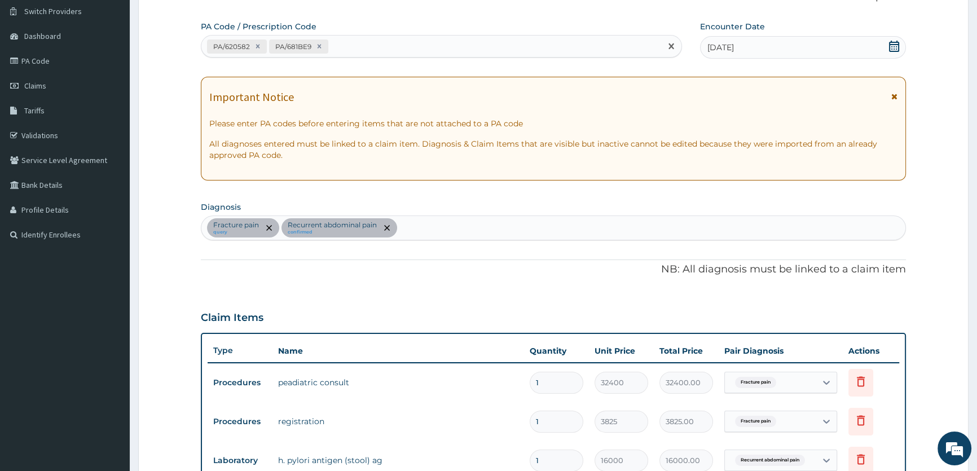
paste input "PA/A0AB06"
type input "PA/A0AB06"
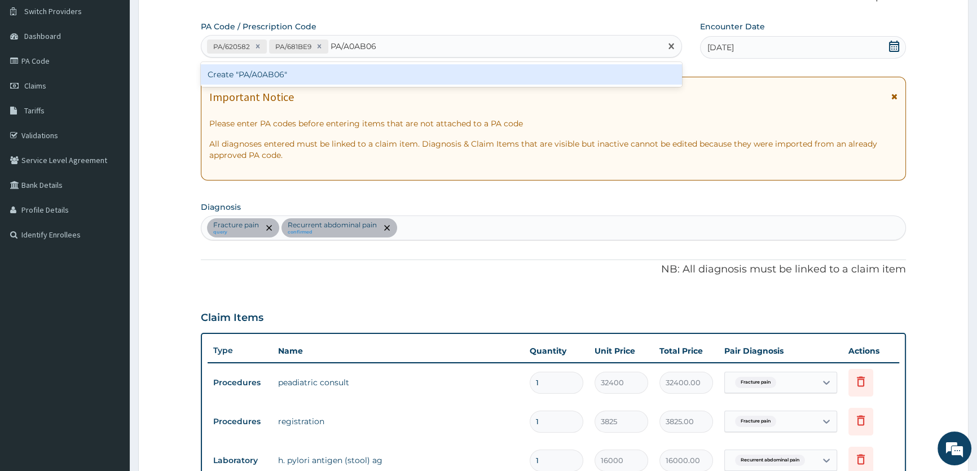
click at [459, 73] on div "Create "PA/A0AB06"" at bounding box center [441, 74] width 481 height 20
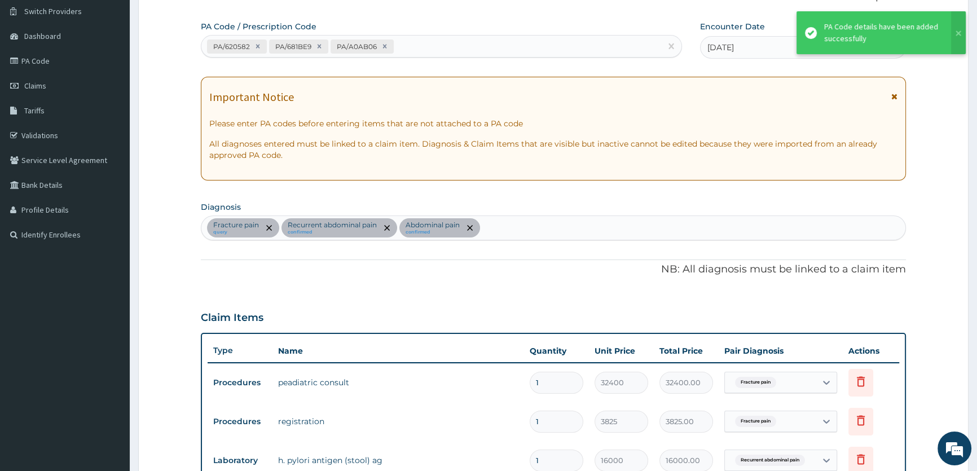
scroll to position [468, 0]
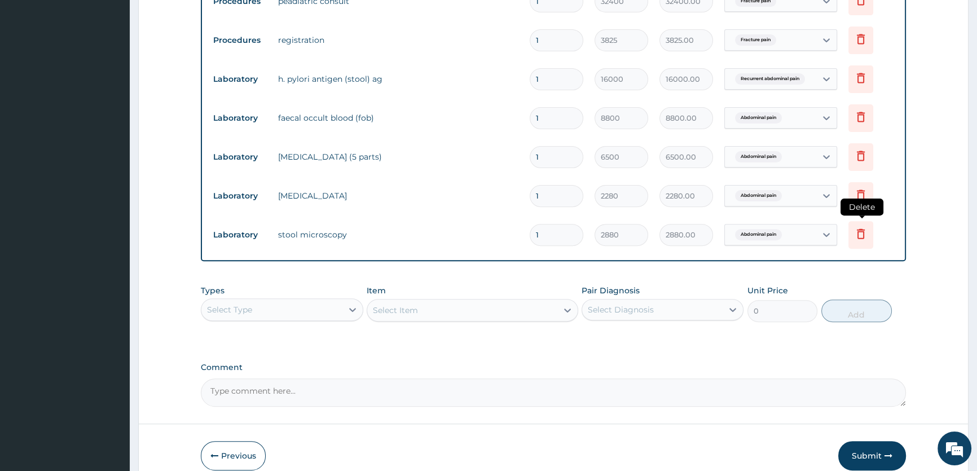
click at [856, 234] on icon at bounding box center [861, 234] width 14 height 14
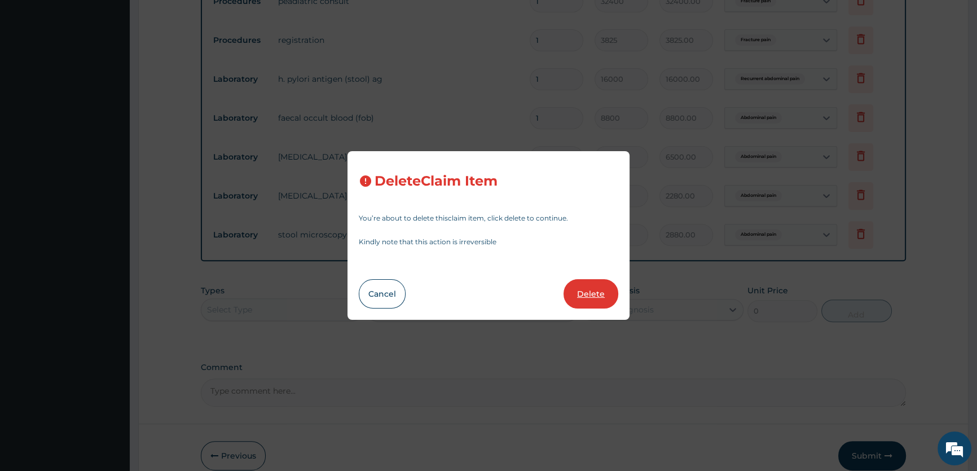
click at [598, 289] on button "Delete" at bounding box center [591, 293] width 55 height 29
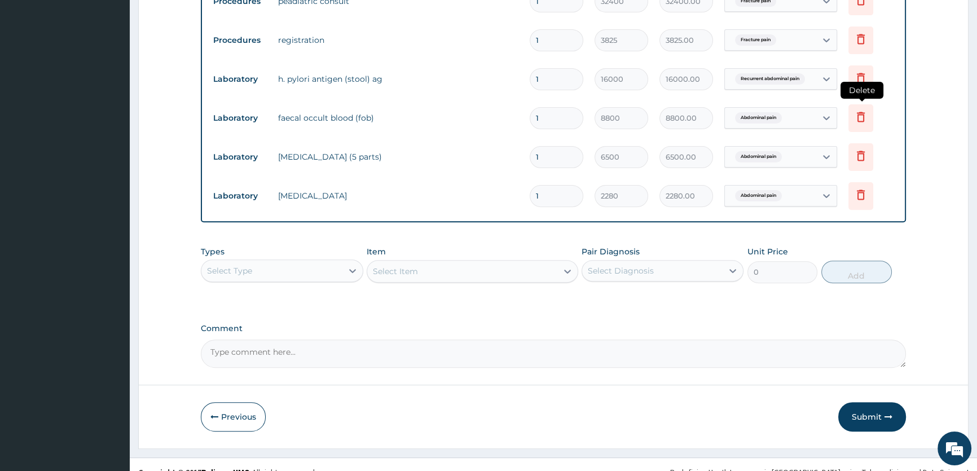
click at [858, 116] on icon at bounding box center [861, 117] width 8 height 10
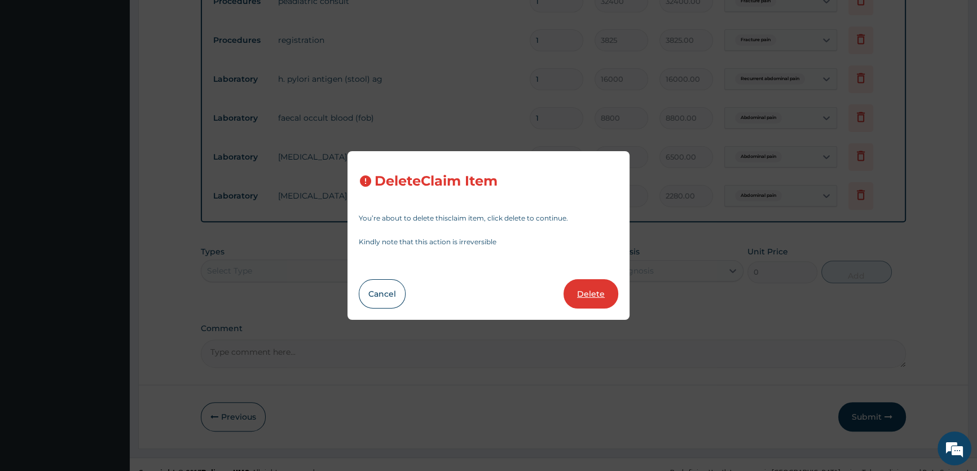
click at [591, 294] on button "Delete" at bounding box center [591, 293] width 55 height 29
type input "6500"
type input "6500.00"
type input "2280"
type input "2280.00"
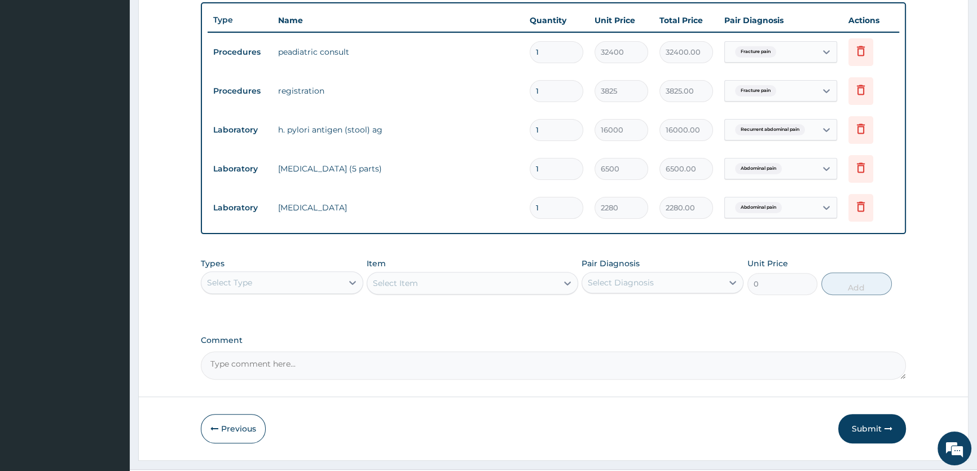
scroll to position [393, 0]
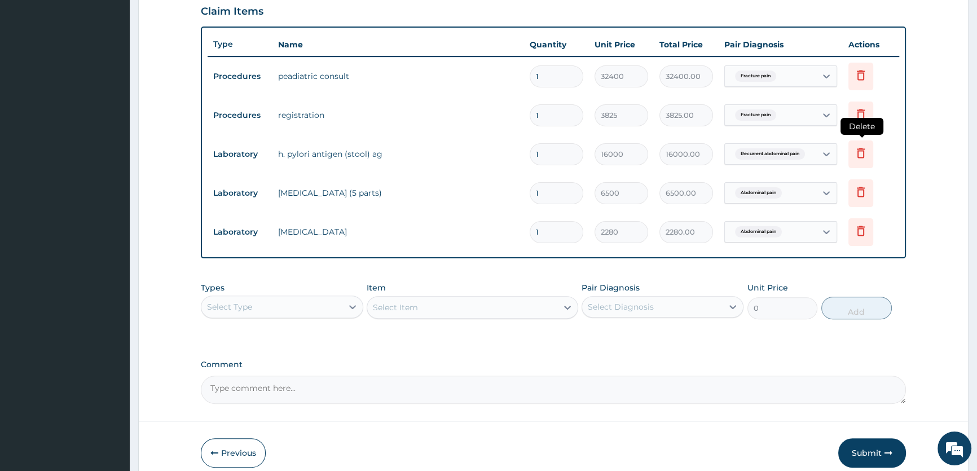
click at [862, 147] on icon at bounding box center [861, 153] width 14 height 14
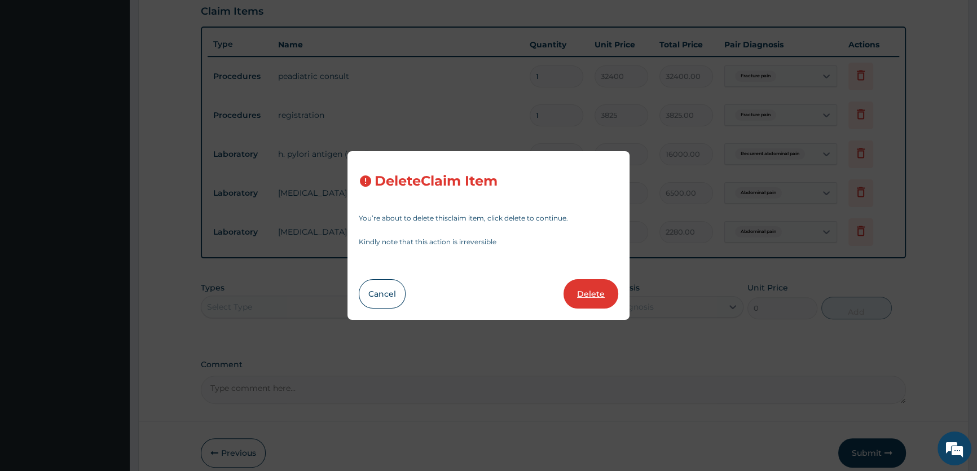
click at [595, 288] on button "Delete" at bounding box center [591, 293] width 55 height 29
type input "6500"
type input "6500.00"
type input "2280"
type input "2280.00"
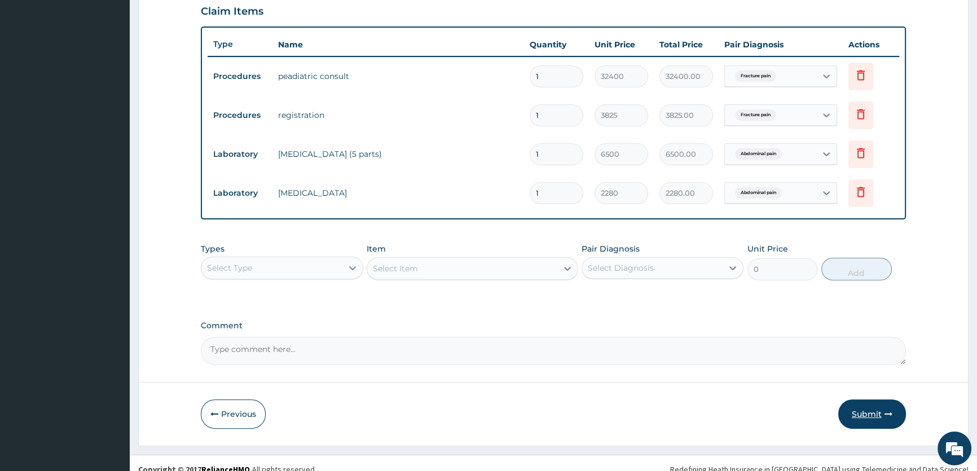
click at [867, 407] on button "Submit" at bounding box center [873, 414] width 68 height 29
click at [860, 415] on button "Submit" at bounding box center [873, 414] width 68 height 29
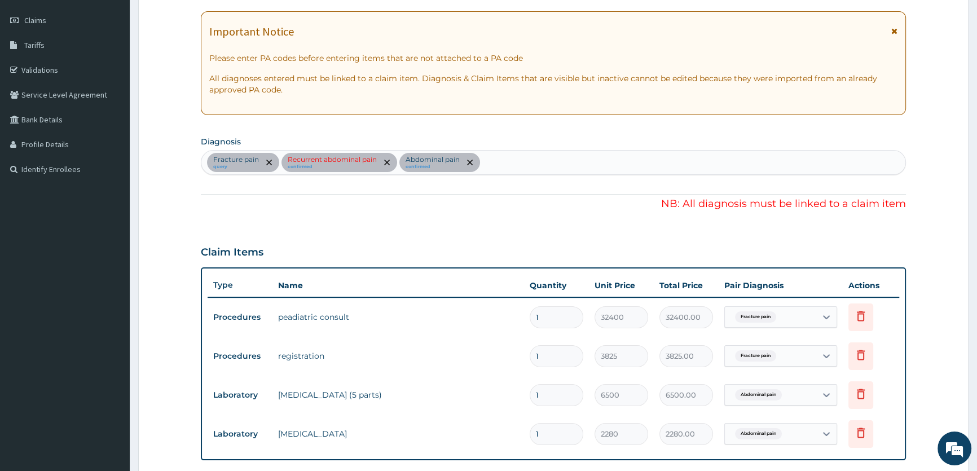
scroll to position [291, 0]
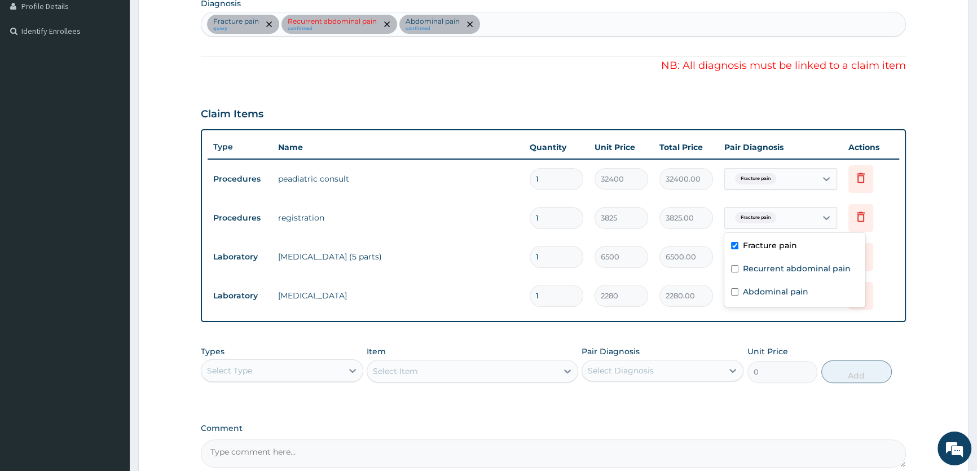
click at [814, 222] on div "Fracture pain" at bounding box center [770, 217] width 91 height 19
click at [785, 264] on label "Recurrent abdominal pain" at bounding box center [797, 268] width 108 height 11
checkbox input "true"
click at [799, 288] on label "Abdominal pain" at bounding box center [775, 291] width 65 height 11
checkbox input "true"
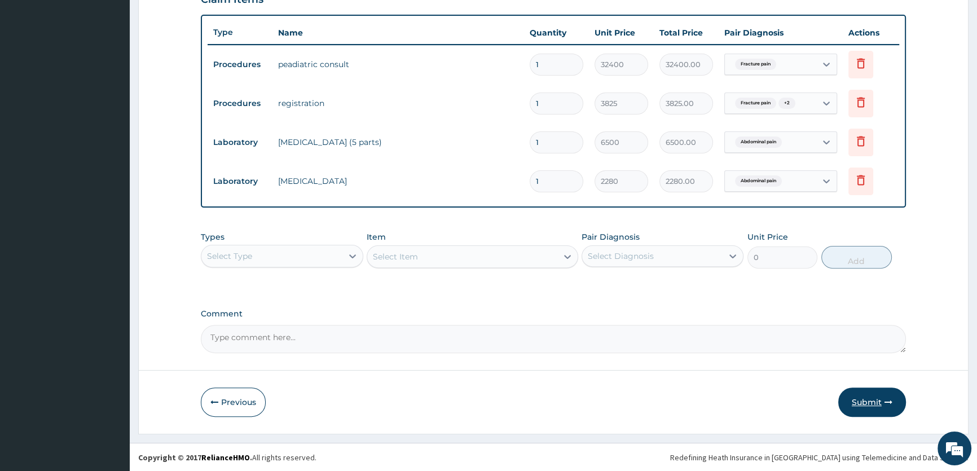
click at [868, 400] on button "Submit" at bounding box center [873, 402] width 68 height 29
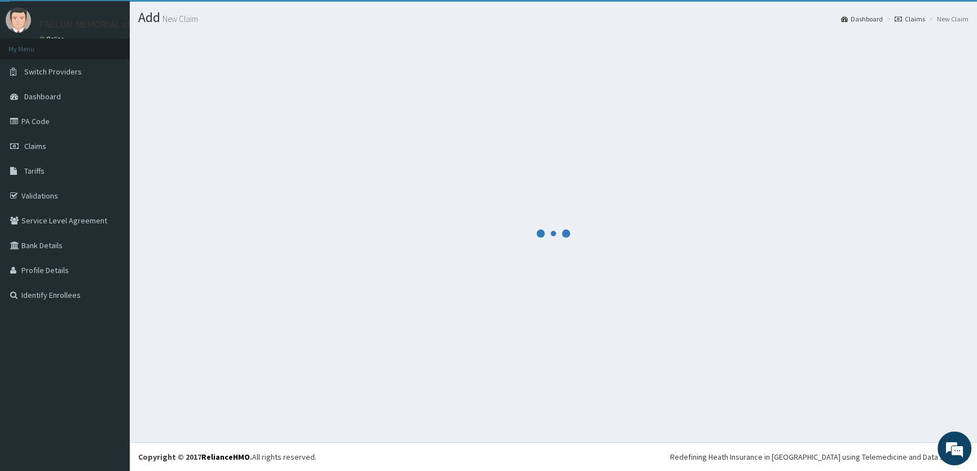
scroll to position [405, 0]
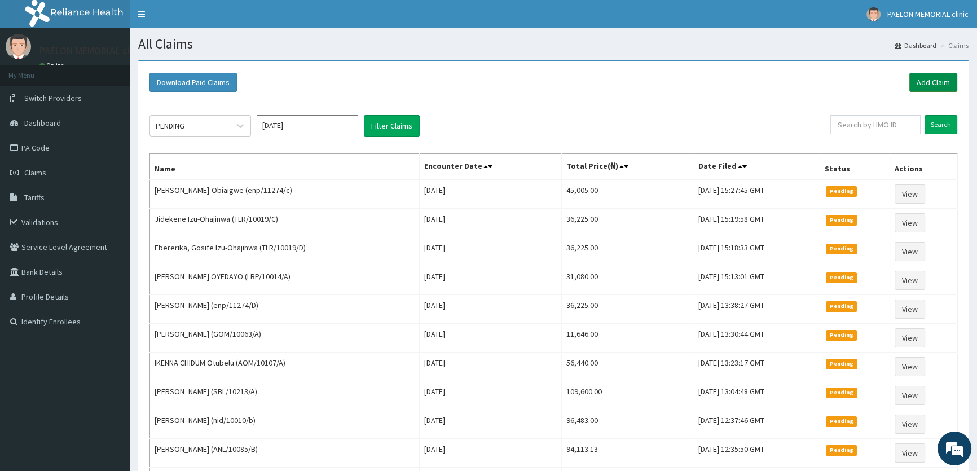
click at [949, 85] on link "Add Claim" at bounding box center [934, 82] width 48 height 19
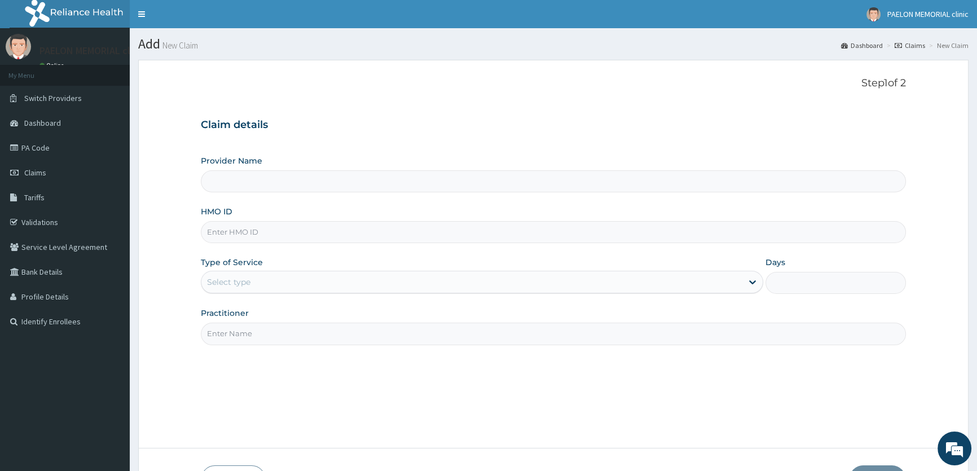
type input "Paelon Memorial Clinic- v/i"
